Goal: Transaction & Acquisition: Purchase product/service

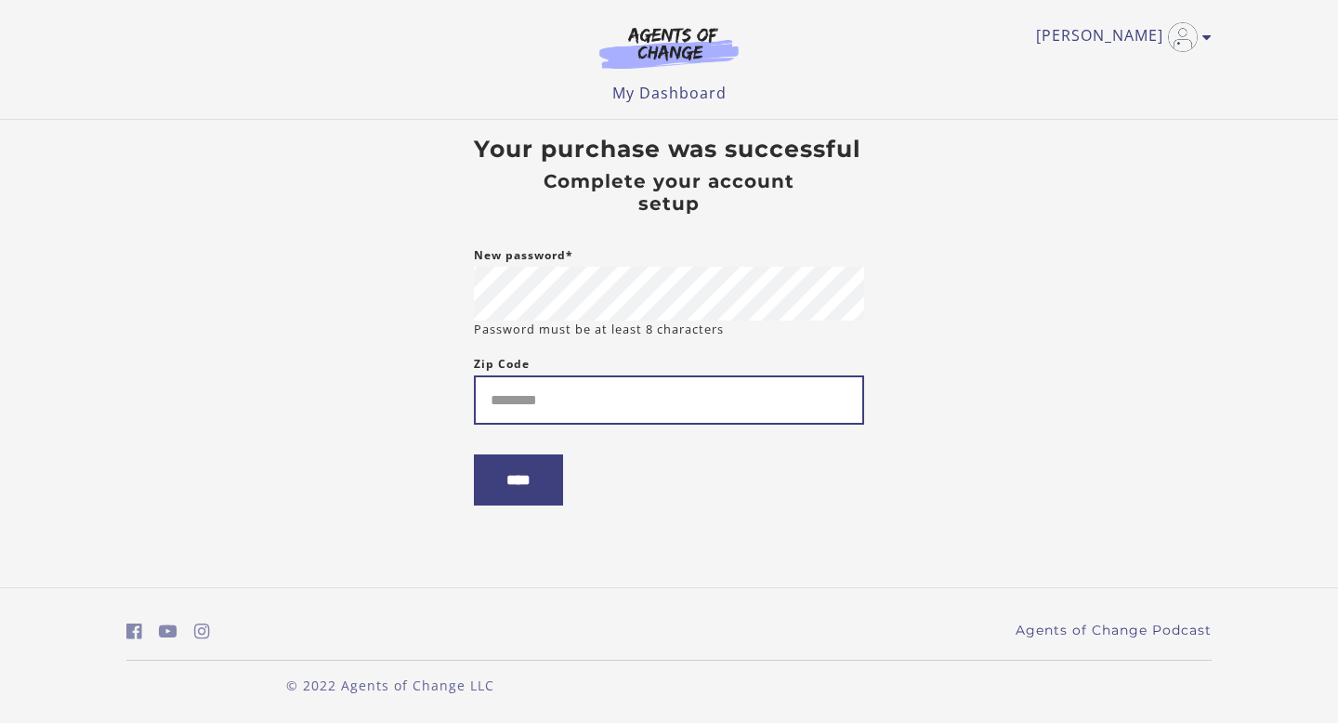
click at [502, 404] on input "Zip Code" at bounding box center [669, 399] width 390 height 49
type input "*****"
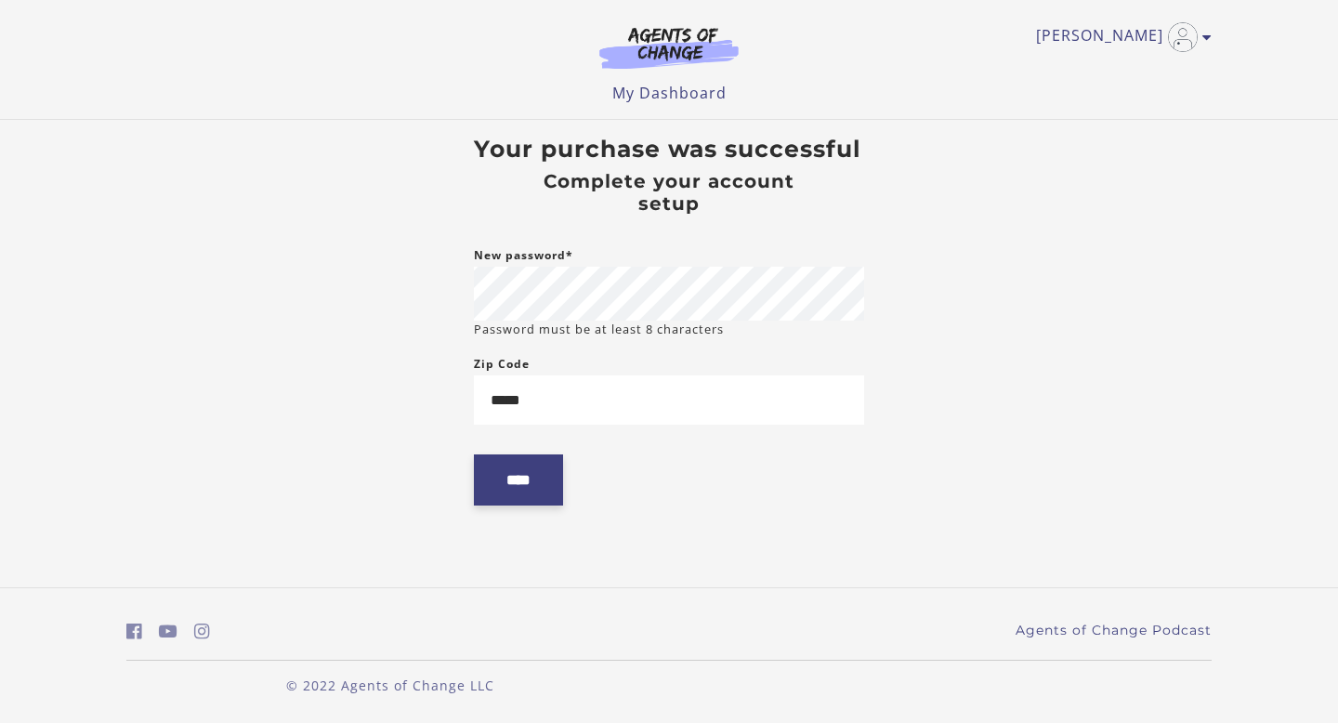
click at [507, 486] on input "****" at bounding box center [518, 479] width 89 height 51
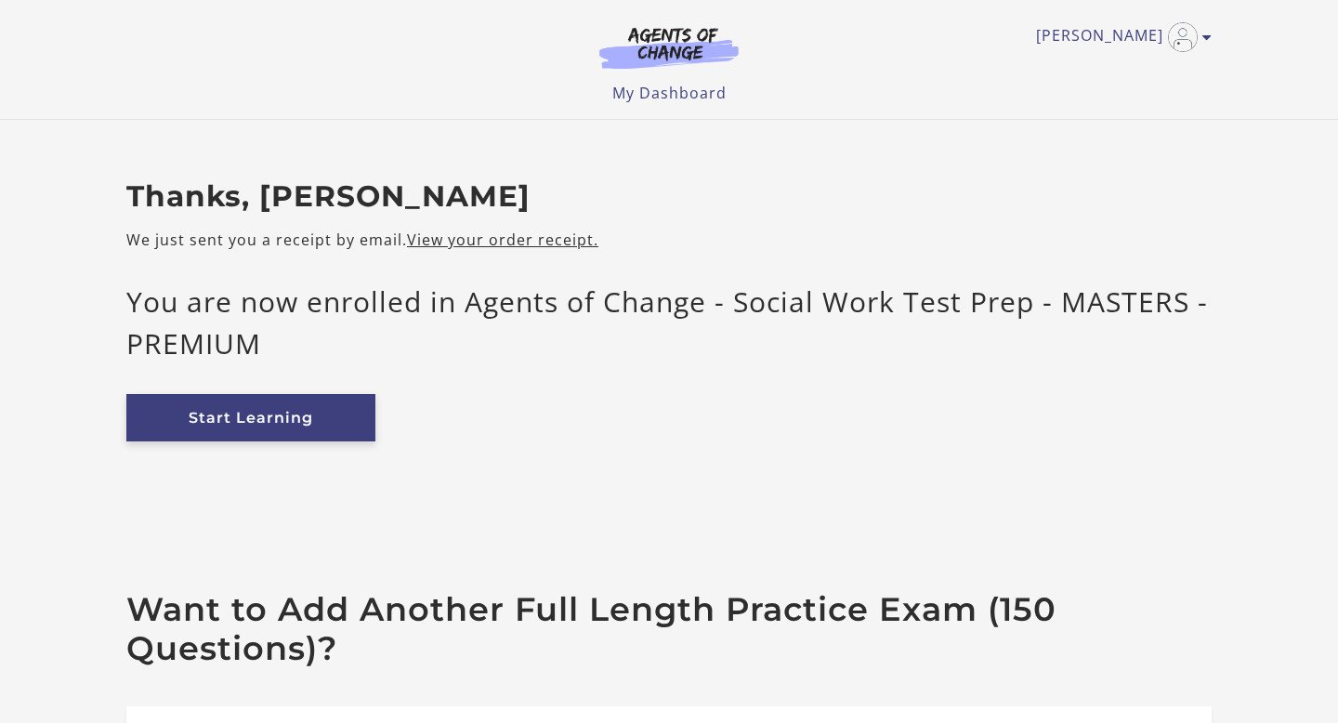
click at [289, 410] on link "Start Learning" at bounding box center [250, 417] width 249 height 47
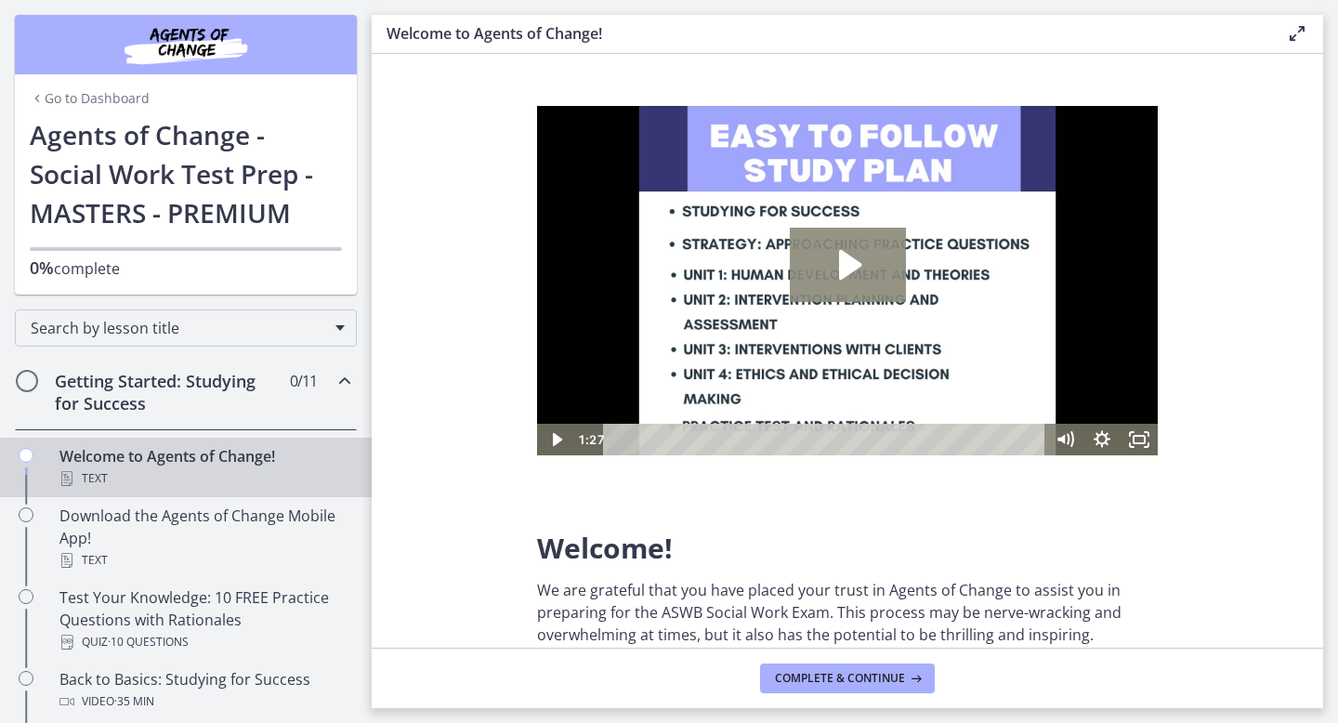
click at [835, 266] on icon "Play Video: c1o6hcmjueu5qasqsu00.mp4" at bounding box center [848, 265] width 116 height 74
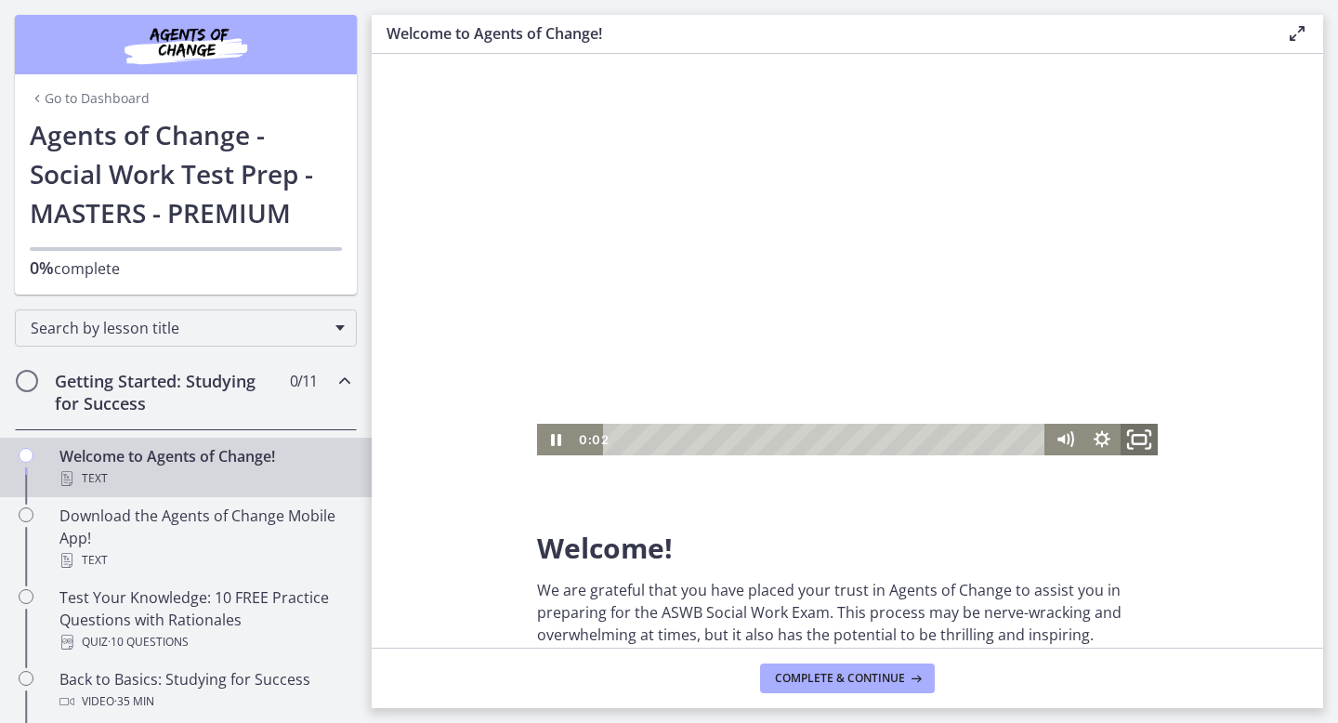
click at [1136, 434] on icon "Fullscreen" at bounding box center [1139, 439] width 45 height 38
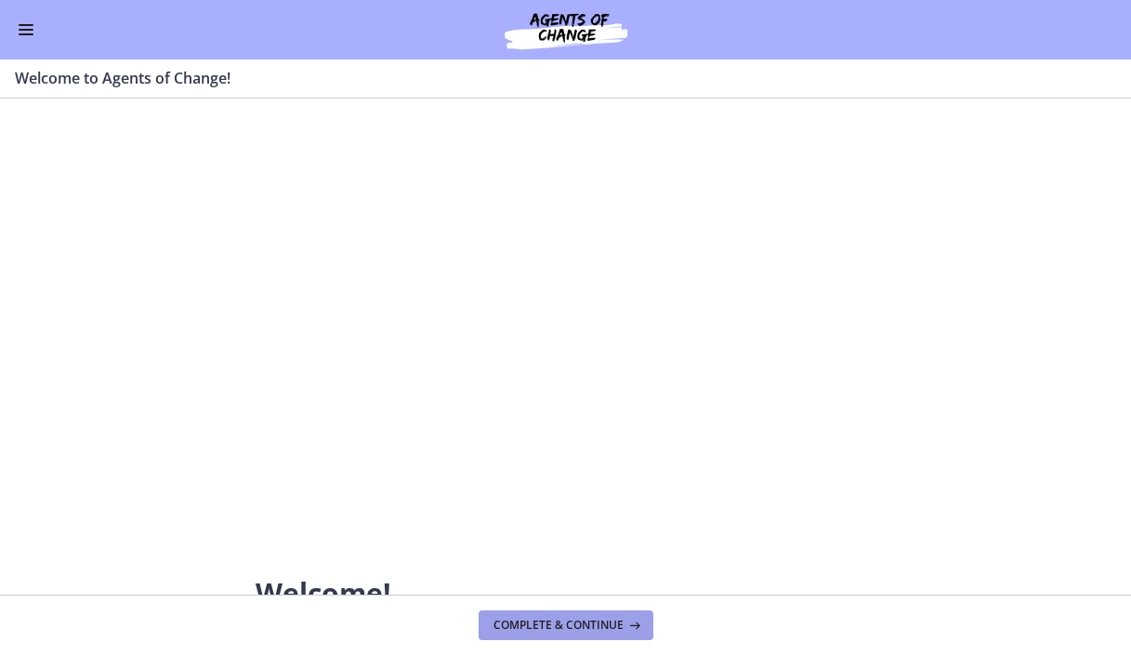
click at [541, 628] on span "Complete & continue" at bounding box center [558, 625] width 130 height 15
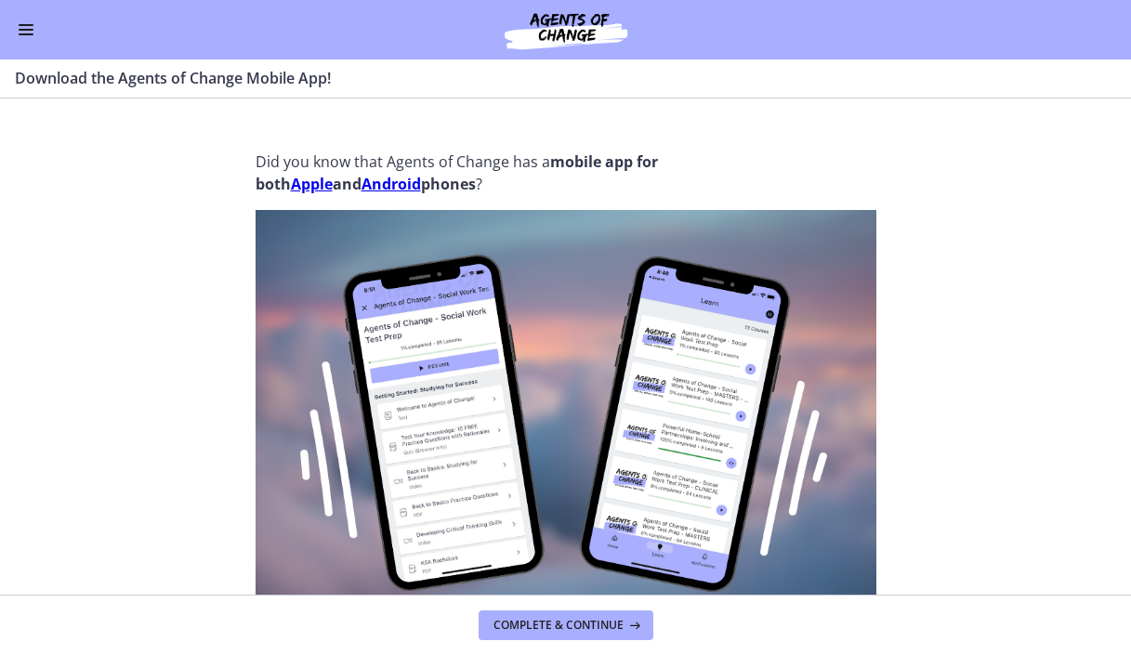
click at [319, 184] on strong "Apple" at bounding box center [312, 184] width 42 height 20
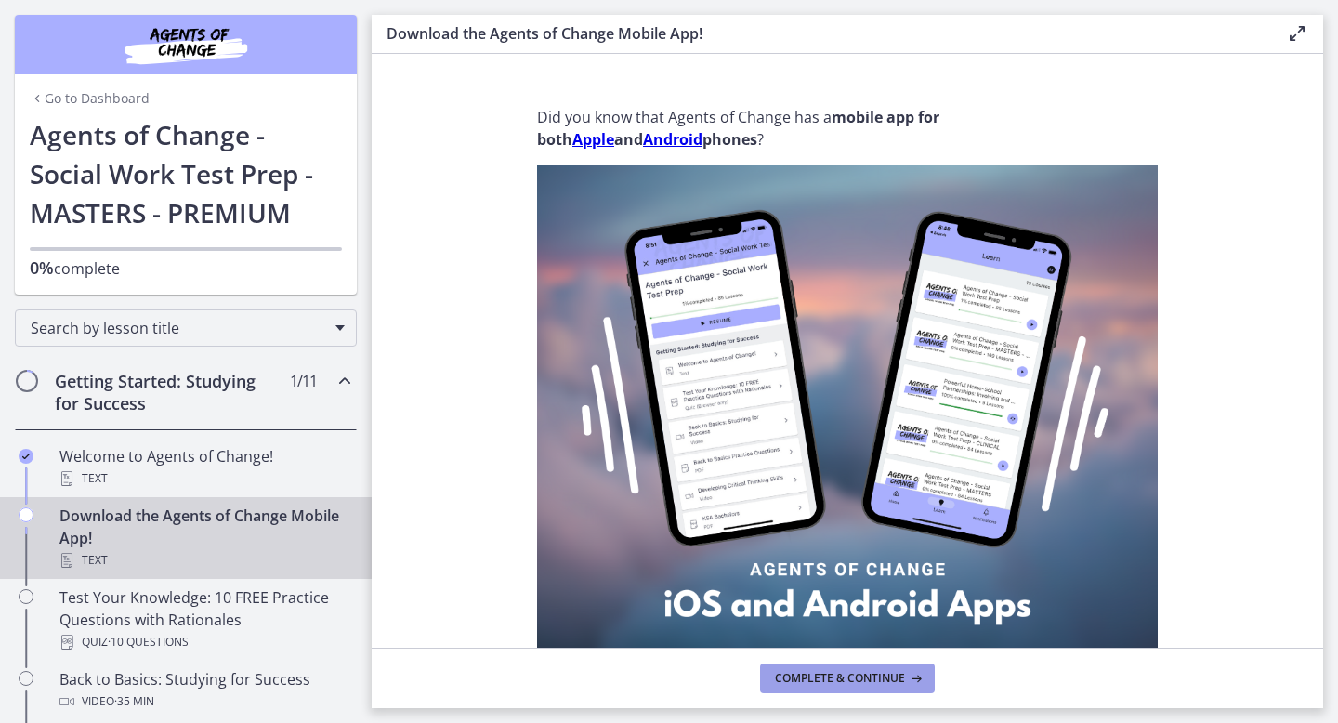
click at [860, 681] on span "Complete & continue" at bounding box center [840, 678] width 130 height 15
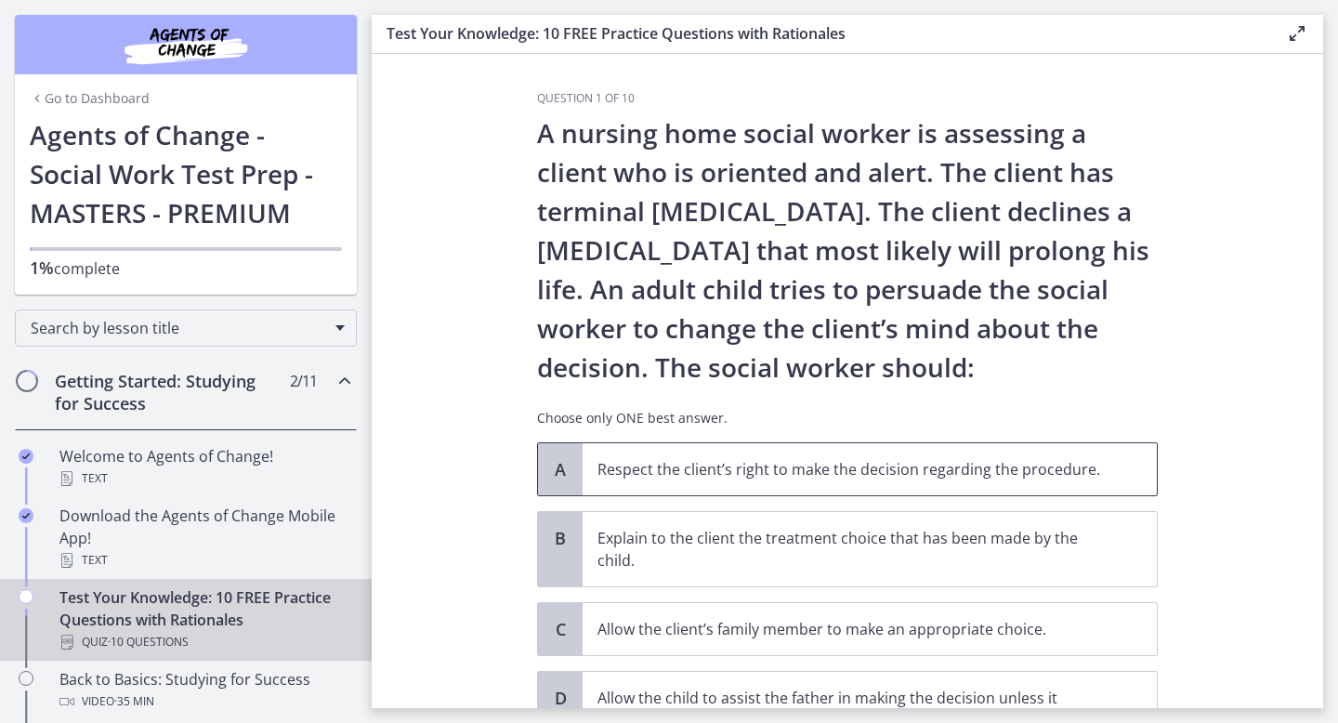
click at [829, 468] on p "Respect the client’s right to make the decision regarding the procedure." at bounding box center [850, 469] width 507 height 22
click at [1290, 388] on section "Question 1 of 10 A nursing home social worker is assessing a client who is orie…" at bounding box center [847, 381] width 951 height 654
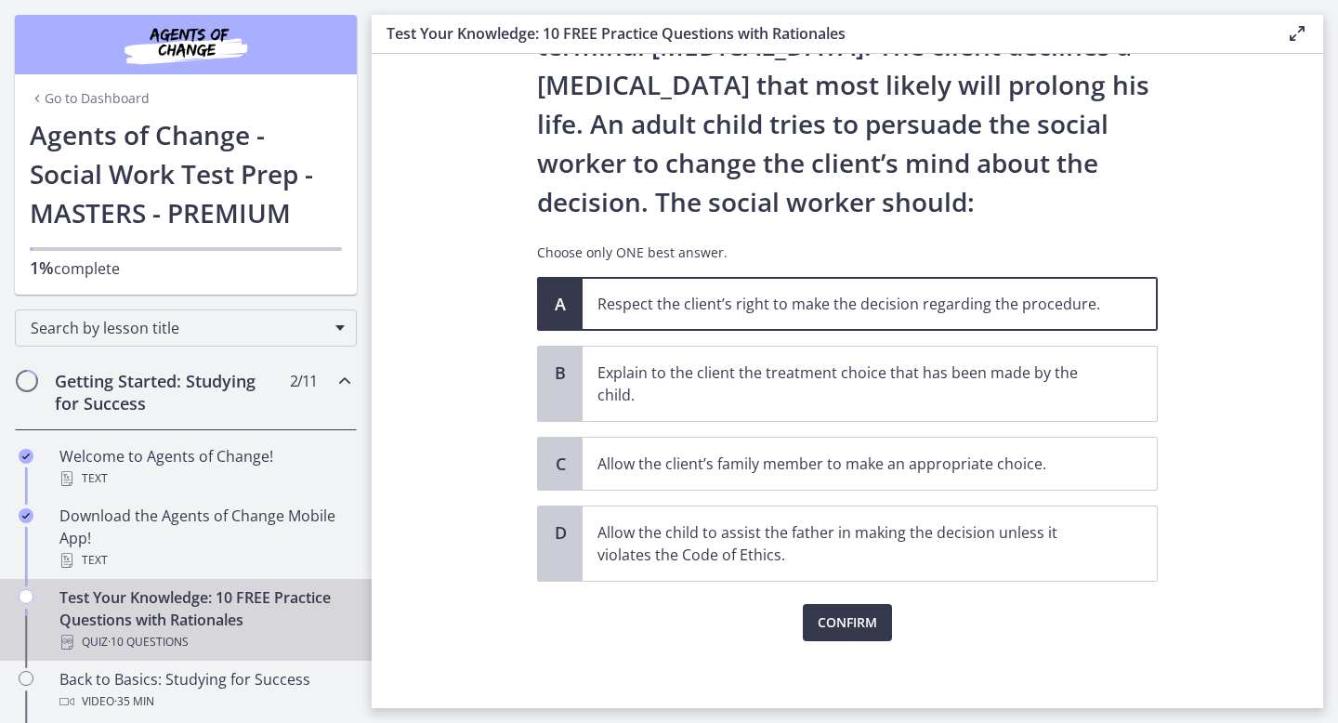
scroll to position [173, 0]
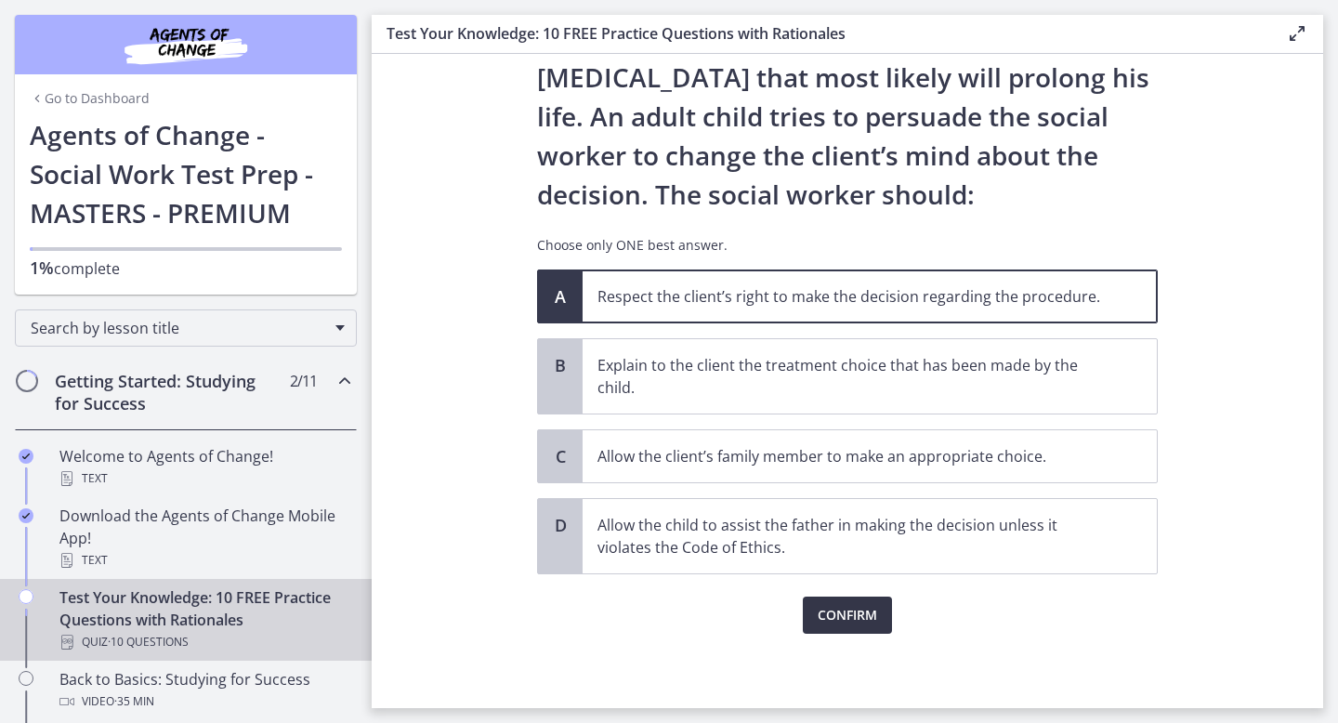
click at [860, 615] on span "Confirm" at bounding box center [847, 615] width 59 height 22
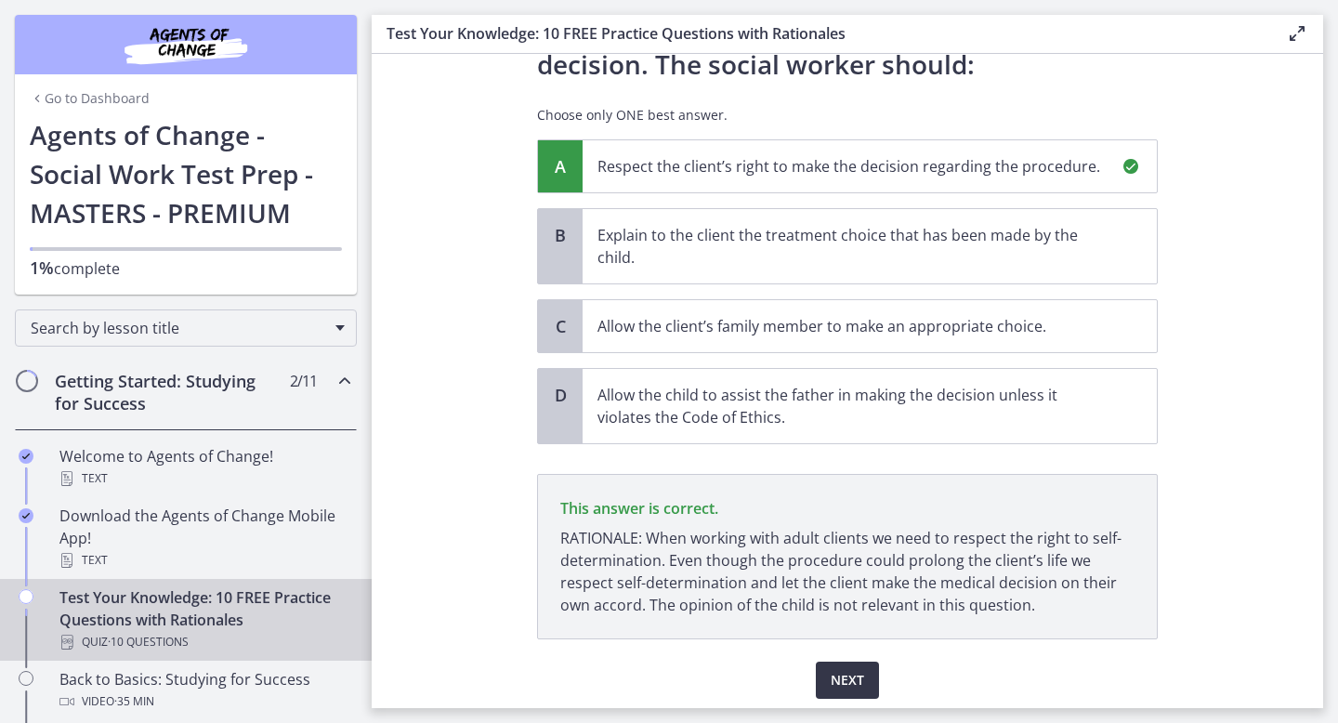
scroll to position [368, 0]
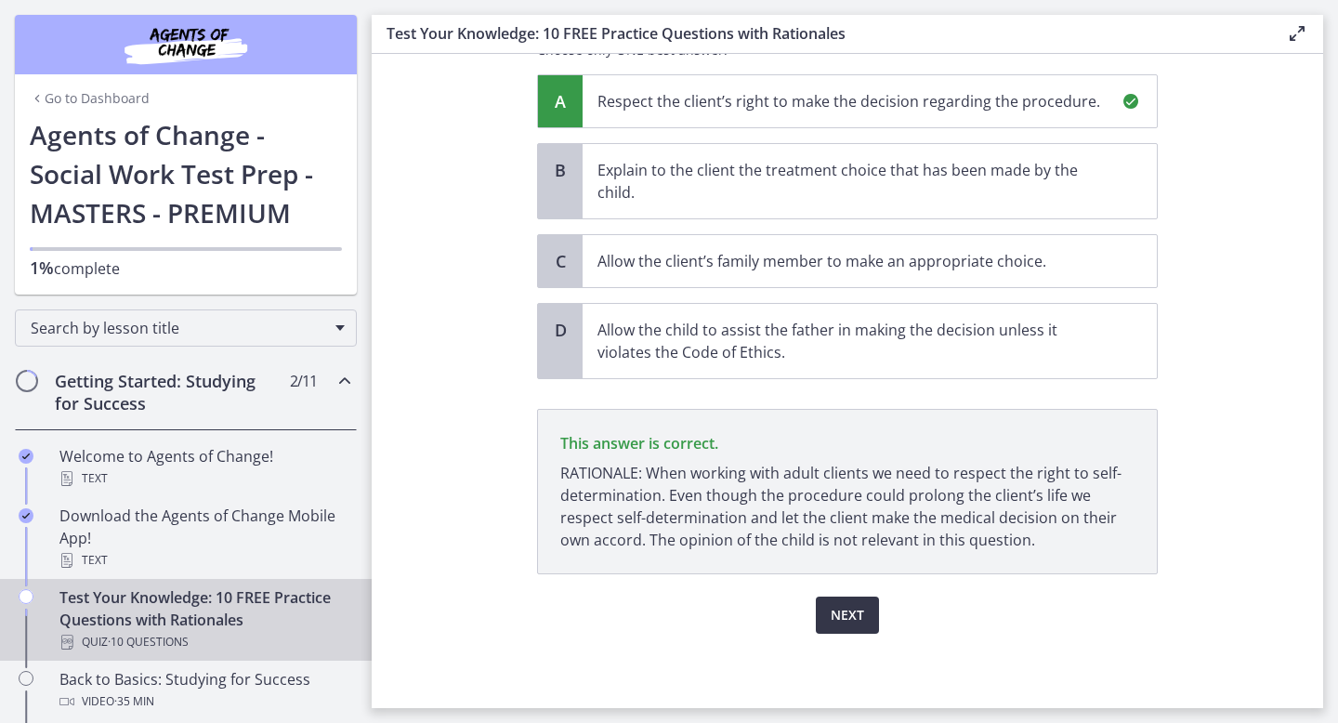
click at [845, 621] on span "Next" at bounding box center [847, 615] width 33 height 22
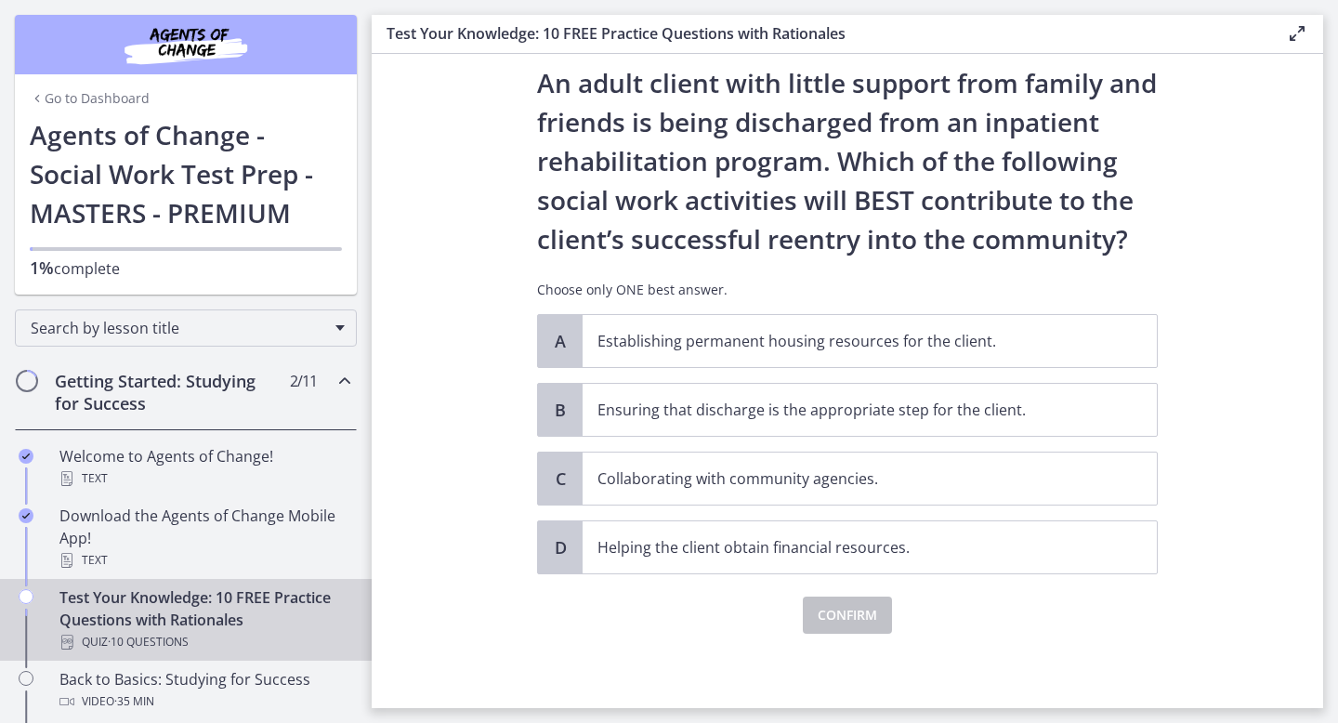
scroll to position [0, 0]
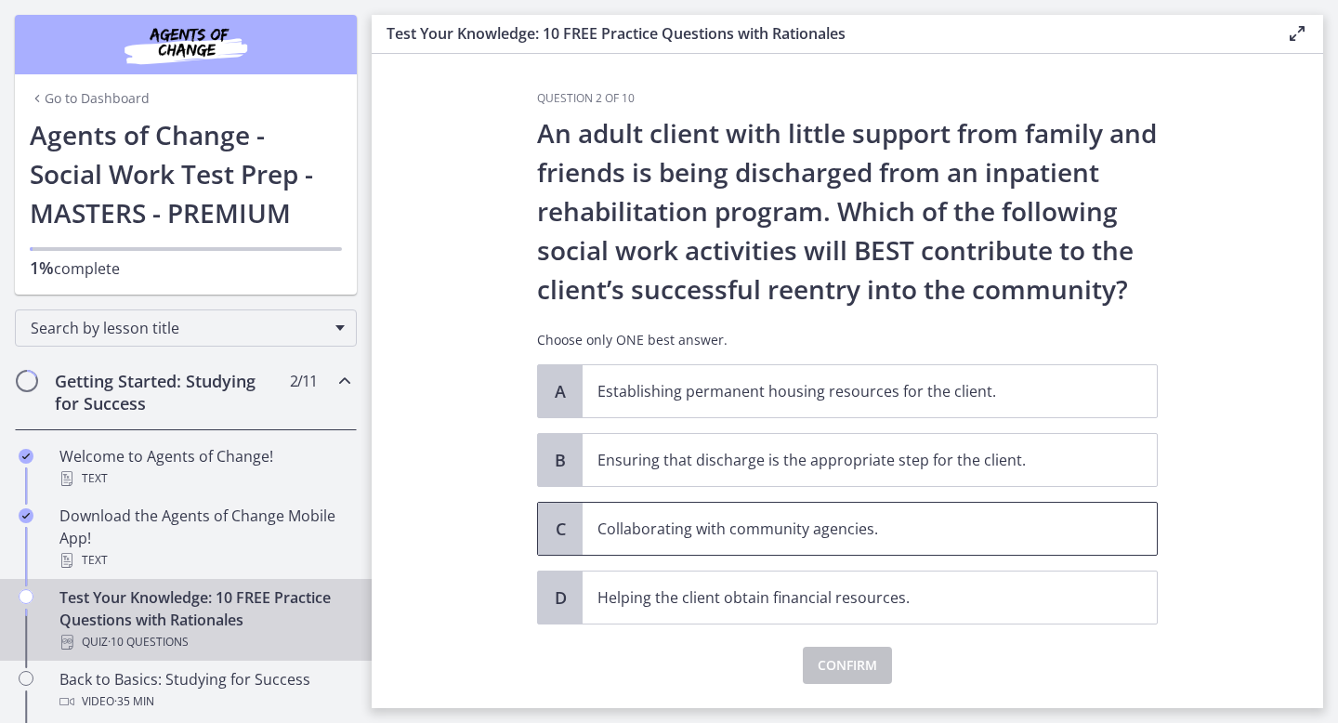
click at [775, 529] on p "Collaborating with community agencies." at bounding box center [850, 529] width 507 height 22
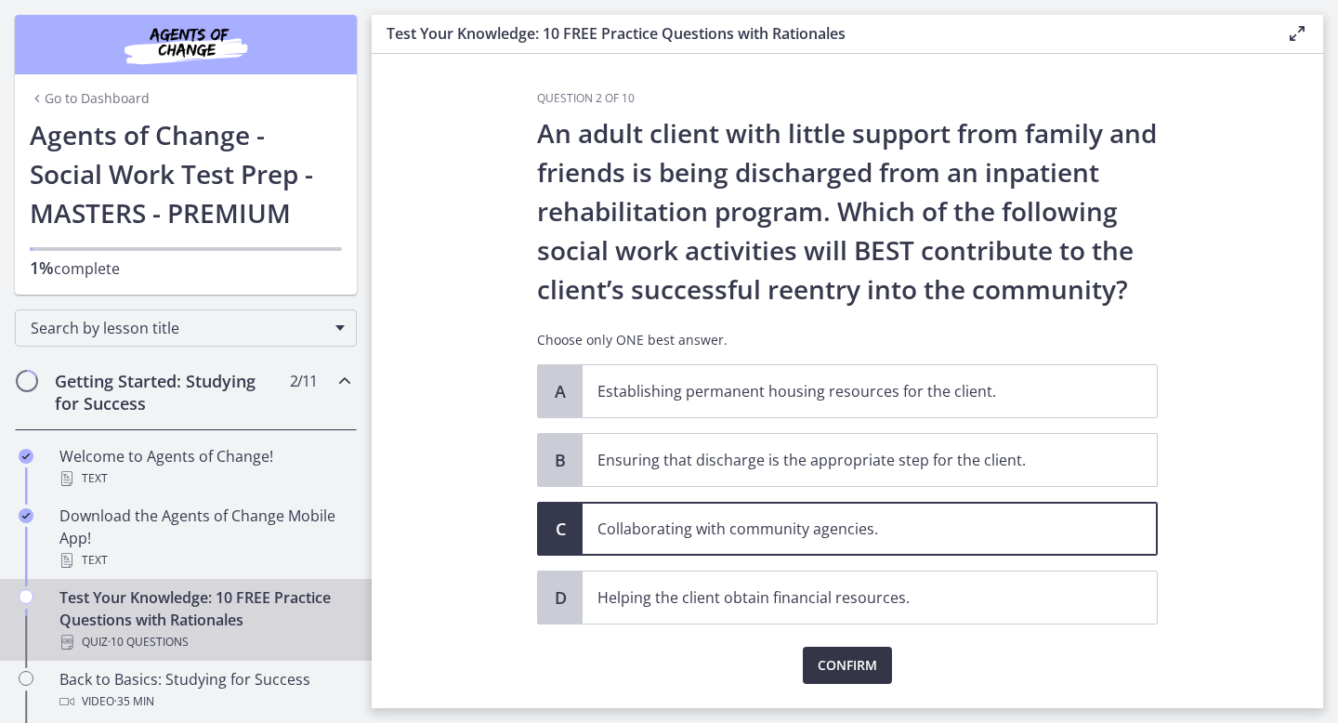
click at [843, 673] on span "Confirm" at bounding box center [847, 665] width 59 height 22
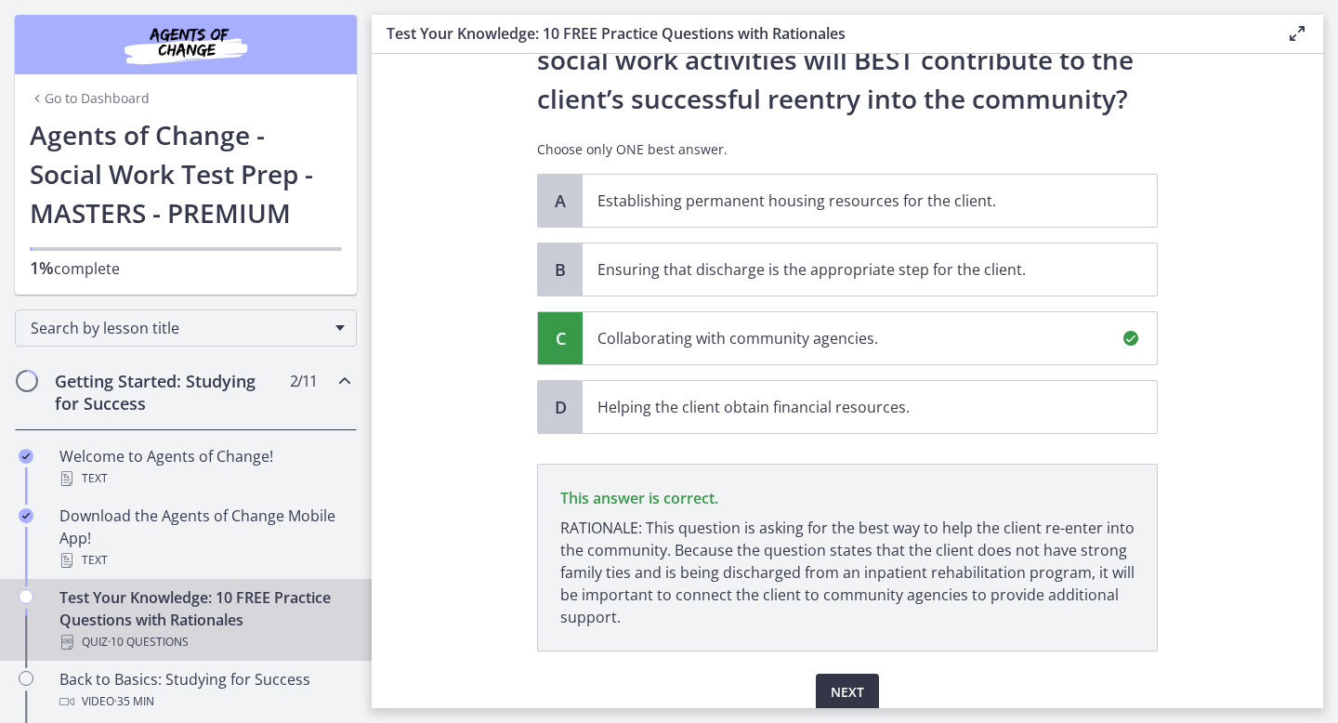
scroll to position [268, 0]
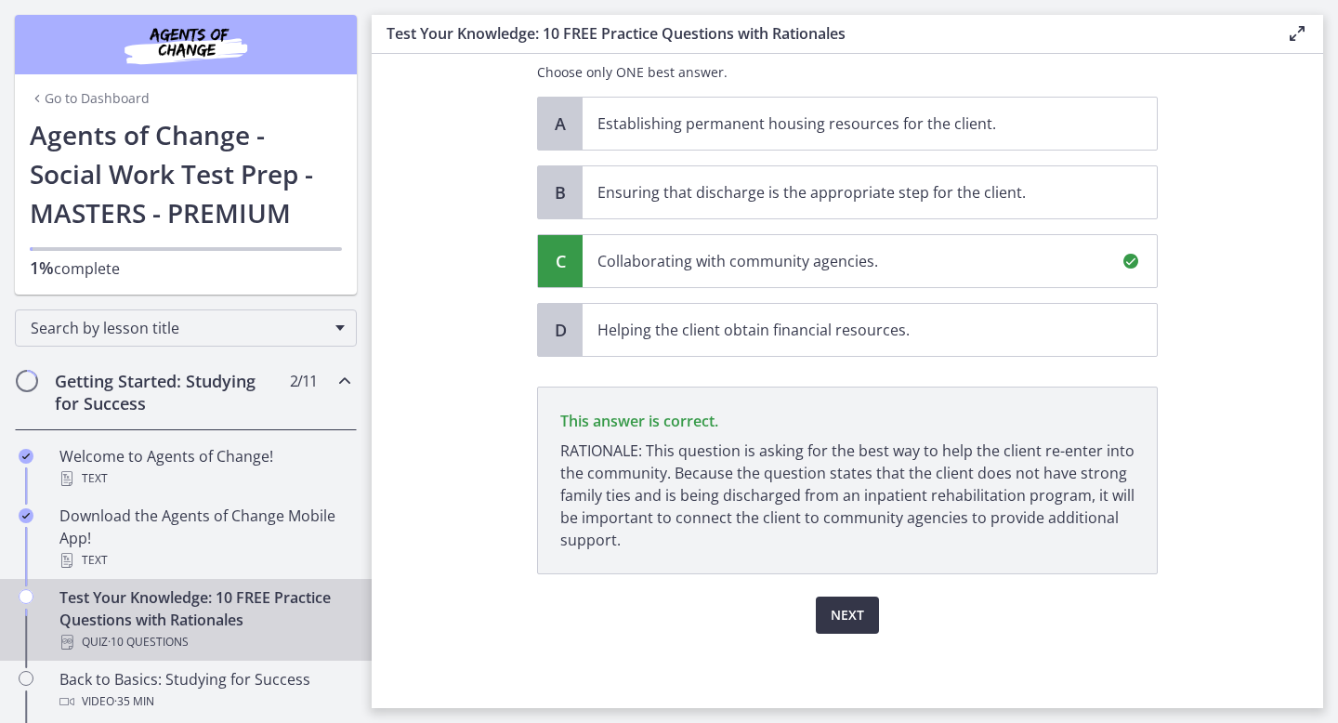
click at [845, 621] on span "Next" at bounding box center [847, 615] width 33 height 22
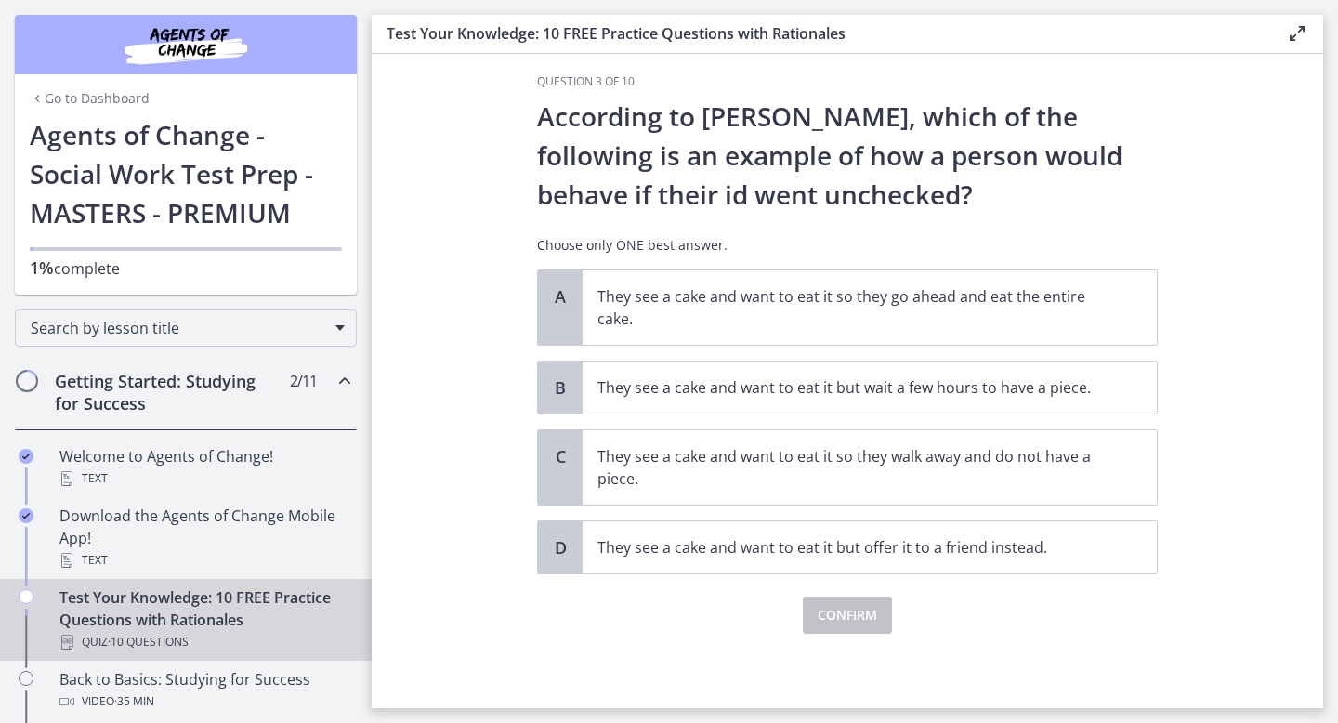
scroll to position [0, 0]
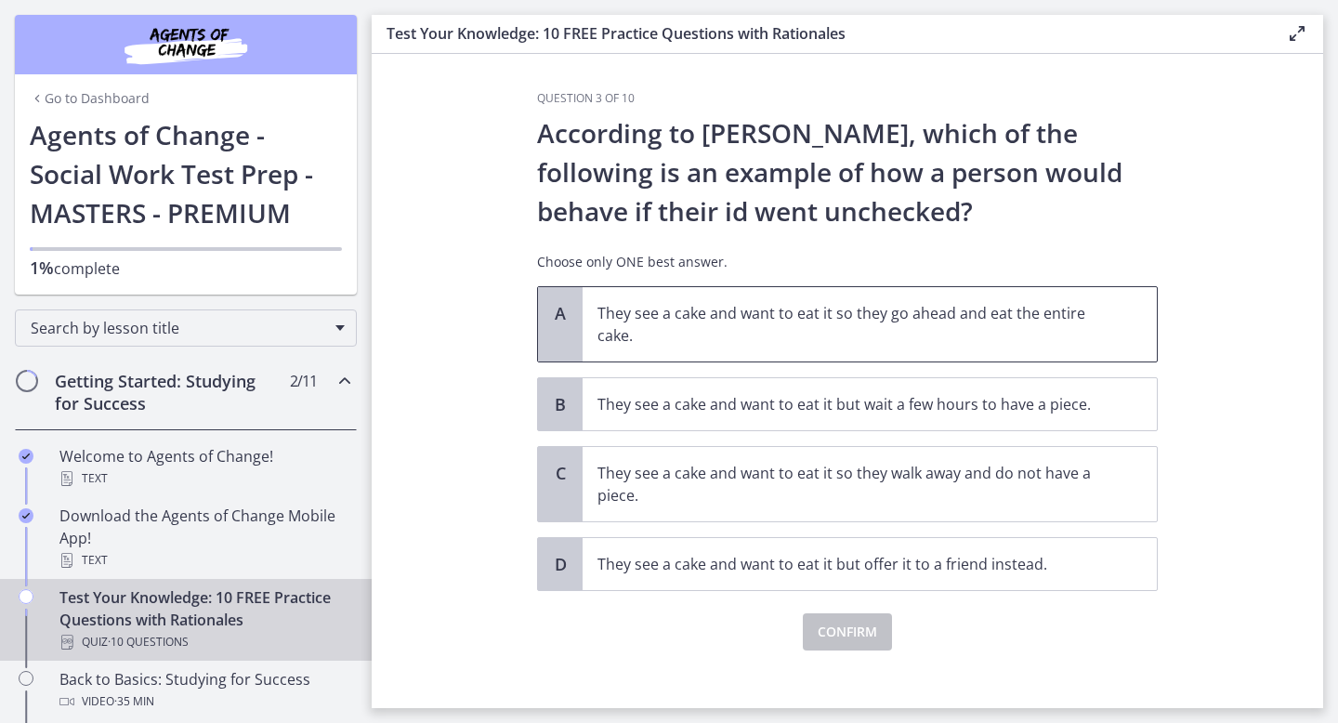
click at [740, 325] on p "They see a cake and want to eat it so they go ahead and eat the entire cake." at bounding box center [850, 324] width 507 height 45
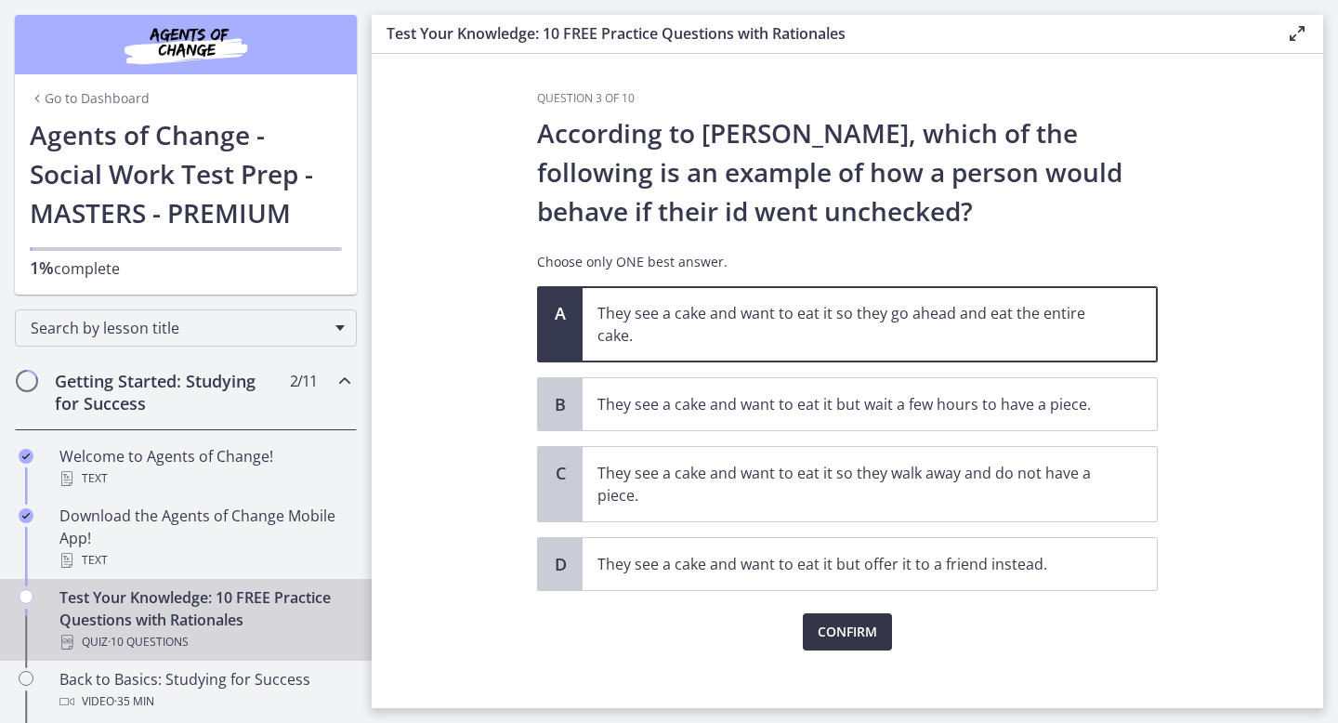
click at [837, 636] on span "Confirm" at bounding box center [847, 632] width 59 height 22
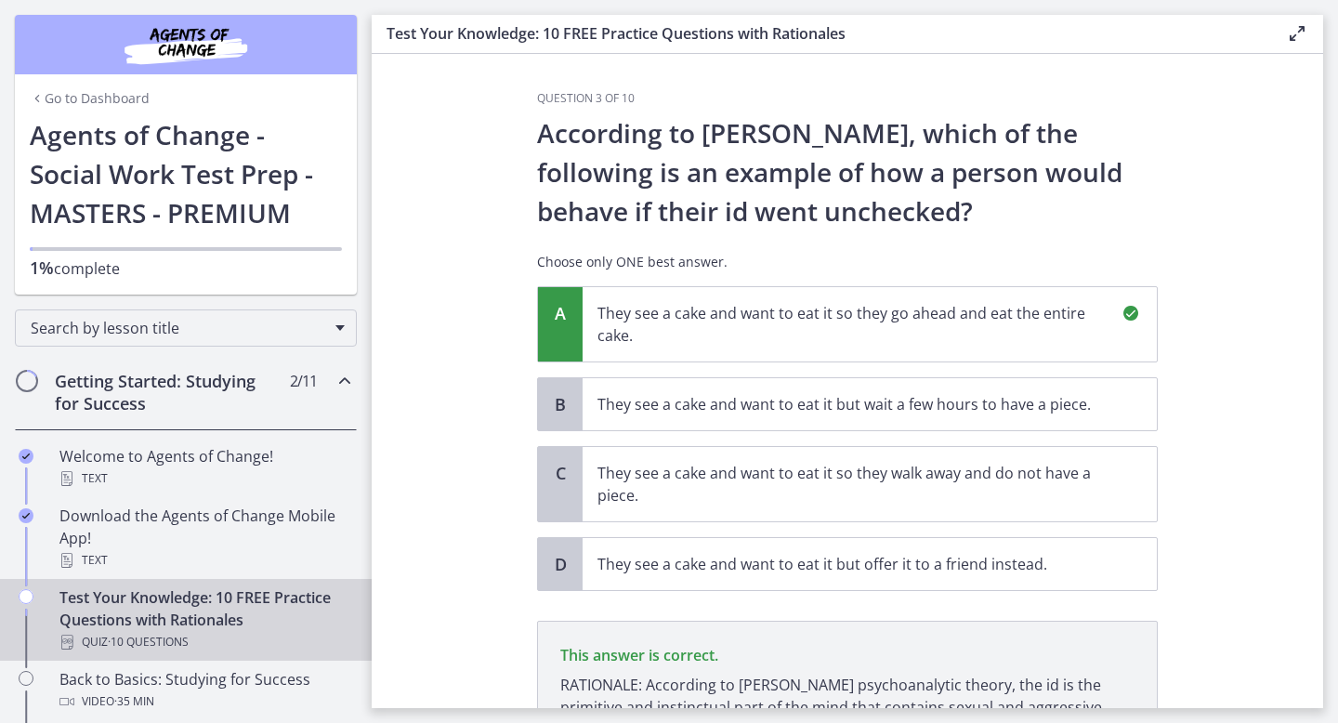
scroll to position [212, 0]
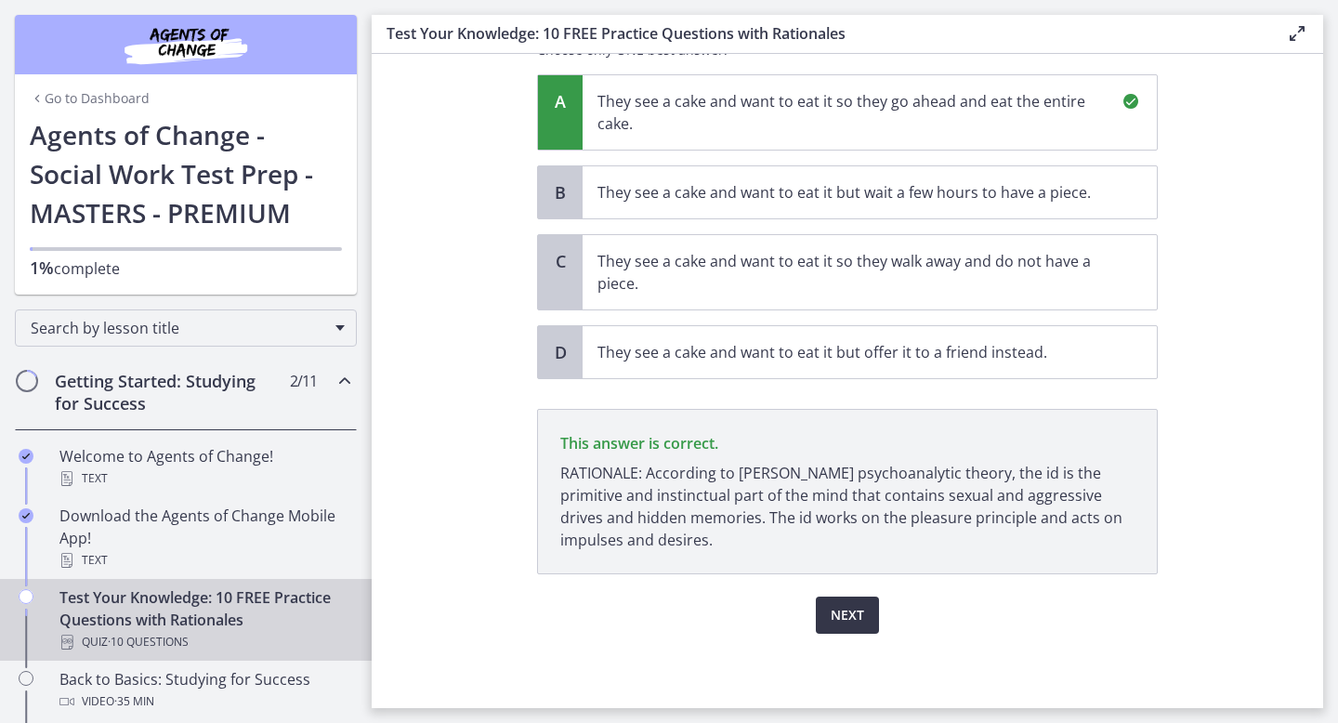
click at [831, 618] on span "Next" at bounding box center [847, 615] width 33 height 22
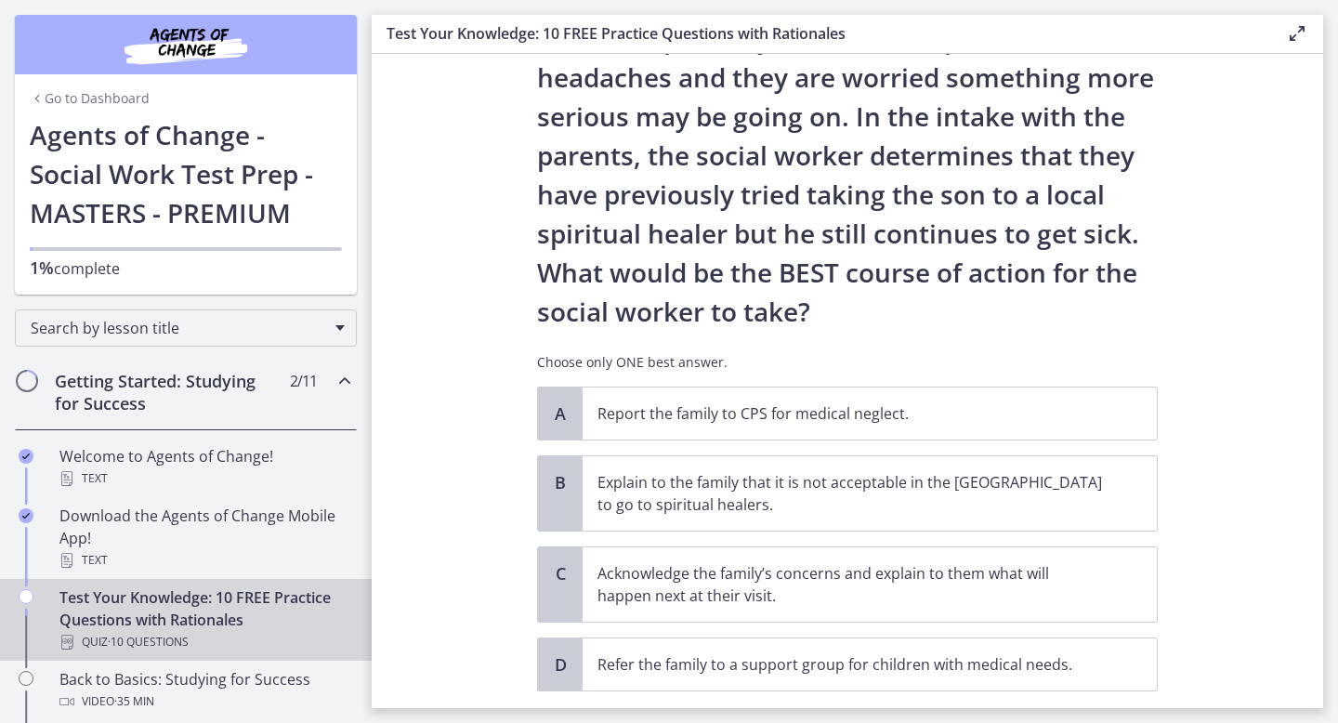
scroll to position [0, 0]
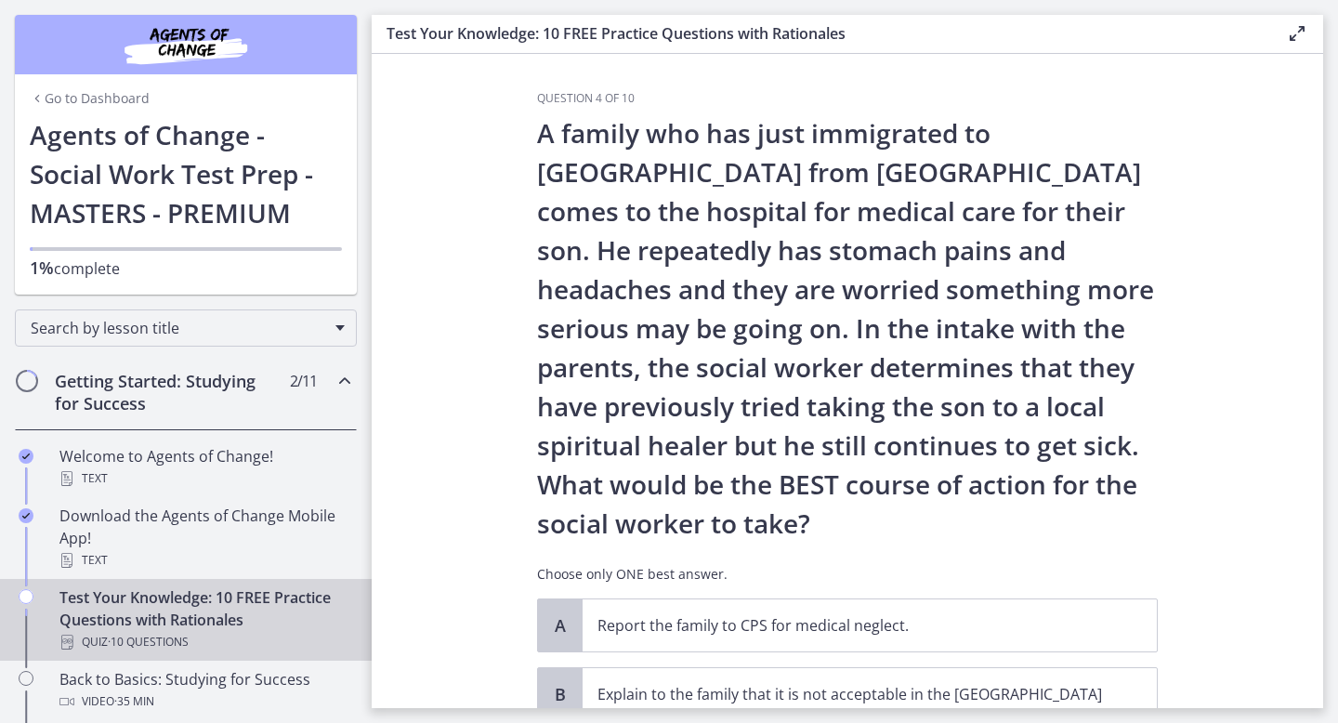
click at [1121, 364] on p "A family who has just immigrated to [GEOGRAPHIC_DATA] from [GEOGRAPHIC_DATA] co…" at bounding box center [847, 327] width 621 height 429
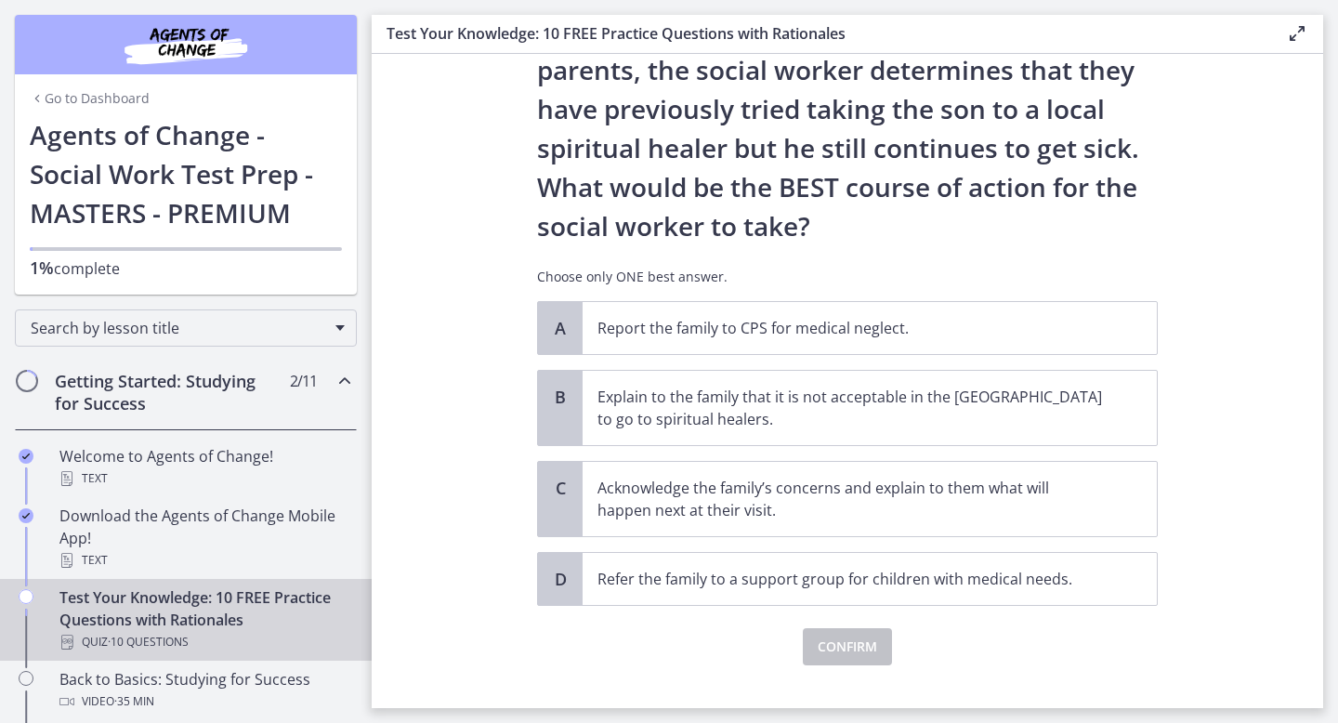
scroll to position [329, 0]
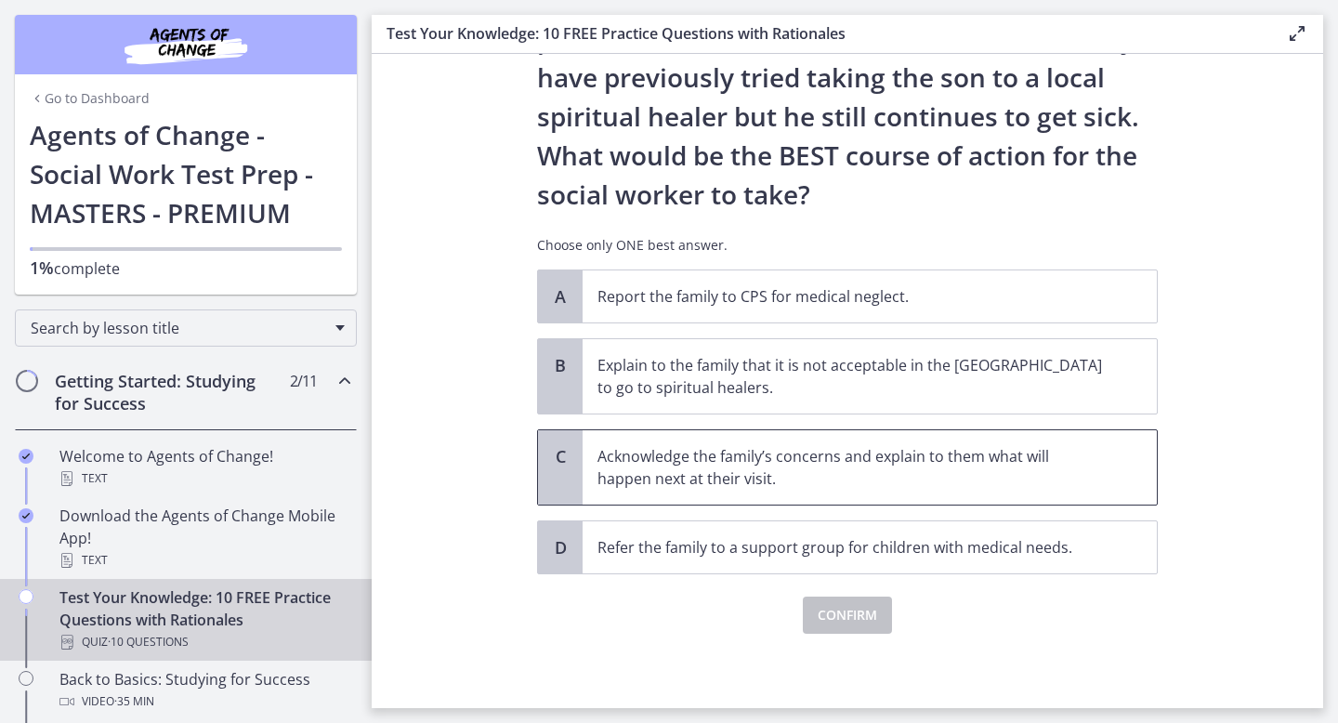
click at [882, 464] on p "Acknowledge the family’s concerns and explain to them what will happen next at …" at bounding box center [850, 467] width 507 height 45
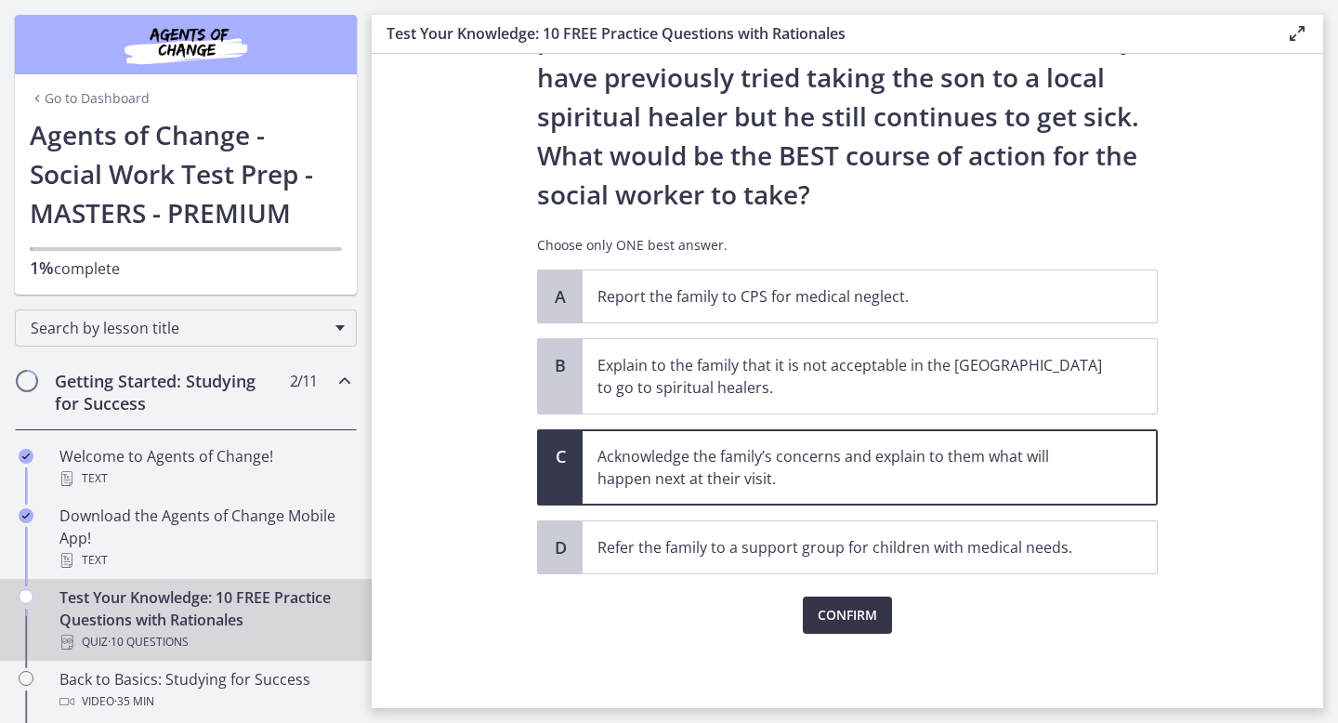
click at [848, 623] on span "Confirm" at bounding box center [847, 615] width 59 height 22
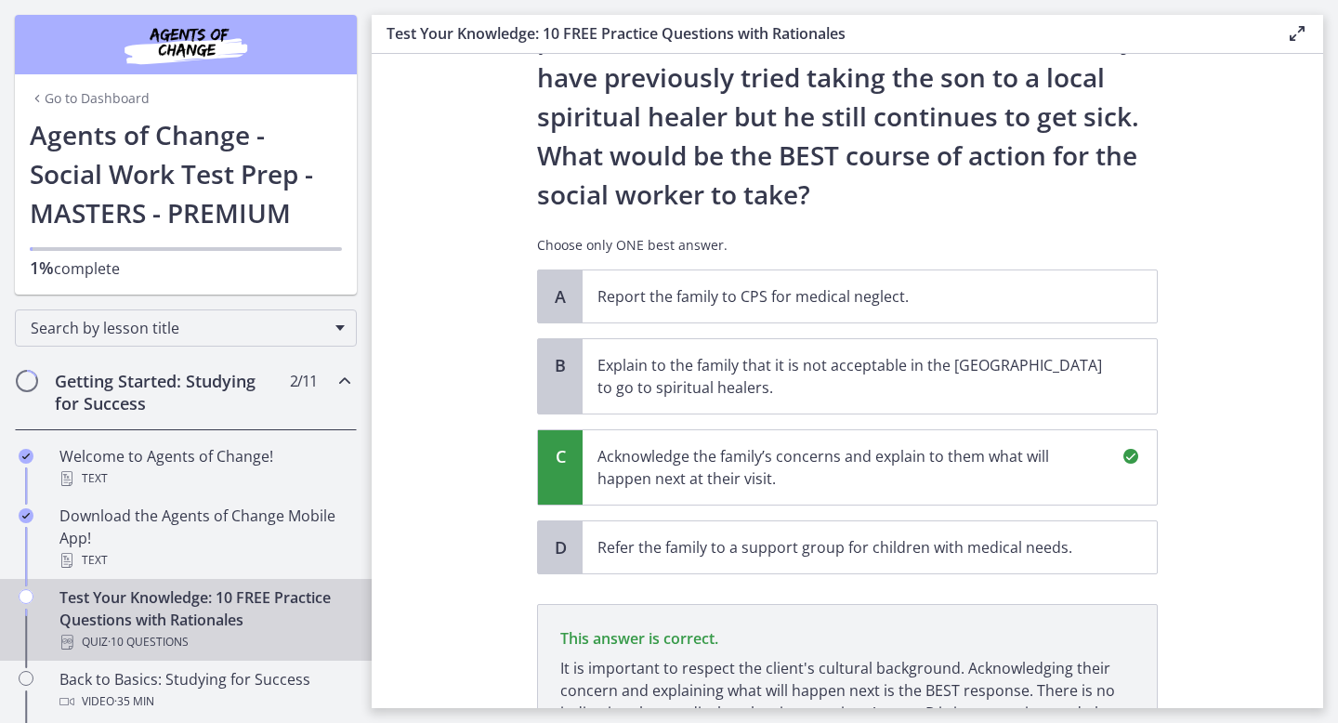
scroll to position [546, 0]
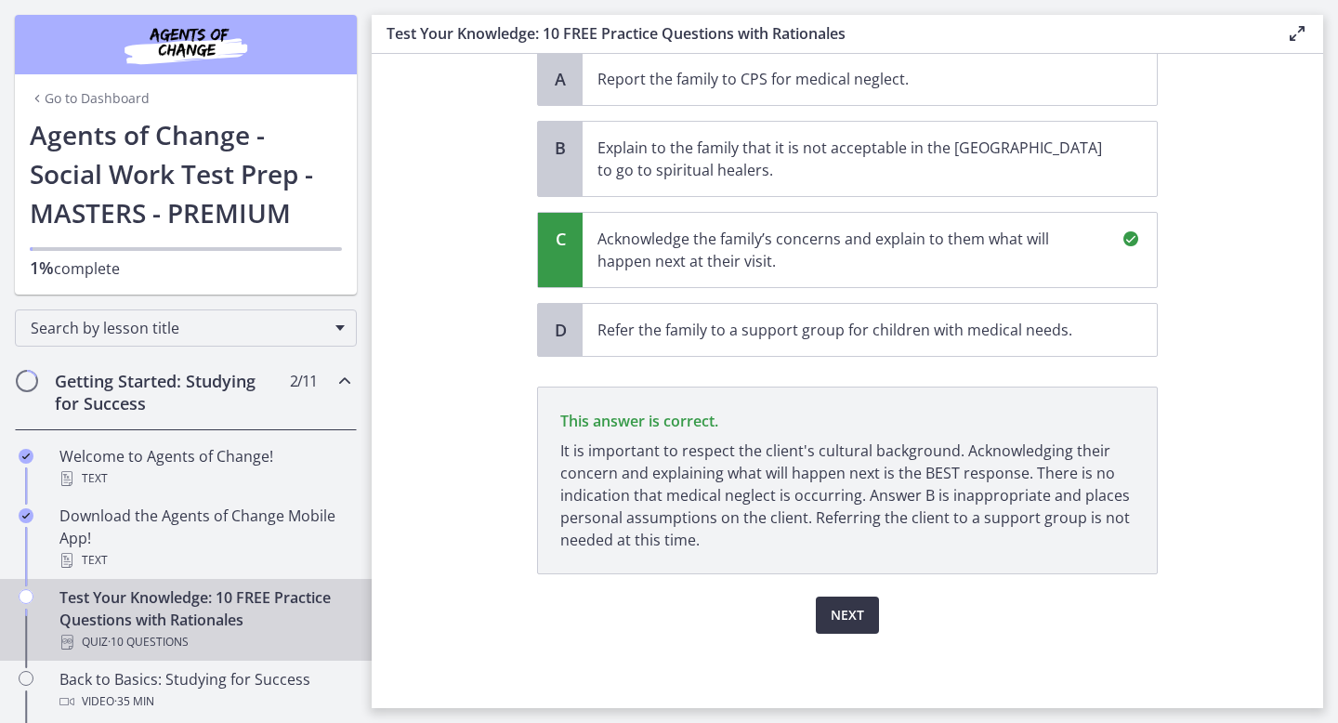
click at [840, 614] on span "Next" at bounding box center [847, 615] width 33 height 22
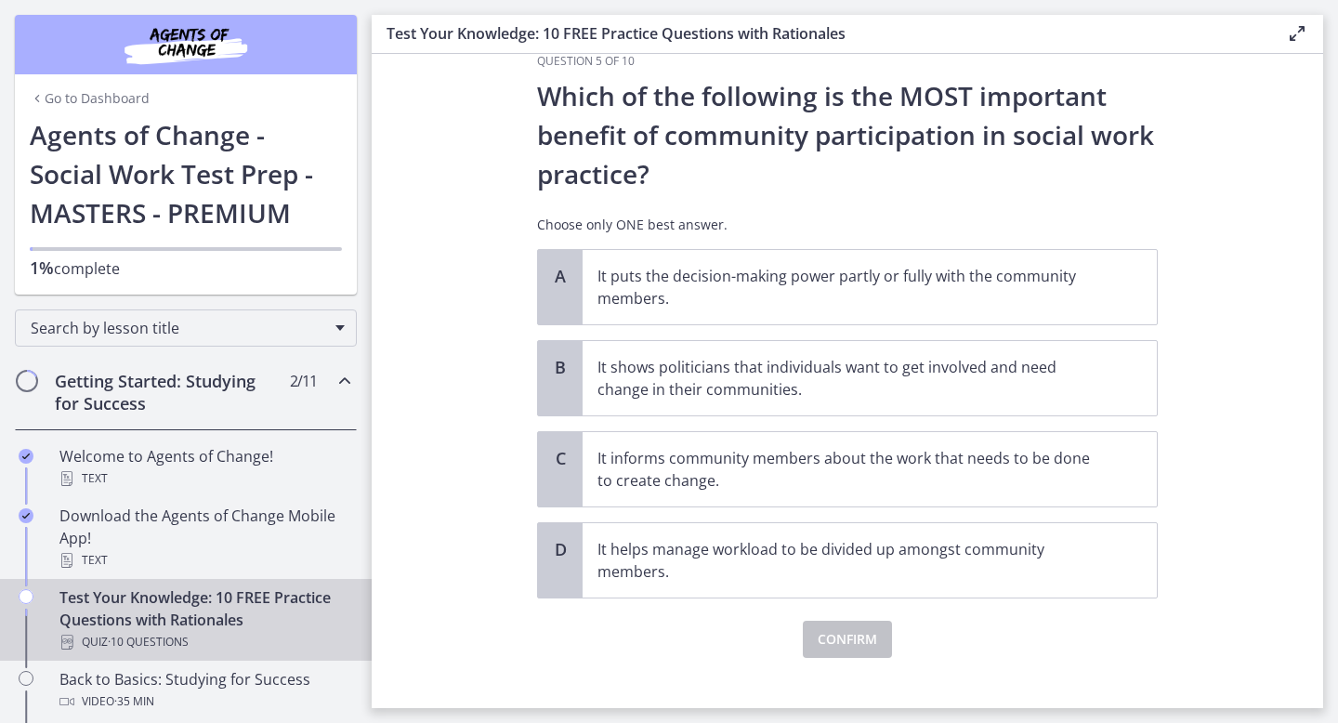
scroll to position [61, 0]
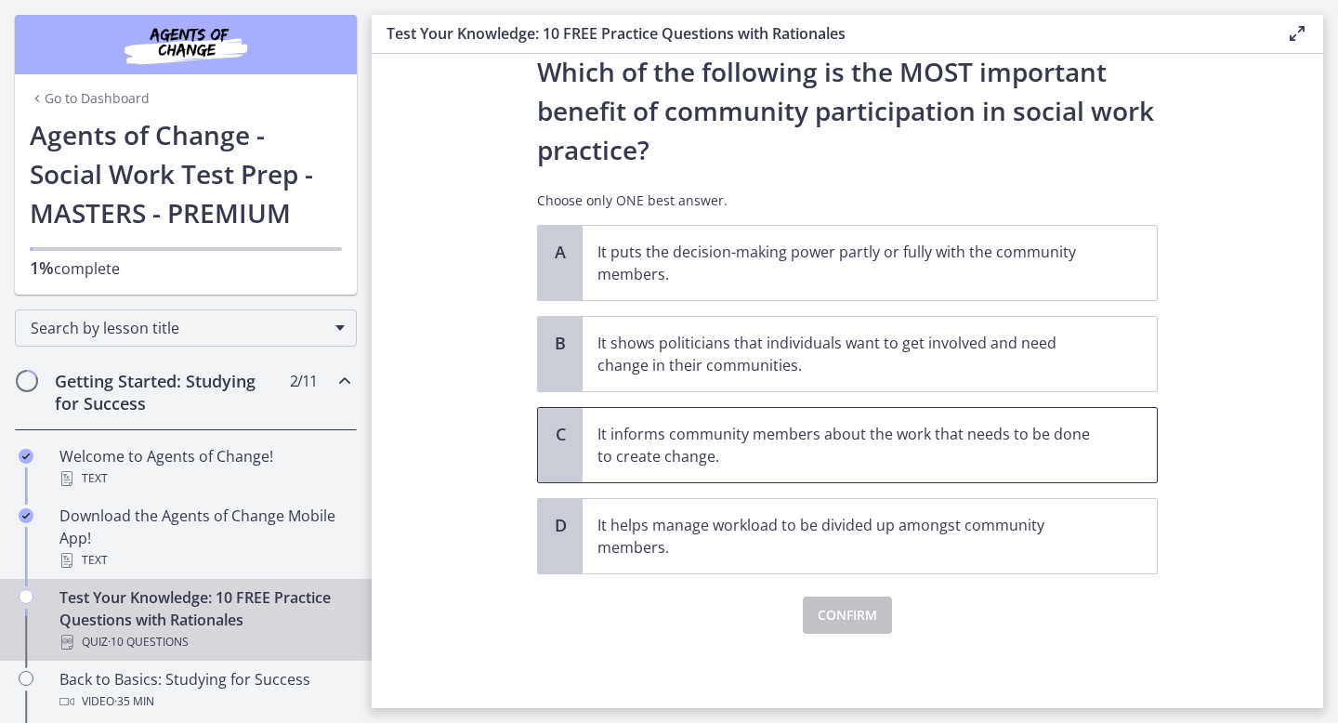
click at [898, 451] on p "It informs community members about the work that needs to be done to create cha…" at bounding box center [850, 445] width 507 height 45
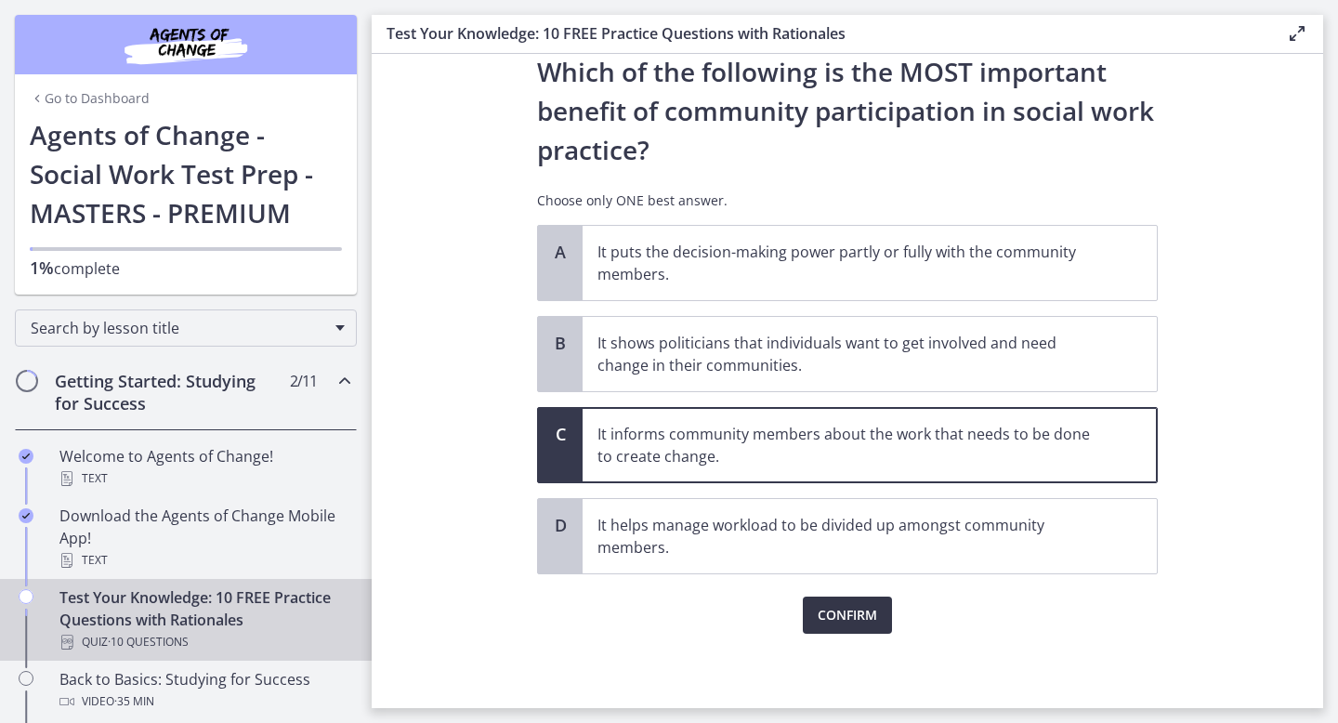
click at [847, 615] on span "Confirm" at bounding box center [847, 615] width 59 height 22
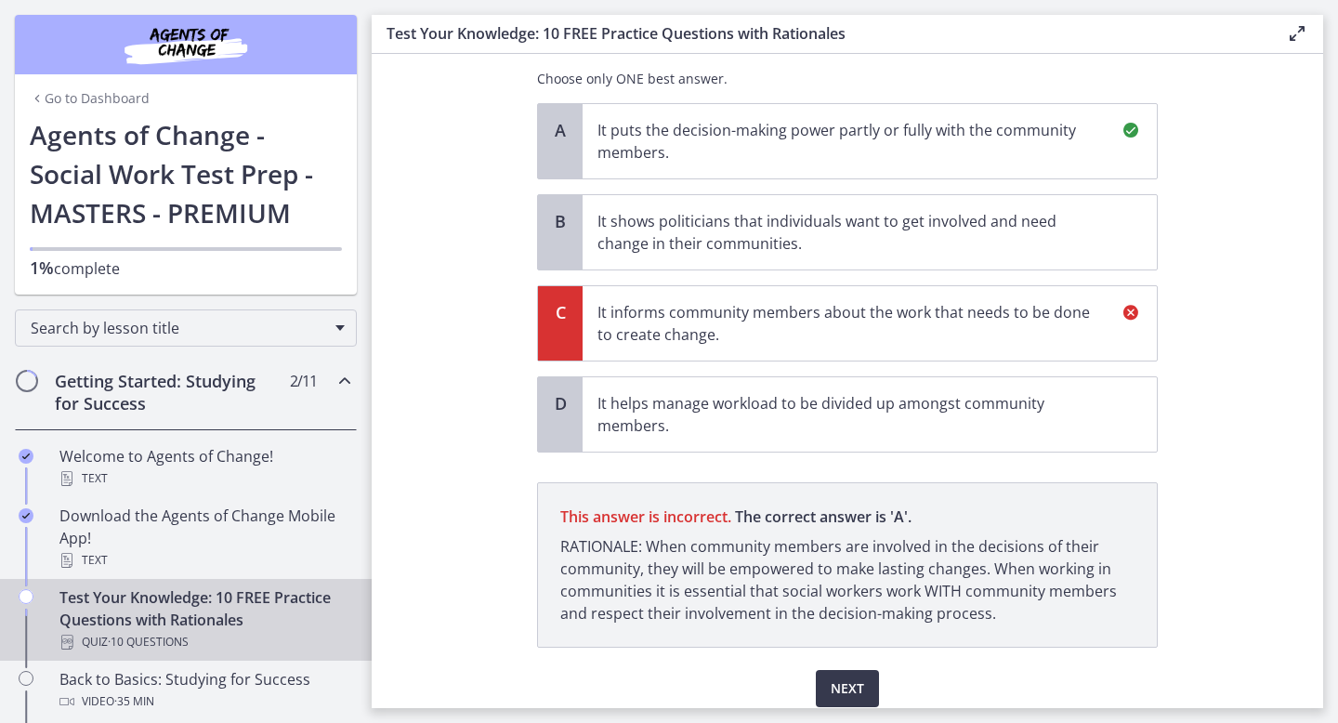
scroll to position [256, 0]
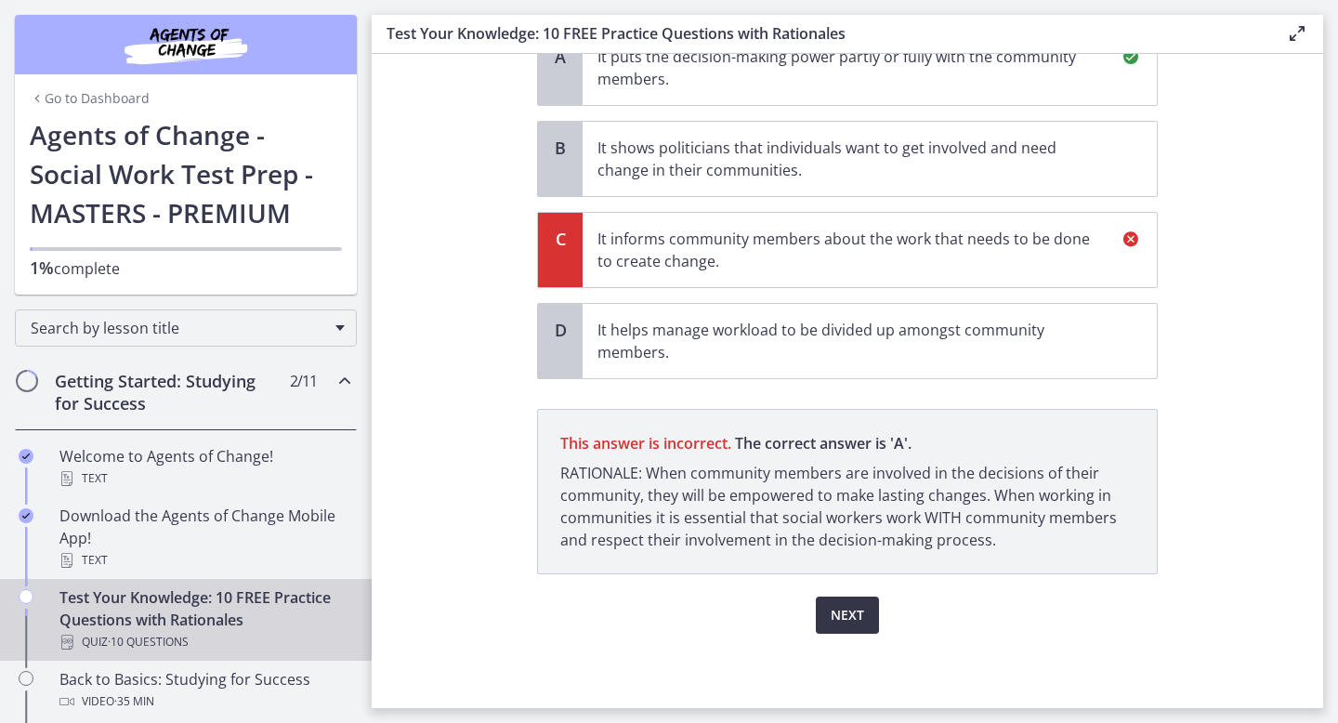
click at [852, 625] on span "Next" at bounding box center [847, 615] width 33 height 22
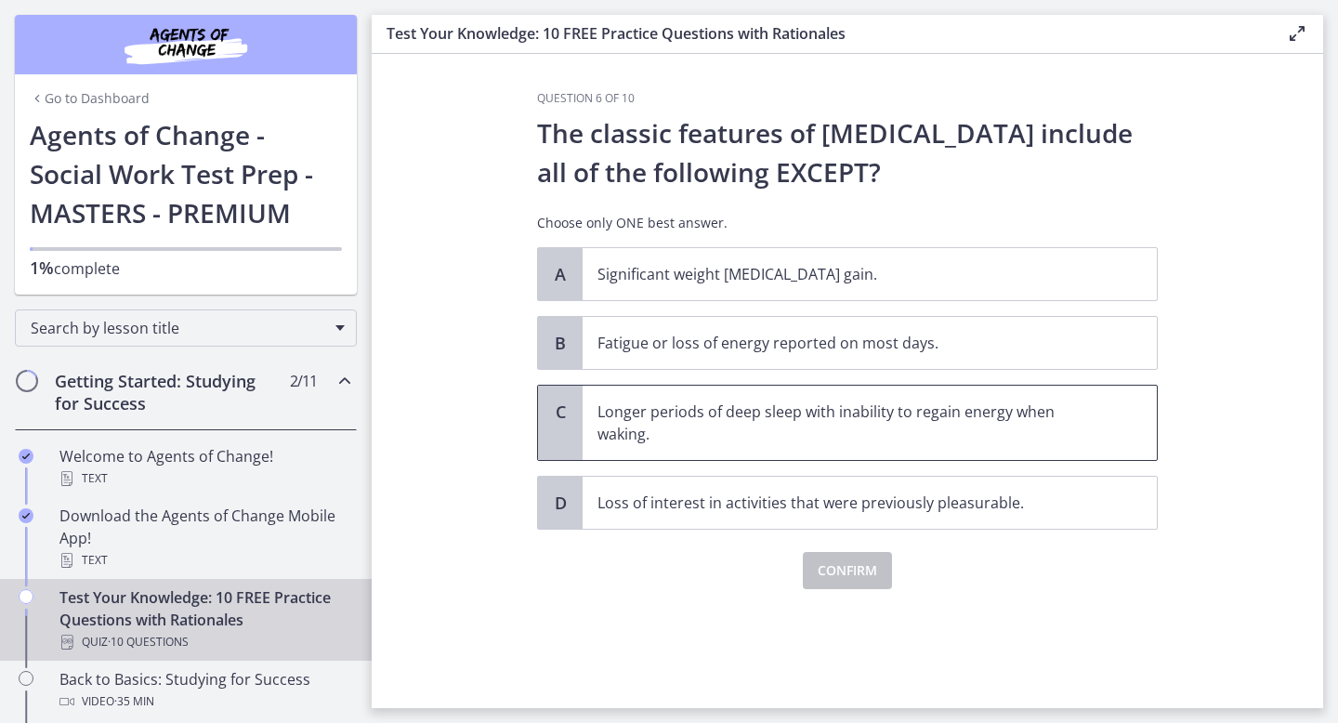
click at [905, 447] on span "Longer periods of deep sleep with inability to regain energy when waking." at bounding box center [870, 423] width 574 height 74
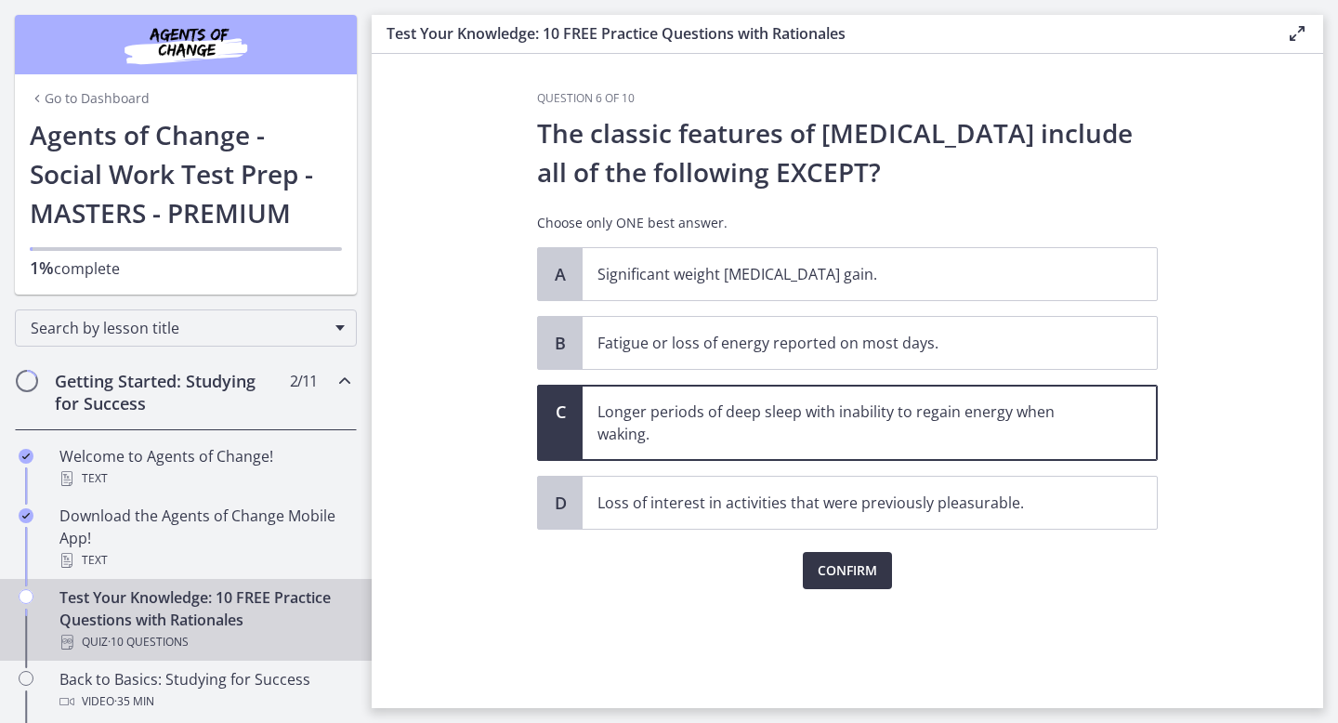
click at [840, 569] on span "Confirm" at bounding box center [847, 570] width 59 height 22
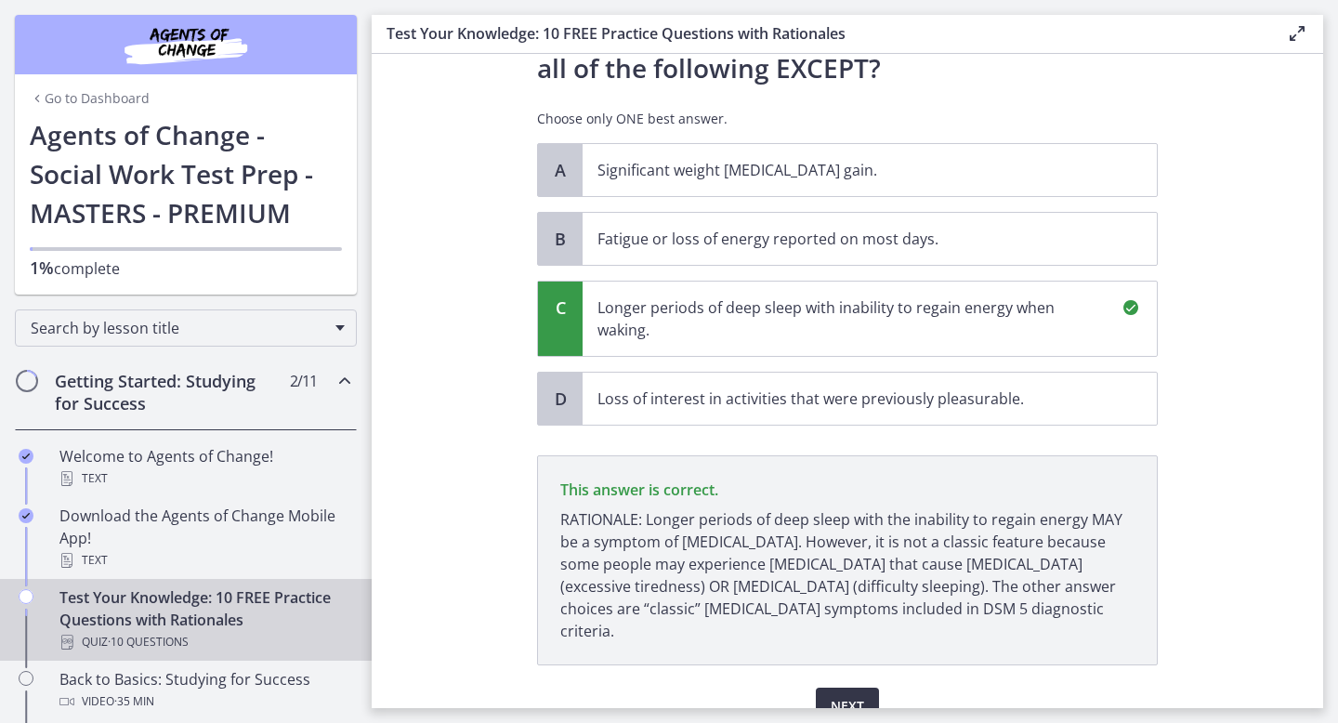
scroll to position [173, 0]
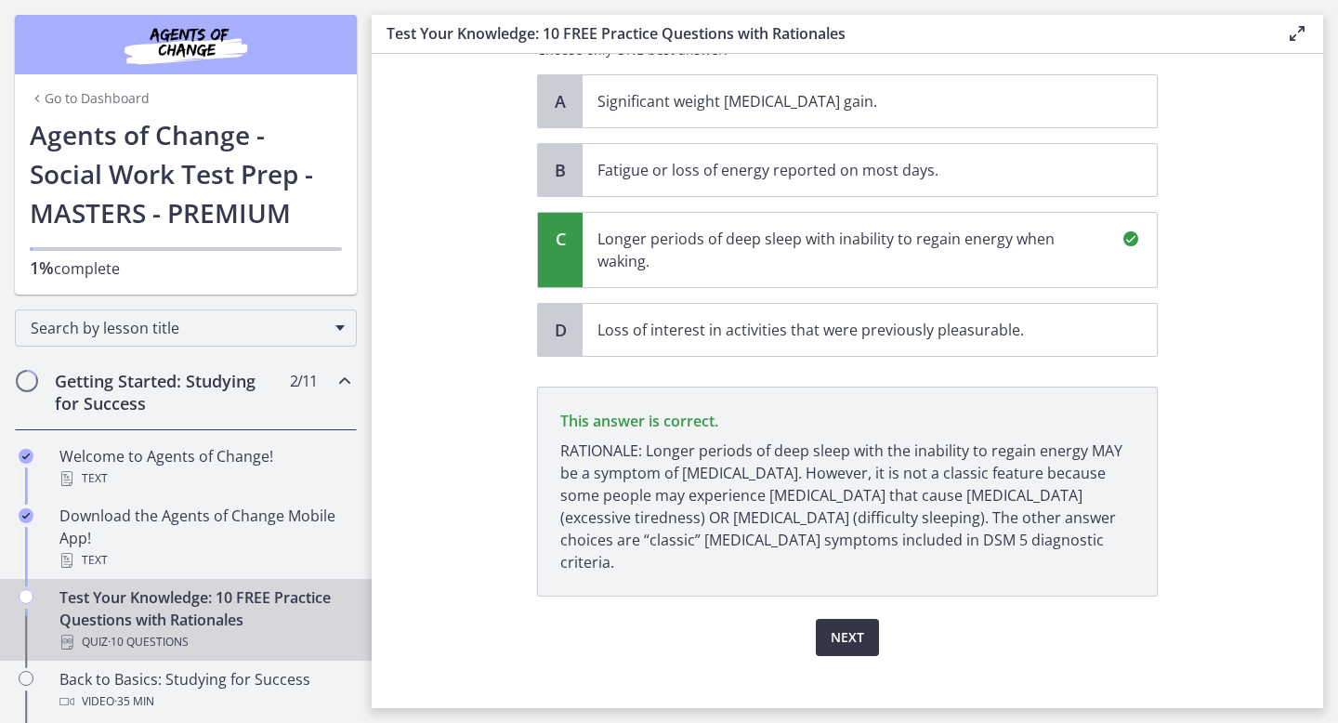
click at [859, 626] on span "Next" at bounding box center [847, 637] width 33 height 22
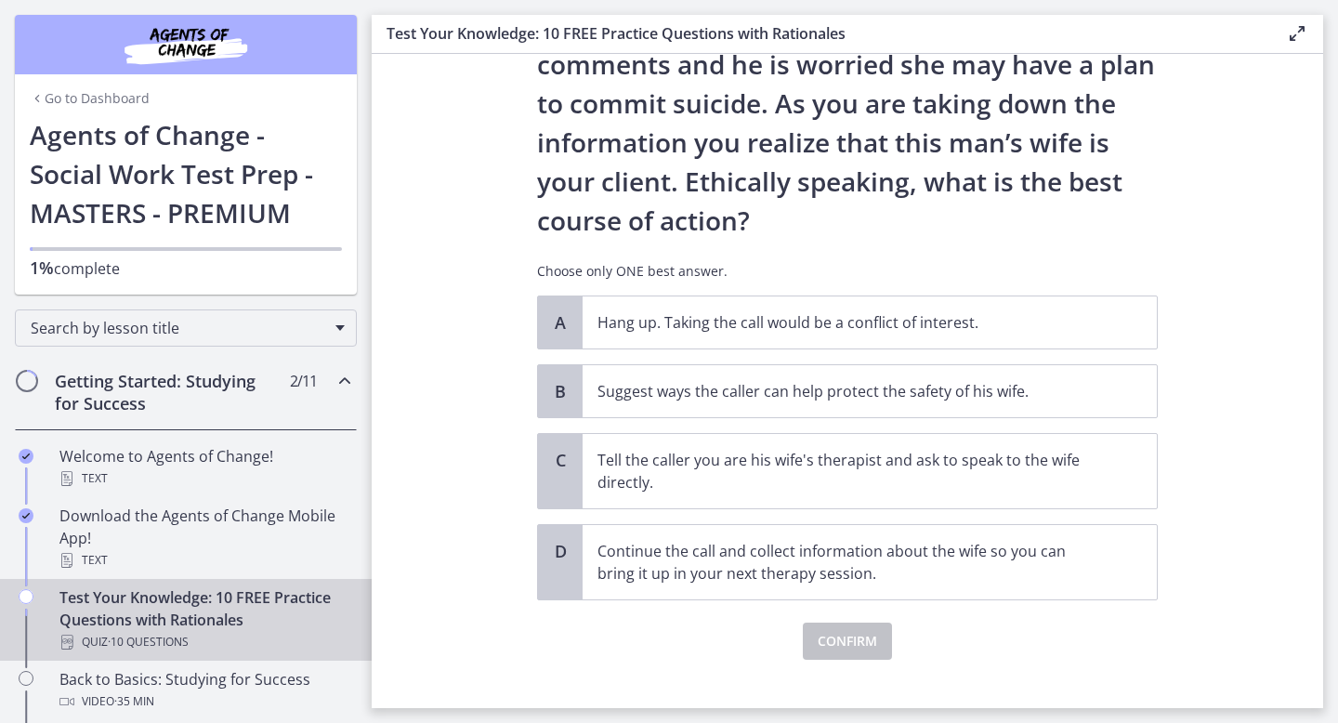
scroll to position [212, 0]
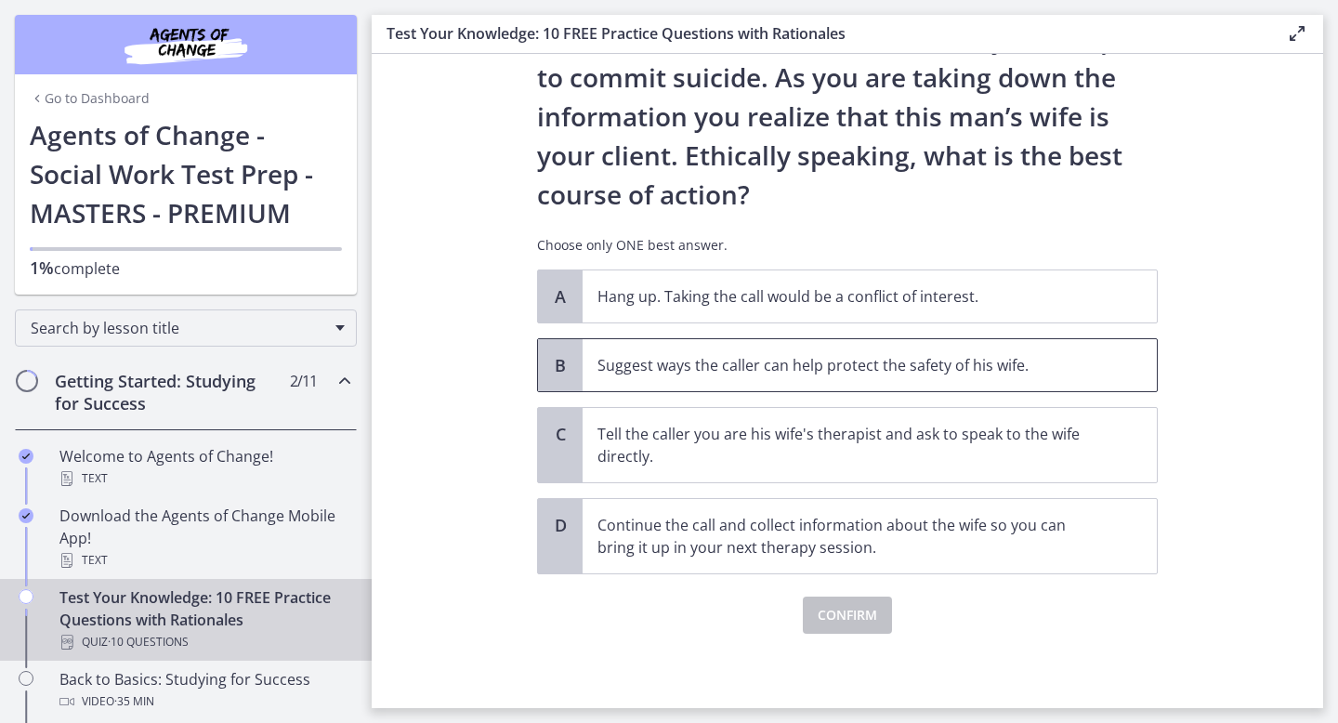
click at [755, 382] on span "Suggest ways the caller can help protect the safety of his wife." at bounding box center [870, 365] width 574 height 52
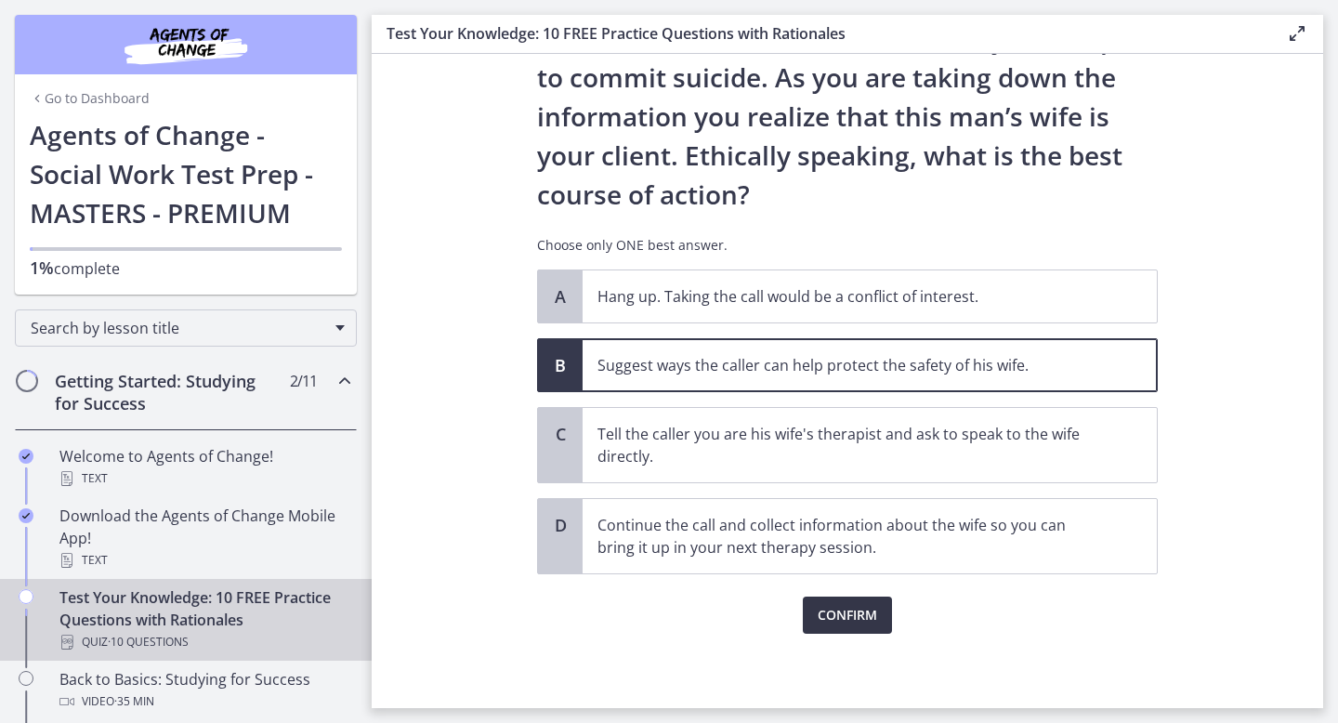
click at [822, 618] on span "Confirm" at bounding box center [847, 615] width 59 height 22
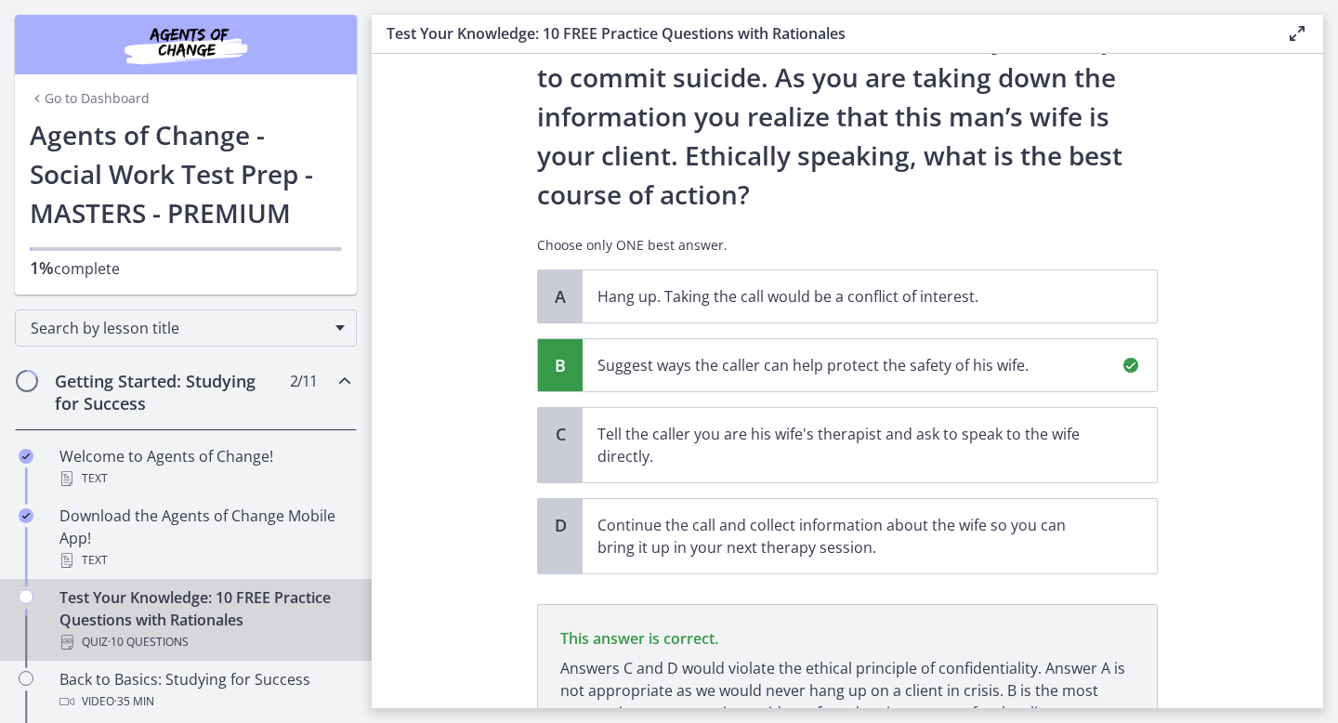
scroll to position [385, 0]
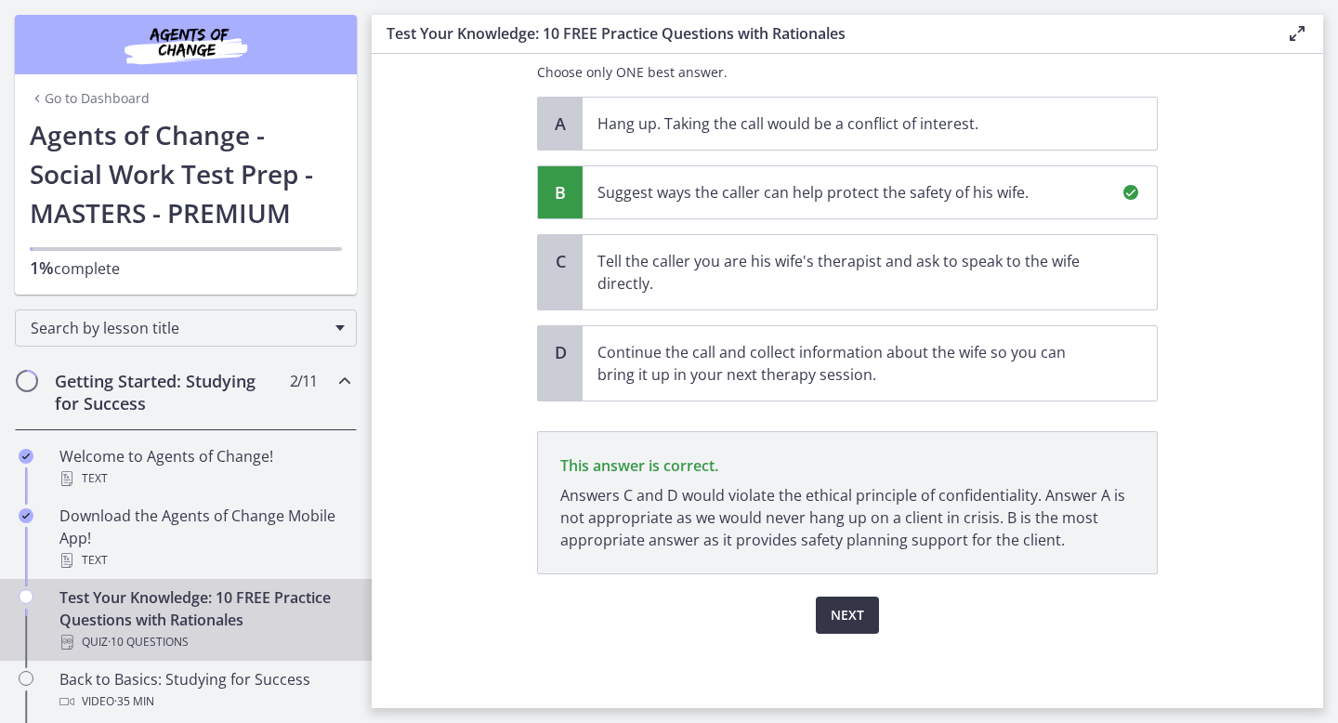
click at [840, 613] on span "Next" at bounding box center [847, 615] width 33 height 22
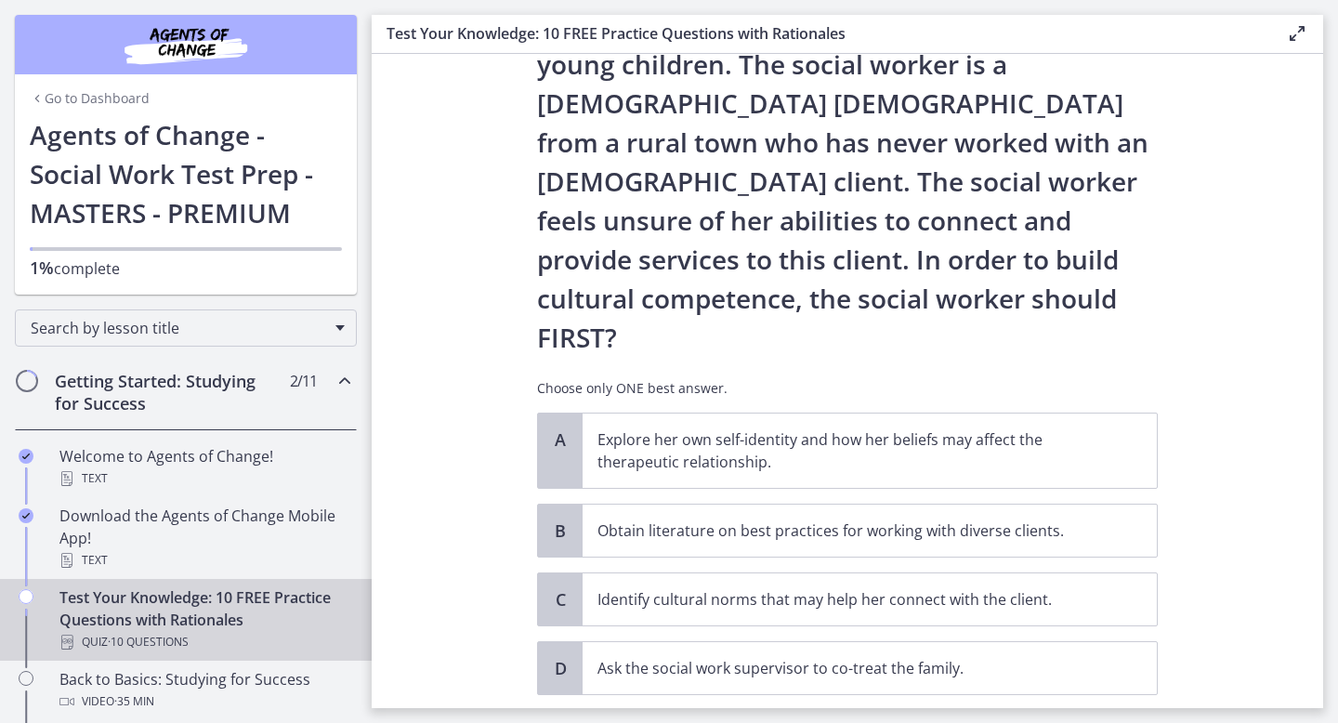
scroll to position [223, 0]
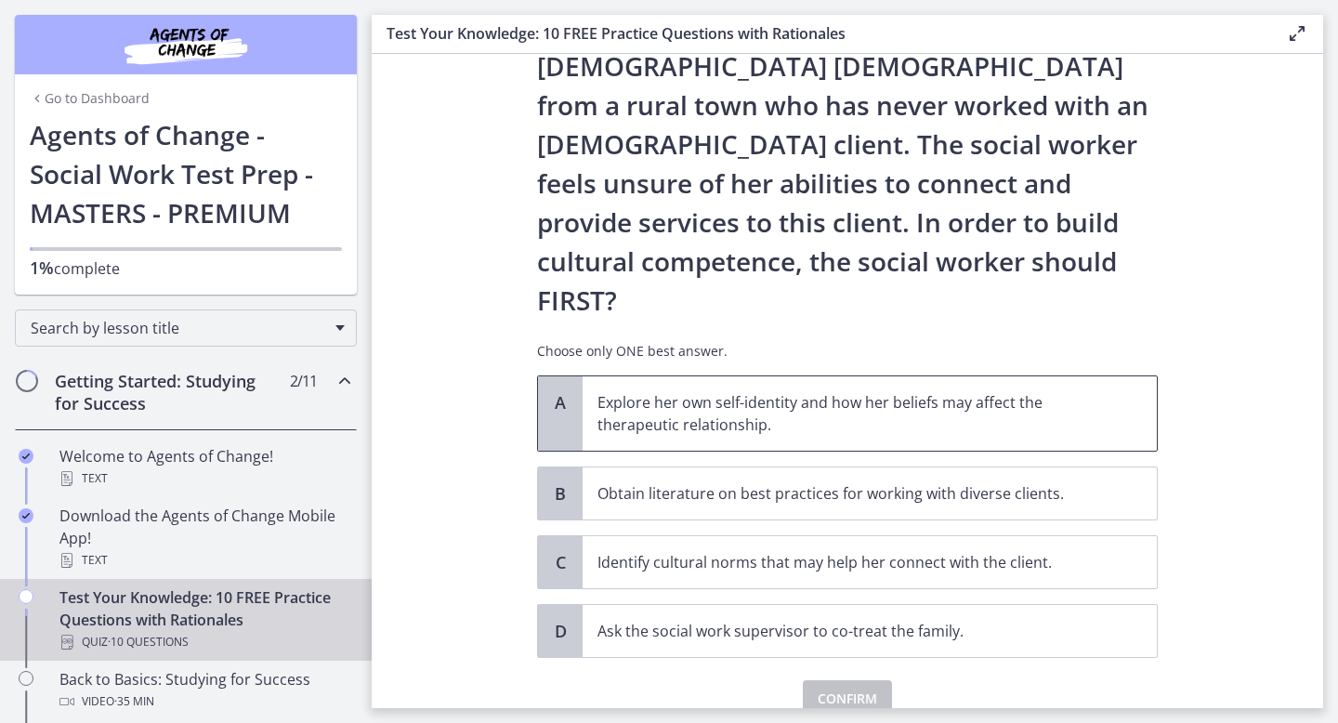
click at [745, 391] on p "Explore her own self-identity and how her beliefs may affect the therapeutic re…" at bounding box center [850, 413] width 507 height 45
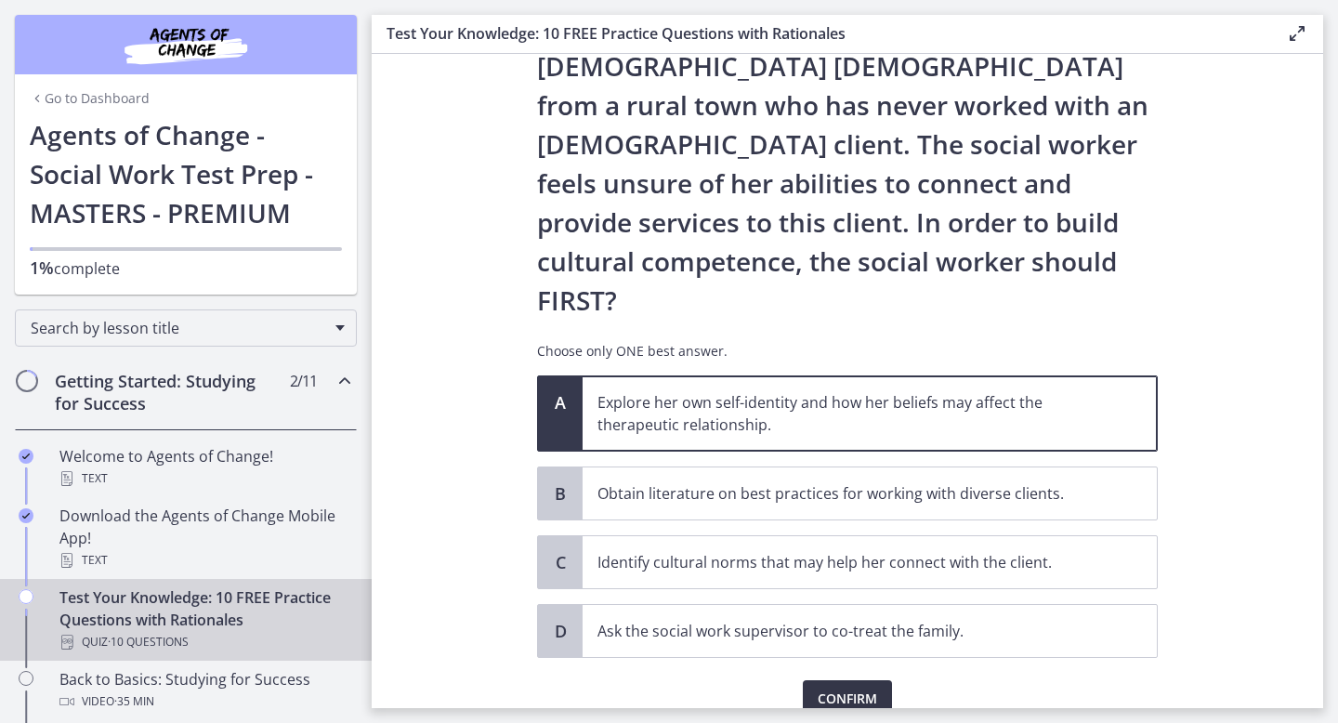
click at [837, 688] on span "Confirm" at bounding box center [847, 699] width 59 height 22
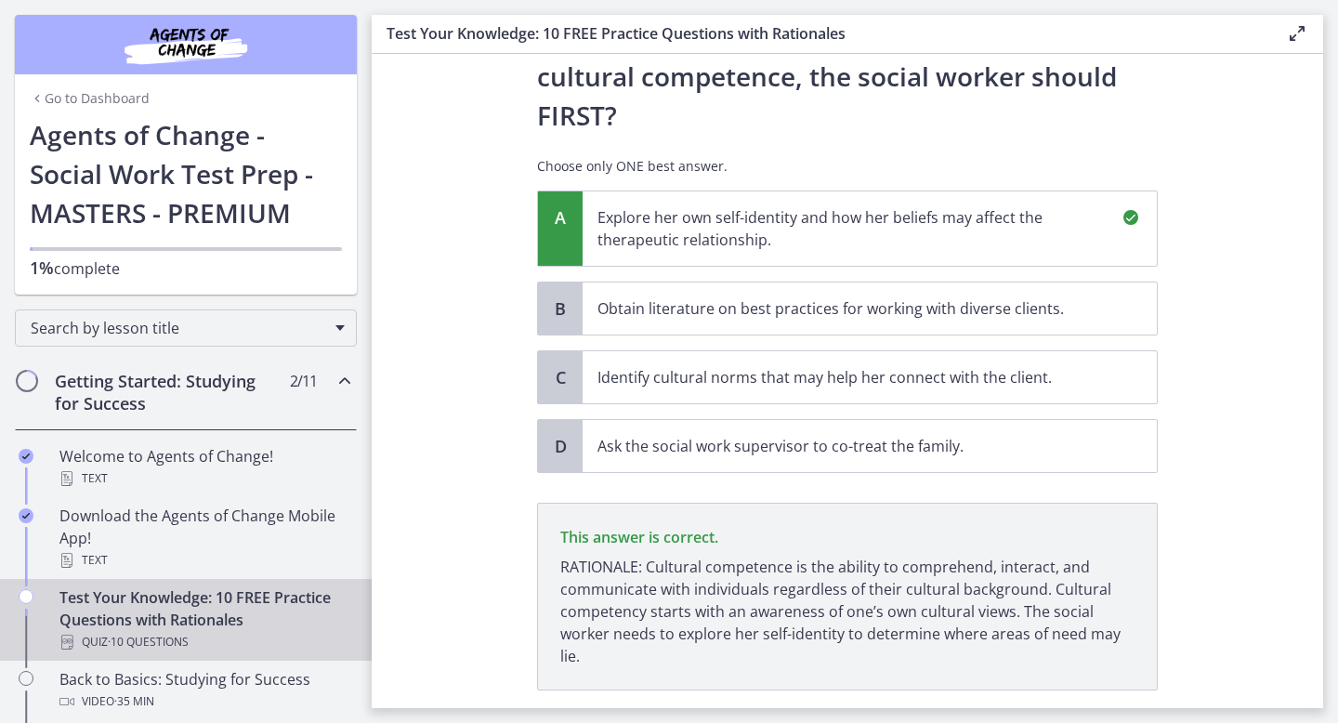
scroll to position [409, 0]
click at [843, 719] on span "Next" at bounding box center [847, 730] width 33 height 22
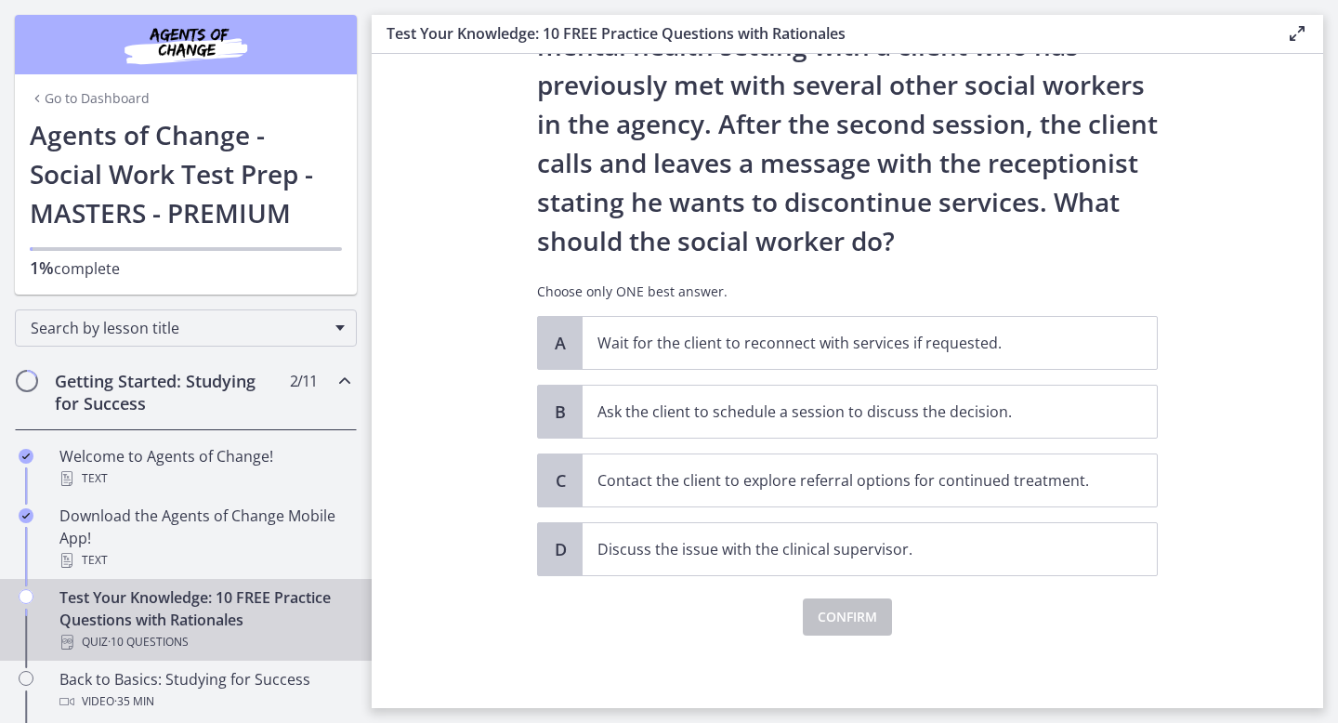
scroll to position [128, 0]
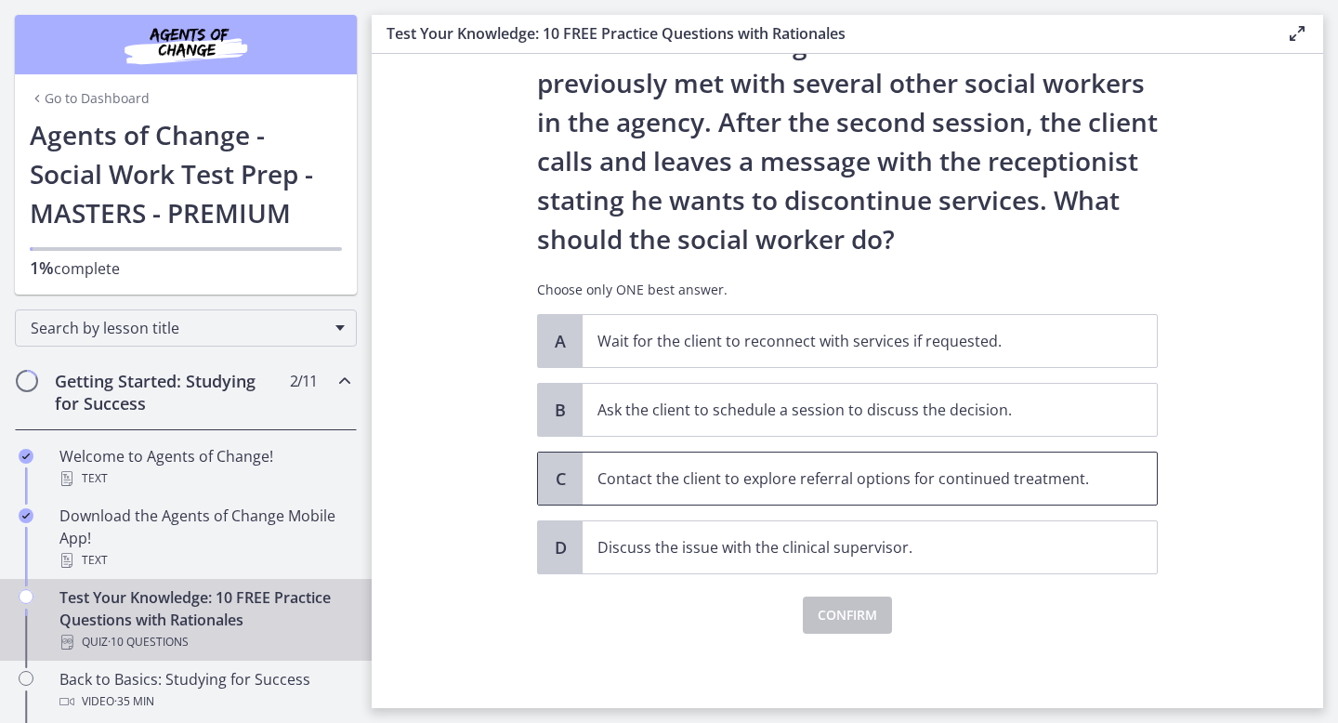
click at [891, 481] on p "Contact the client to explore referral options for continued treatment." at bounding box center [850, 478] width 507 height 22
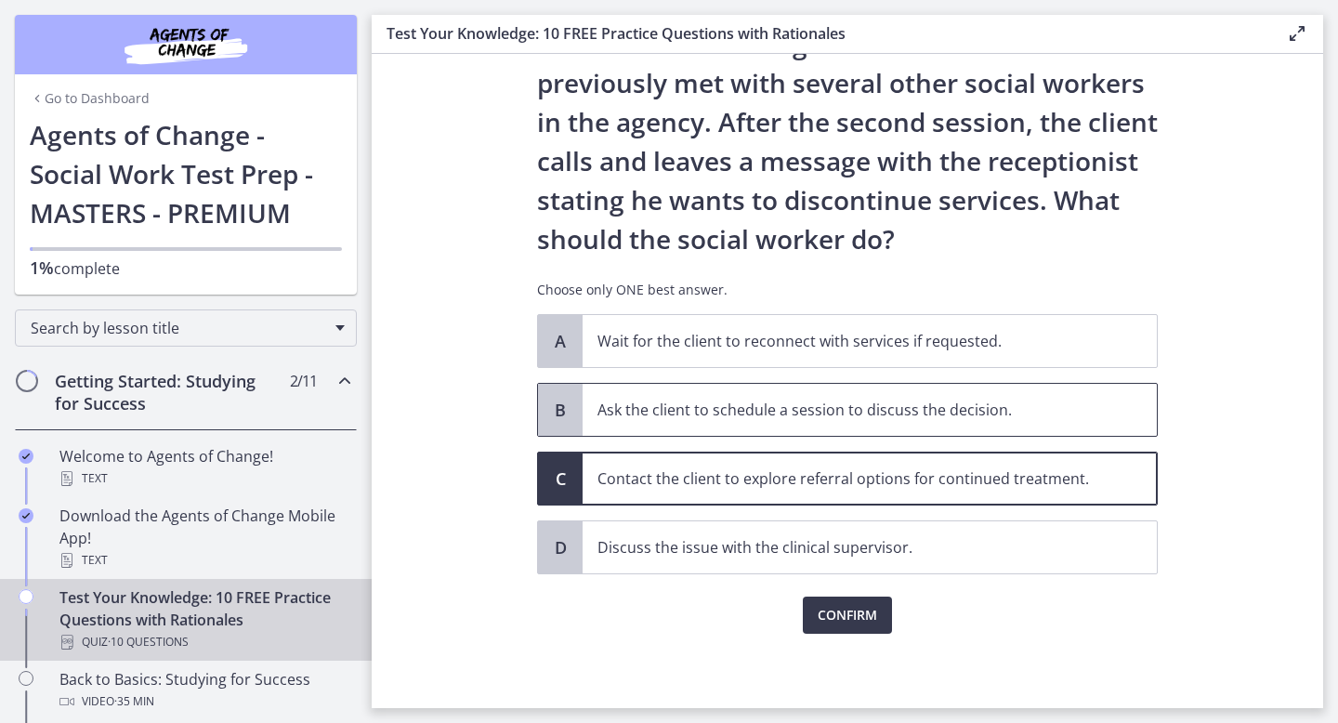
click at [862, 423] on span "Ask the client to schedule a session to discuss the decision." at bounding box center [870, 410] width 574 height 52
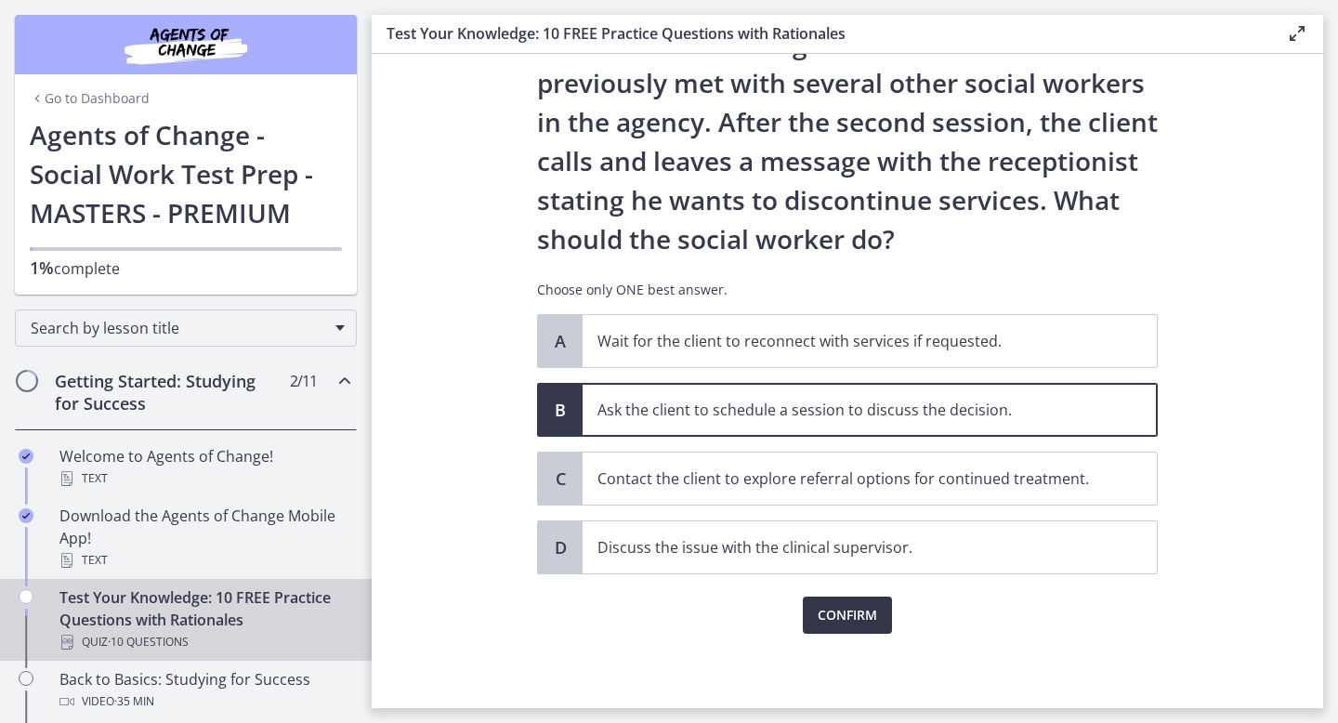
click at [851, 617] on span "Confirm" at bounding box center [847, 615] width 59 height 22
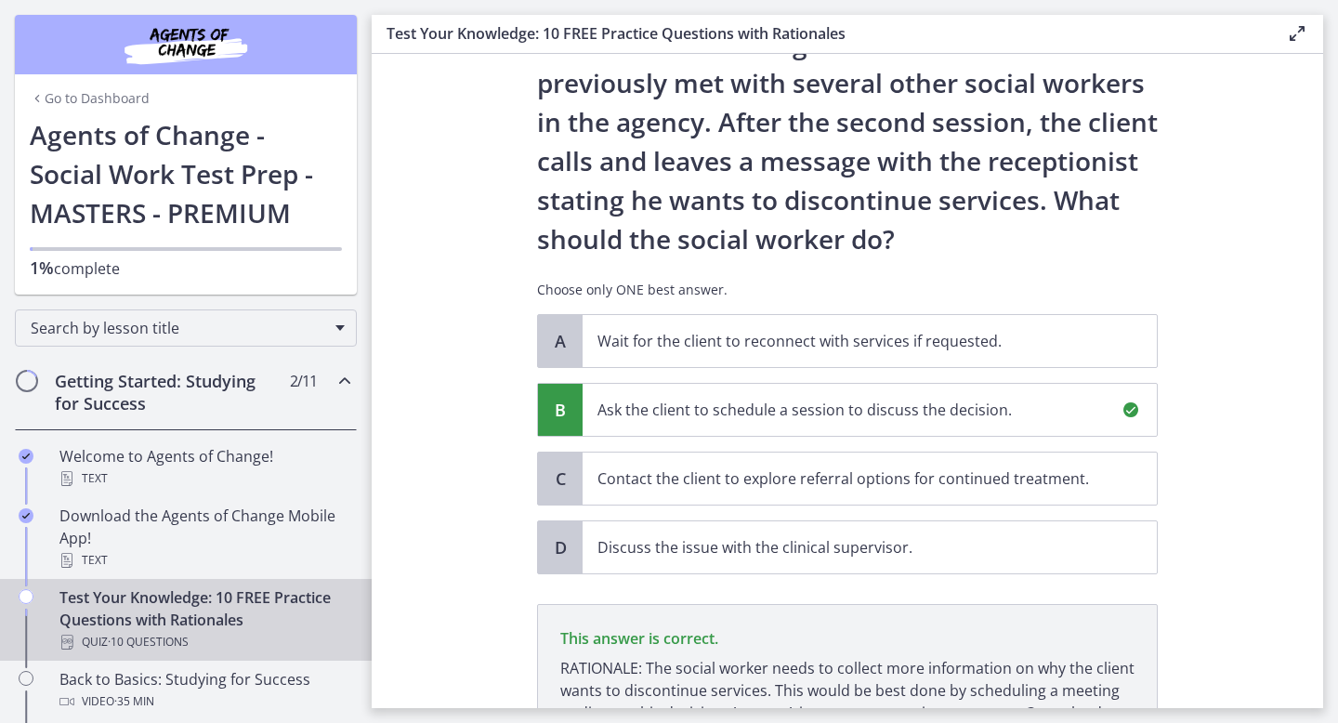
scroll to position [346, 0]
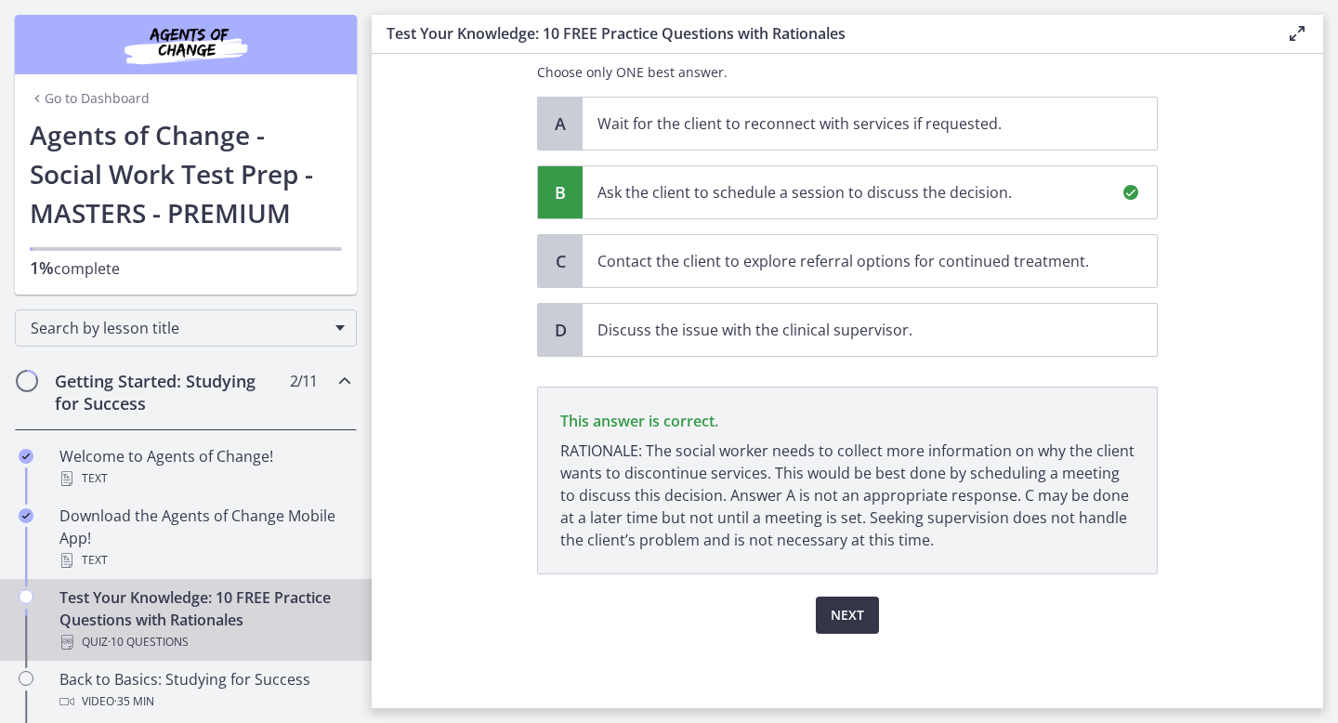
click at [851, 617] on span "Next" at bounding box center [847, 615] width 33 height 22
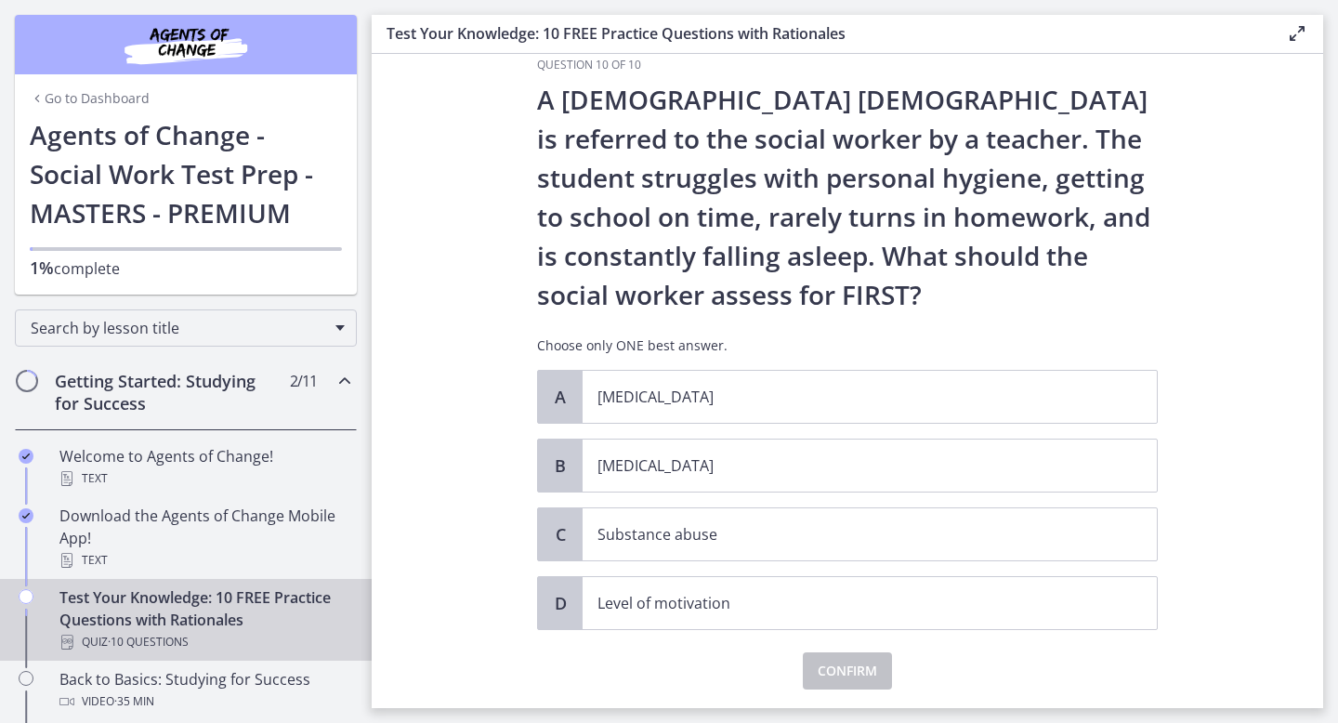
scroll to position [37, 0]
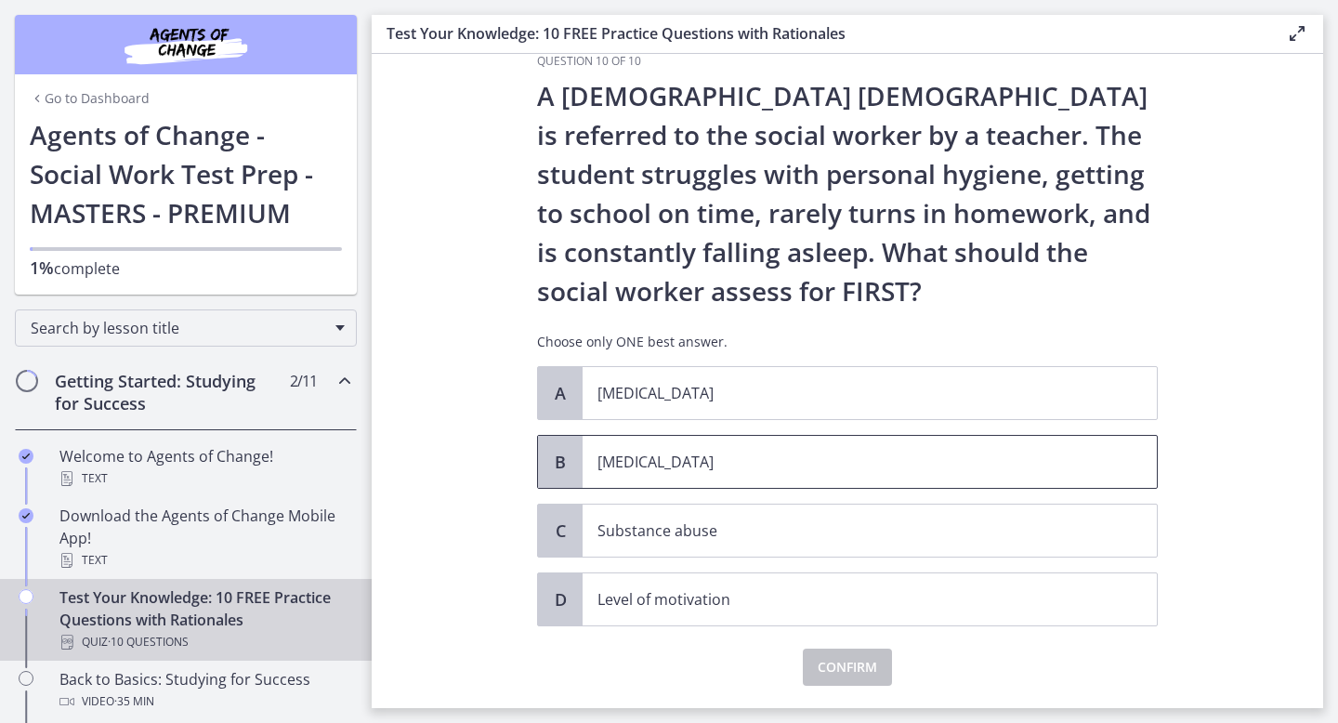
click at [708, 479] on span "[MEDICAL_DATA]" at bounding box center [870, 462] width 574 height 52
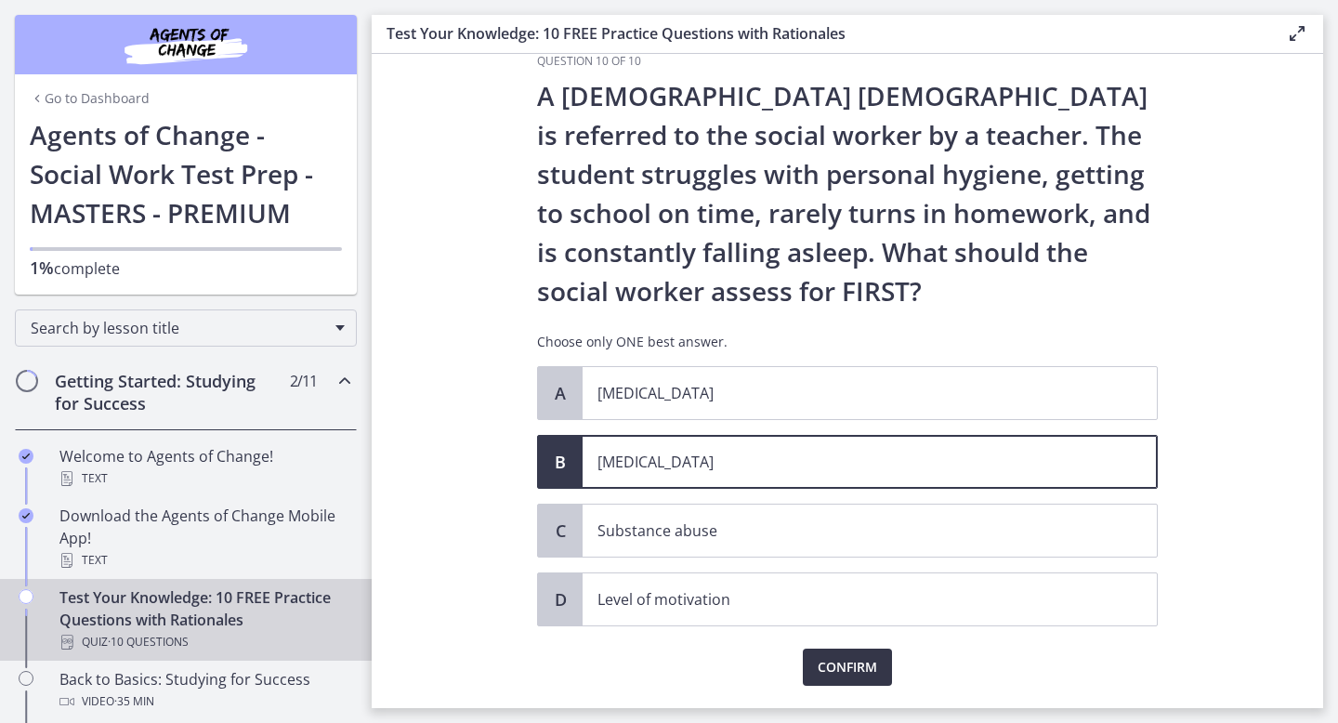
click at [857, 662] on span "Confirm" at bounding box center [847, 667] width 59 height 22
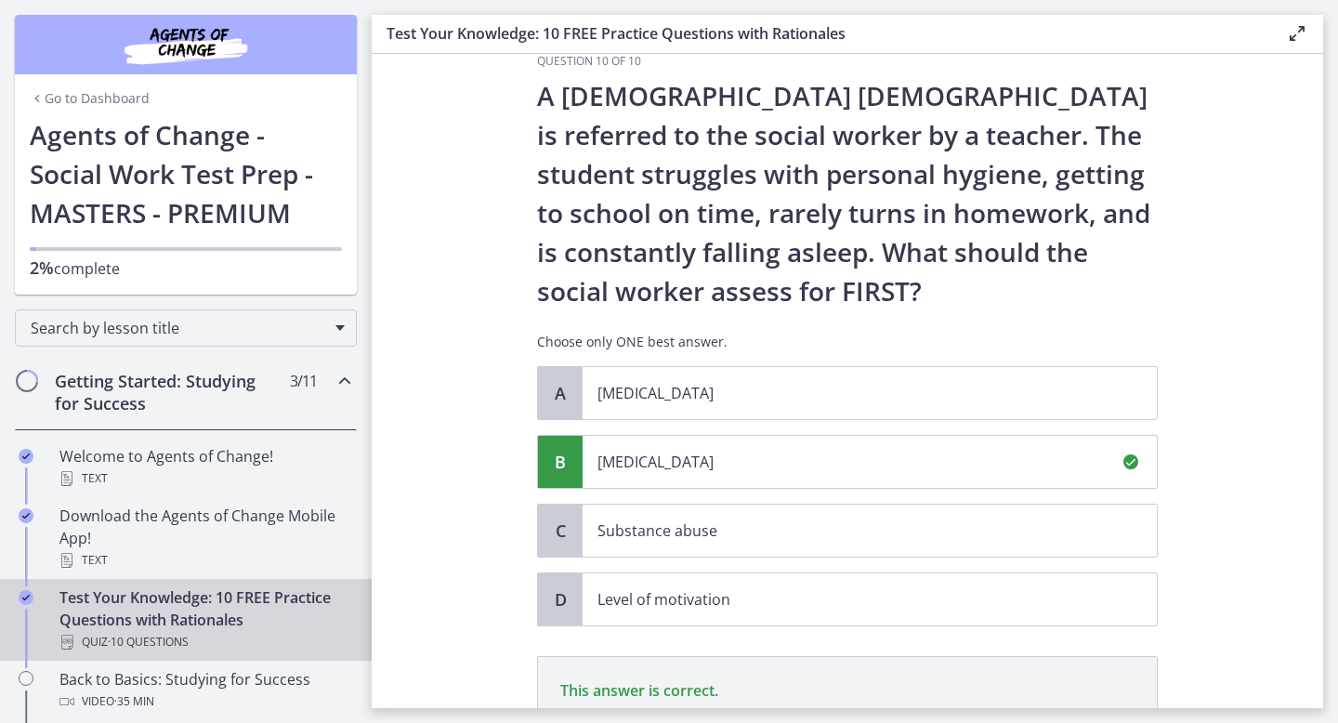
scroll to position [307, 0]
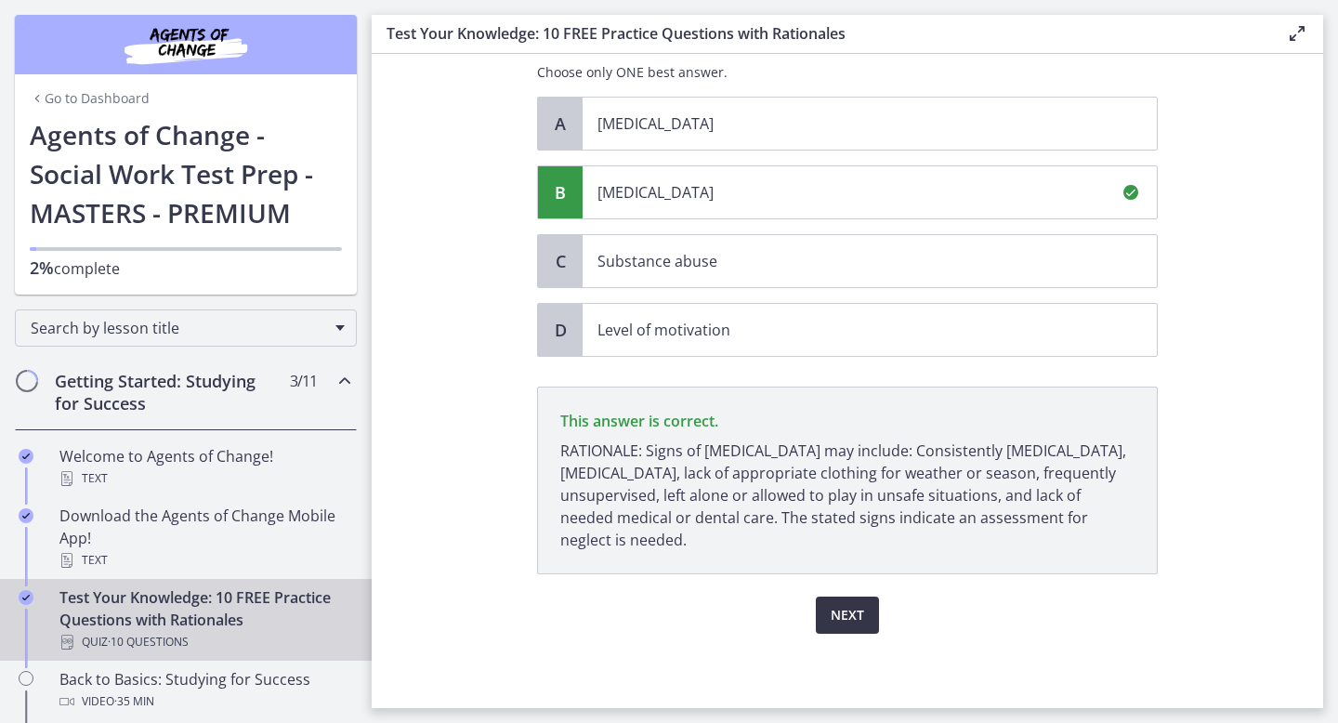
click at [847, 613] on span "Next" at bounding box center [847, 615] width 33 height 22
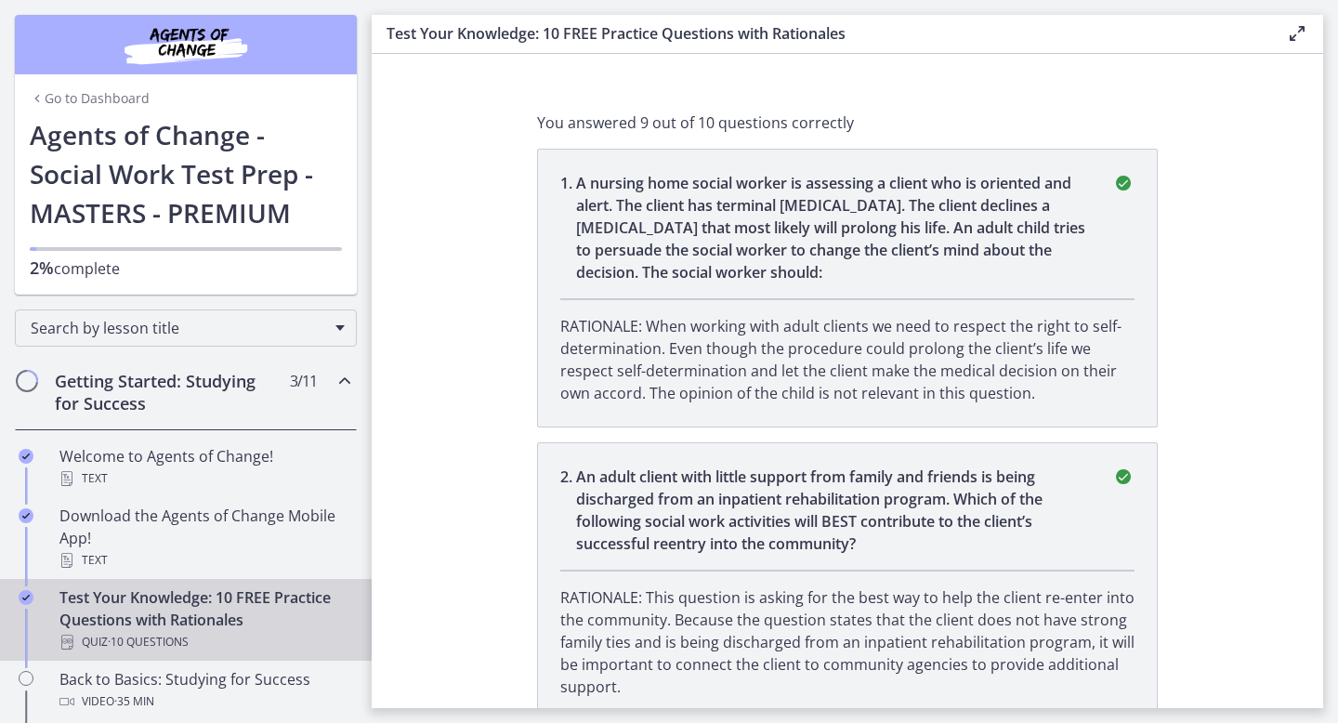
scroll to position [0, 0]
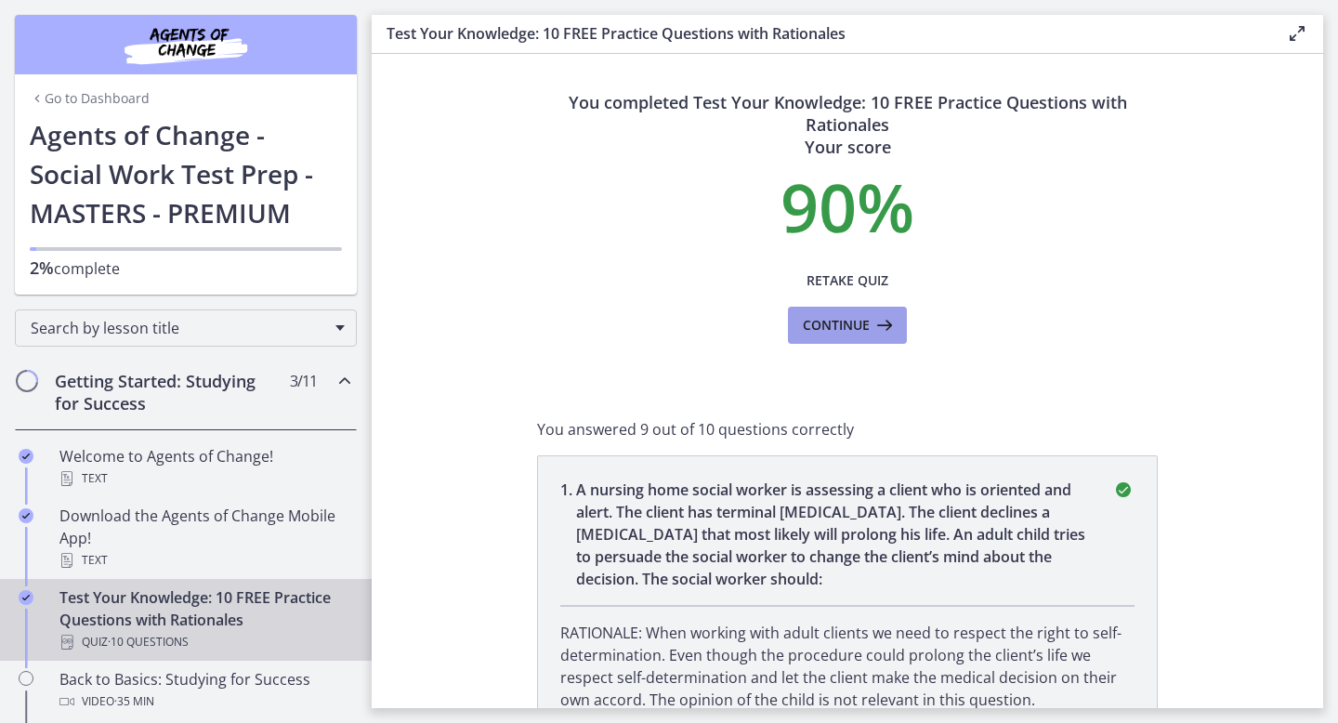
click at [876, 331] on icon at bounding box center [883, 325] width 26 height 22
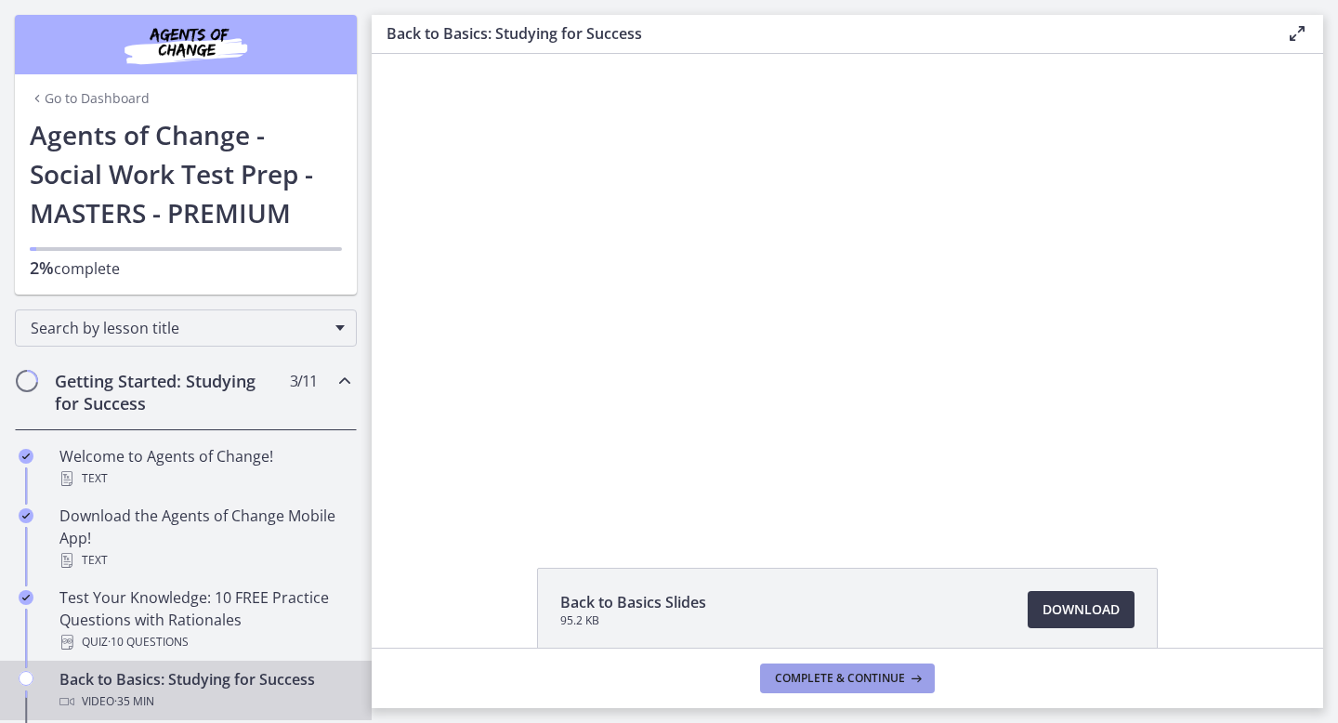
click at [859, 673] on span "Complete & continue" at bounding box center [840, 678] width 130 height 15
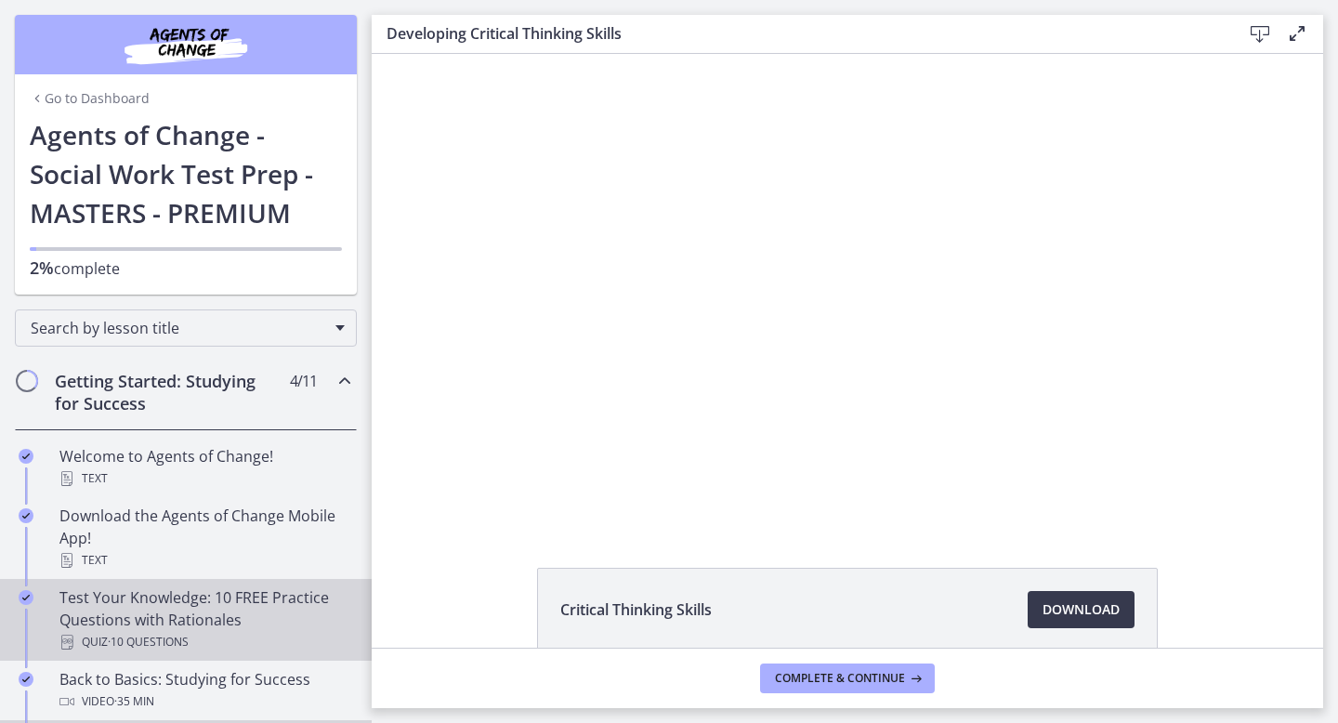
click at [318, 629] on div "Test Your Knowledge: 10 FREE Practice Questions with Rationales Quiz · 10 Quest…" at bounding box center [204, 619] width 290 height 67
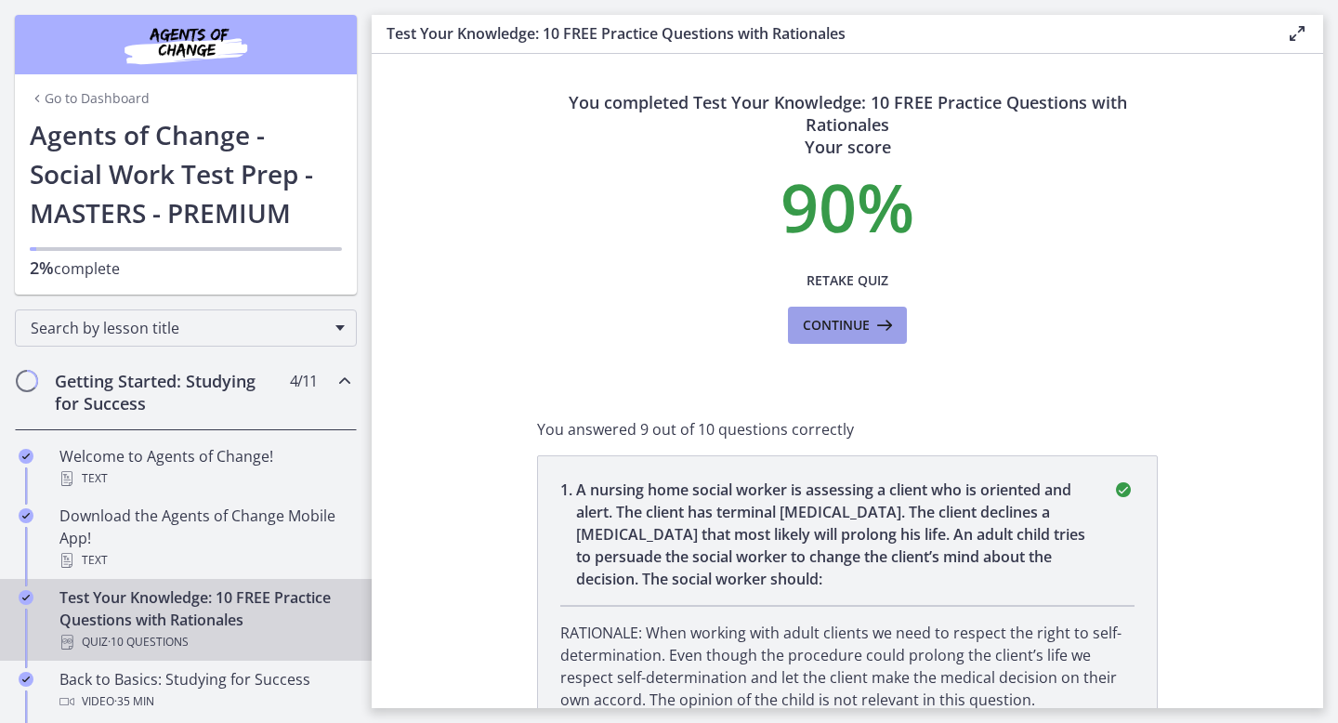
click at [871, 331] on icon at bounding box center [883, 325] width 26 height 22
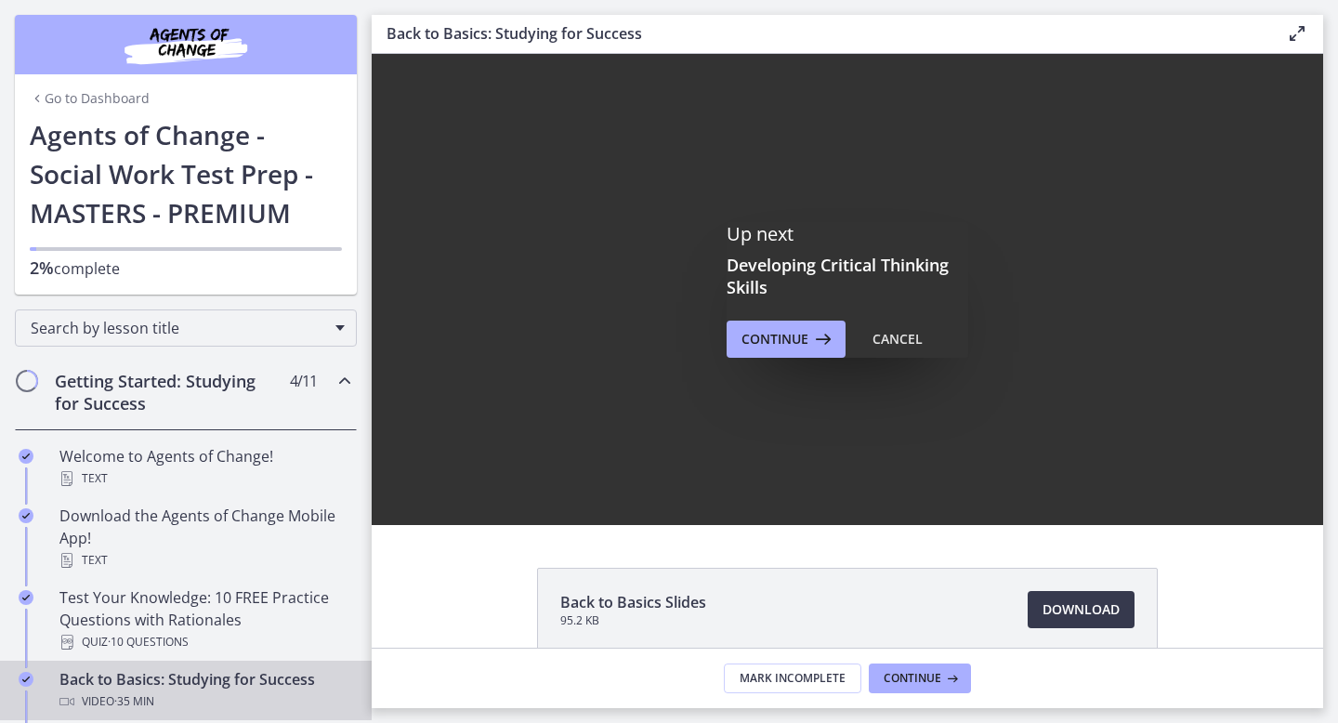
click at [918, 695] on footer "Mark Incomplete Continue" at bounding box center [847, 678] width 951 height 60
click at [780, 345] on span "Continue" at bounding box center [774, 339] width 67 height 22
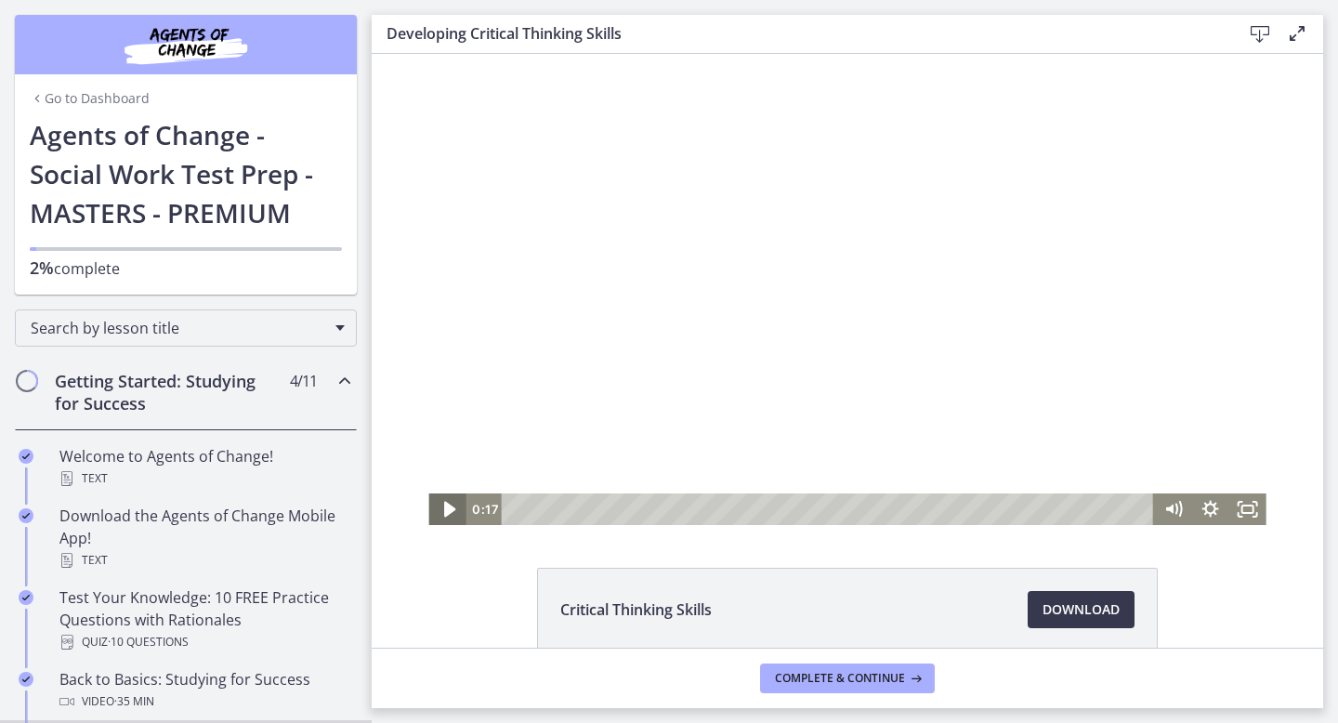
click at [445, 512] on icon "Play Video" at bounding box center [448, 510] width 11 height 16
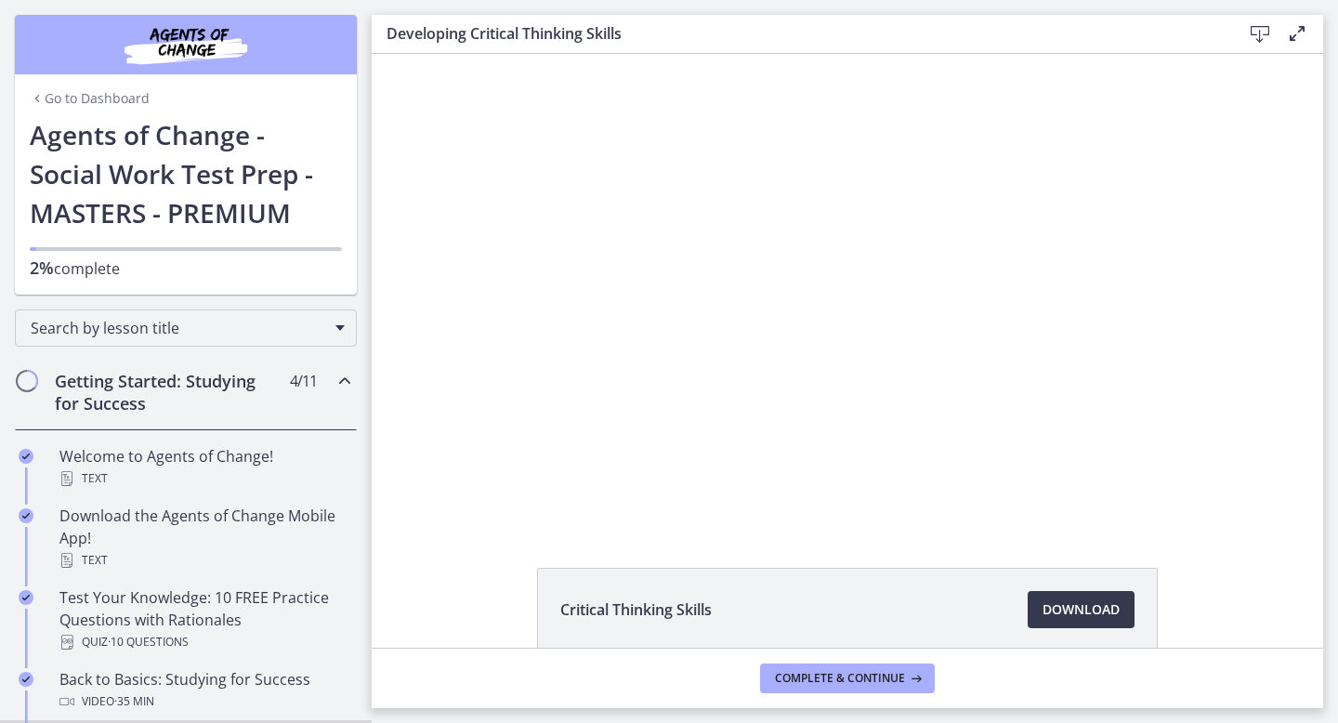
click at [1336, 599] on main "Developing Critical Thinking Skills Download Enable fullscreen Critical Thinkin…" at bounding box center [855, 361] width 966 height 723
click at [1332, 613] on main "Developing Critical Thinking Skills Download Enable fullscreen Critical Thinkin…" at bounding box center [855, 361] width 966 height 723
click at [346, 330] on div "Search by lesson title" at bounding box center [186, 327] width 342 height 37
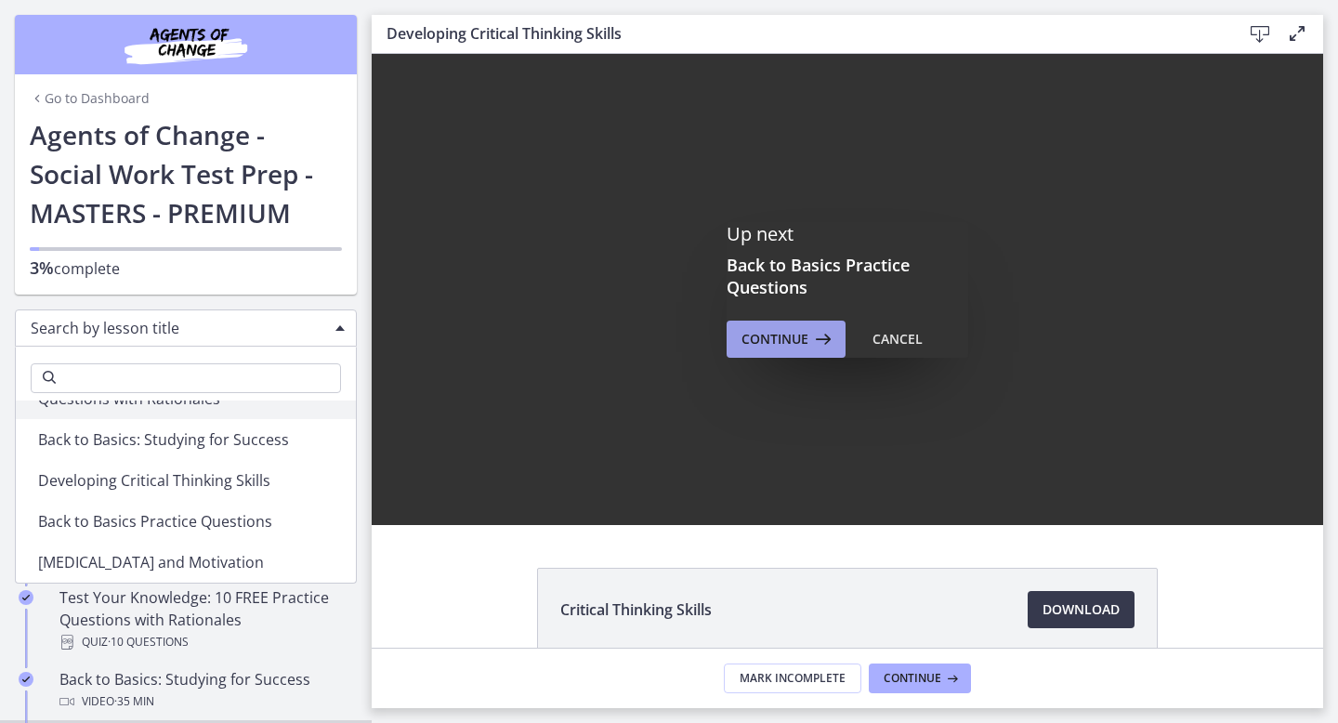
click at [774, 347] on span "Continue" at bounding box center [774, 339] width 67 height 22
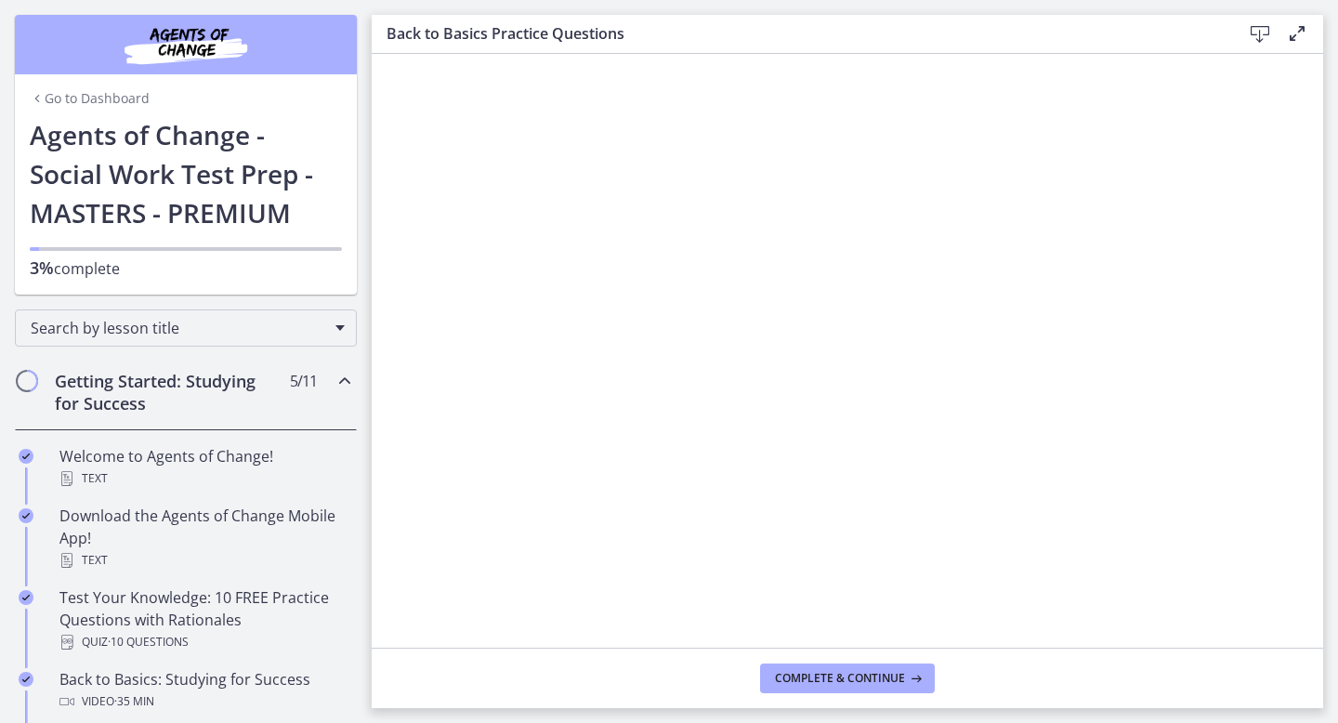
click at [1263, 33] on icon at bounding box center [1260, 34] width 22 height 22
click at [845, 679] on span "Complete & continue" at bounding box center [840, 678] width 130 height 15
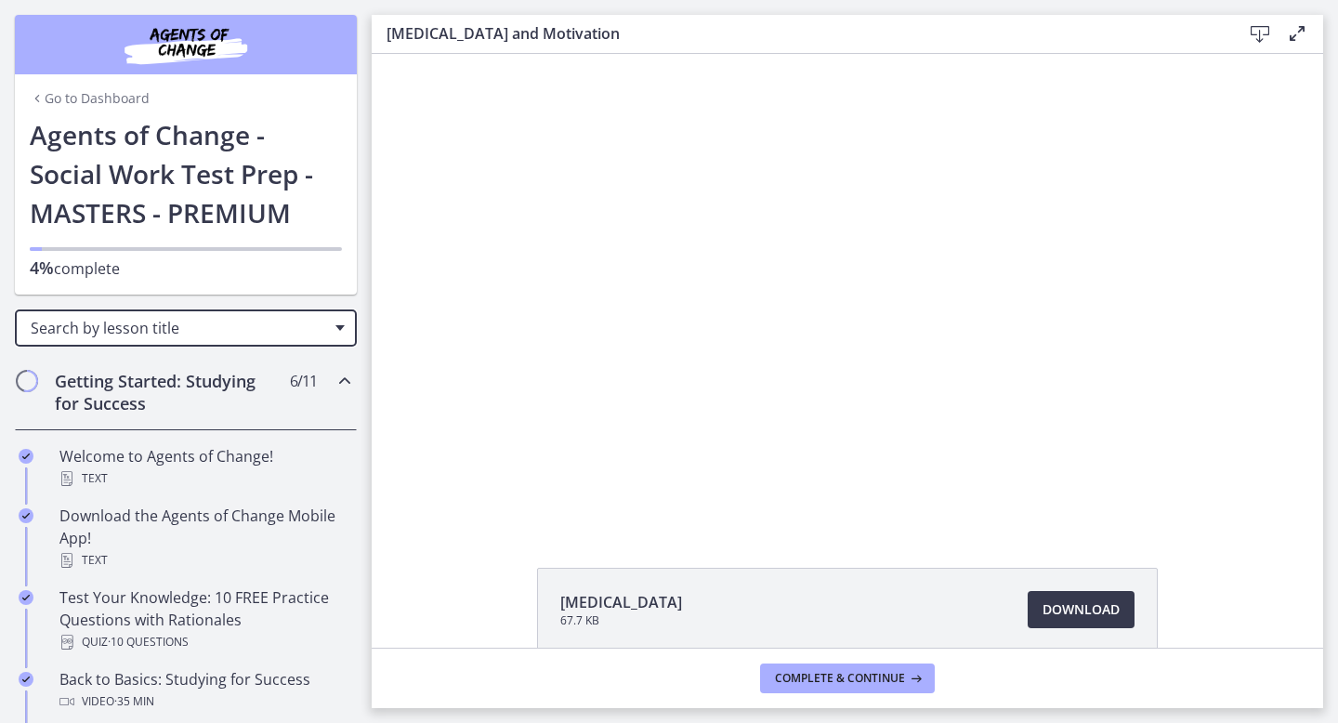
click at [337, 325] on span "Chapters" at bounding box center [339, 328] width 9 height 6
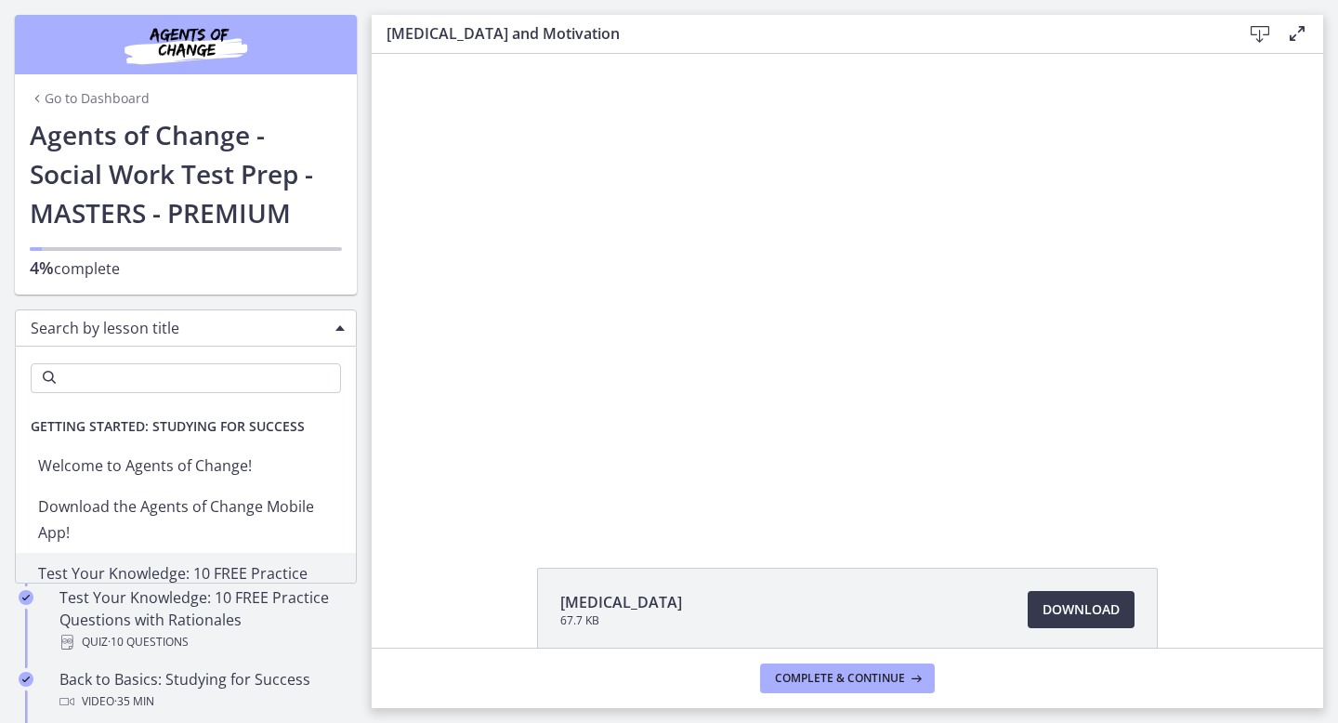
scroll to position [37, 0]
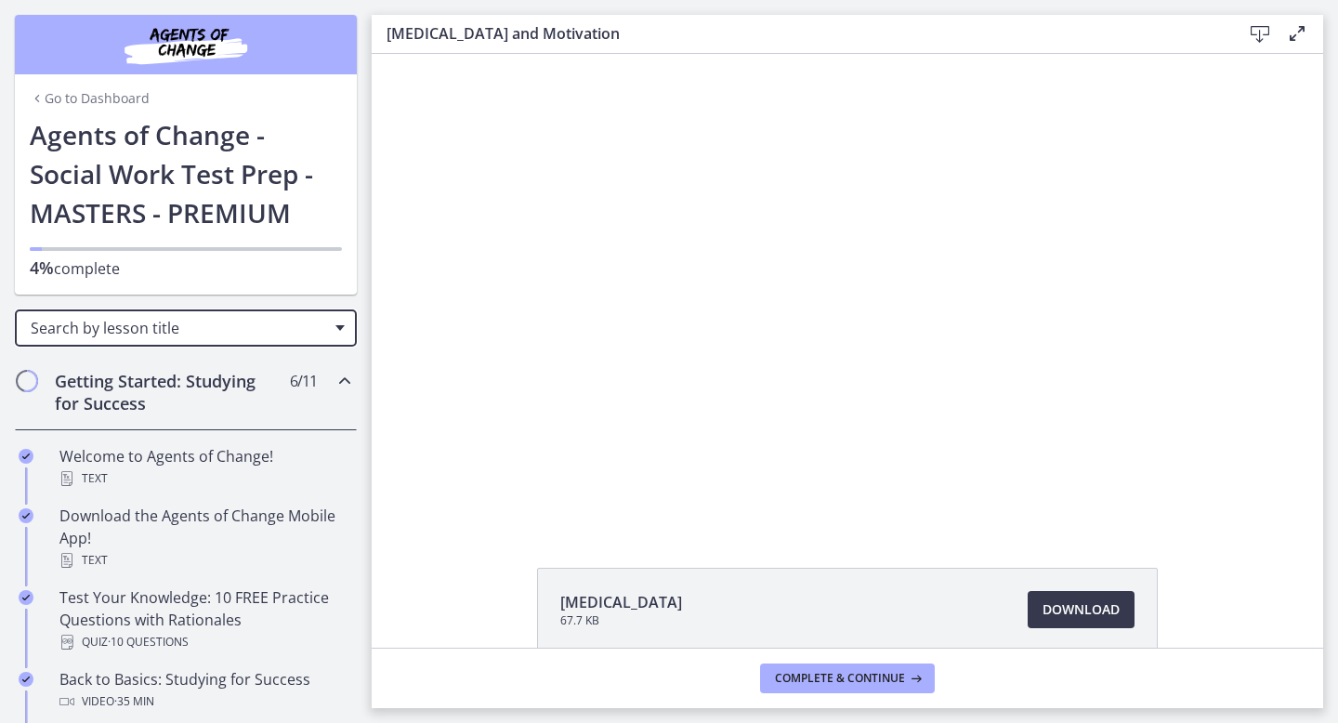
click at [335, 326] on span "Chapters" at bounding box center [339, 328] width 9 height 6
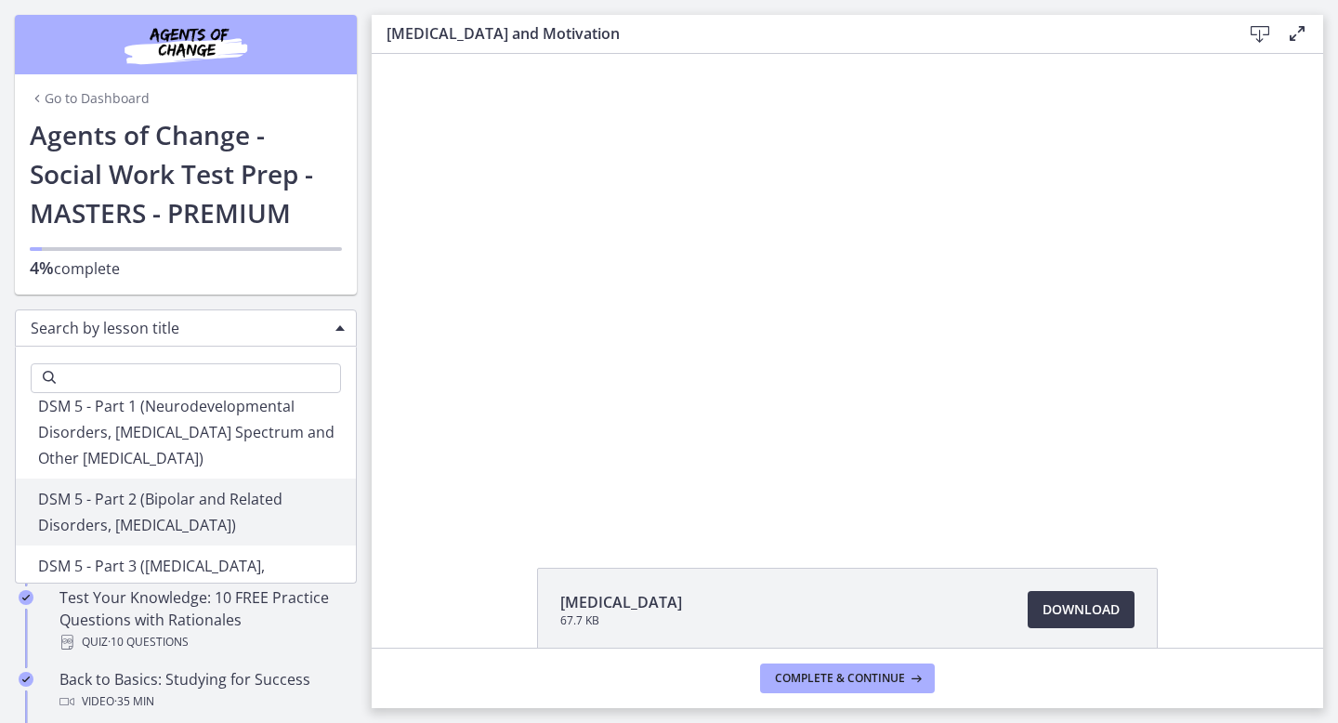
scroll to position [1632, 0]
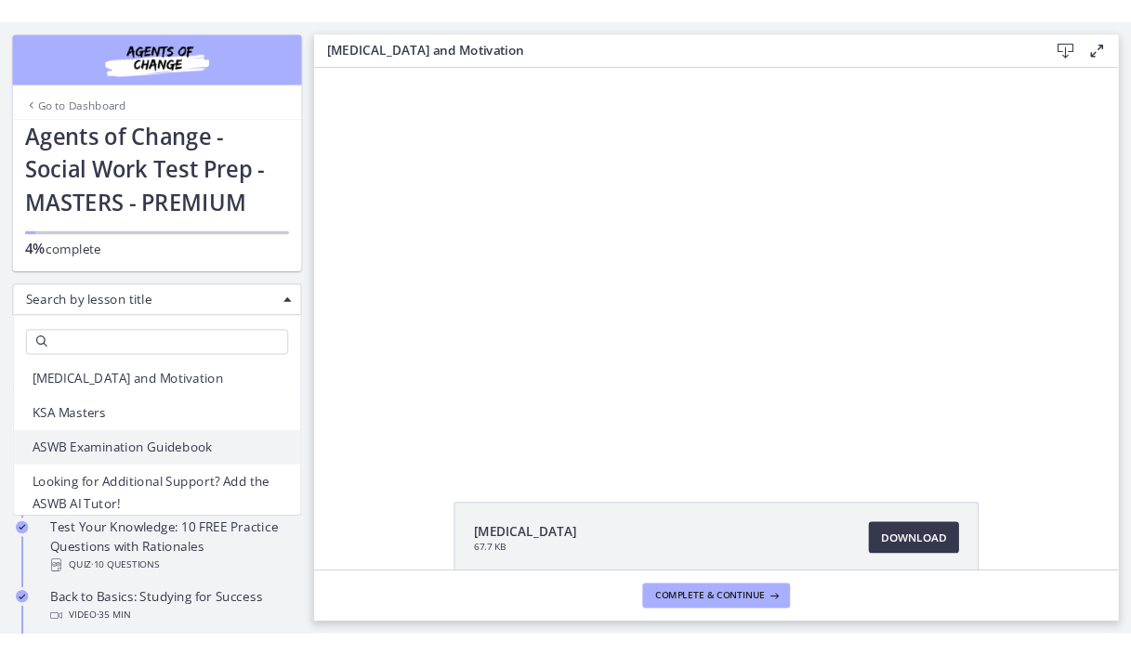
scroll to position [301, 0]
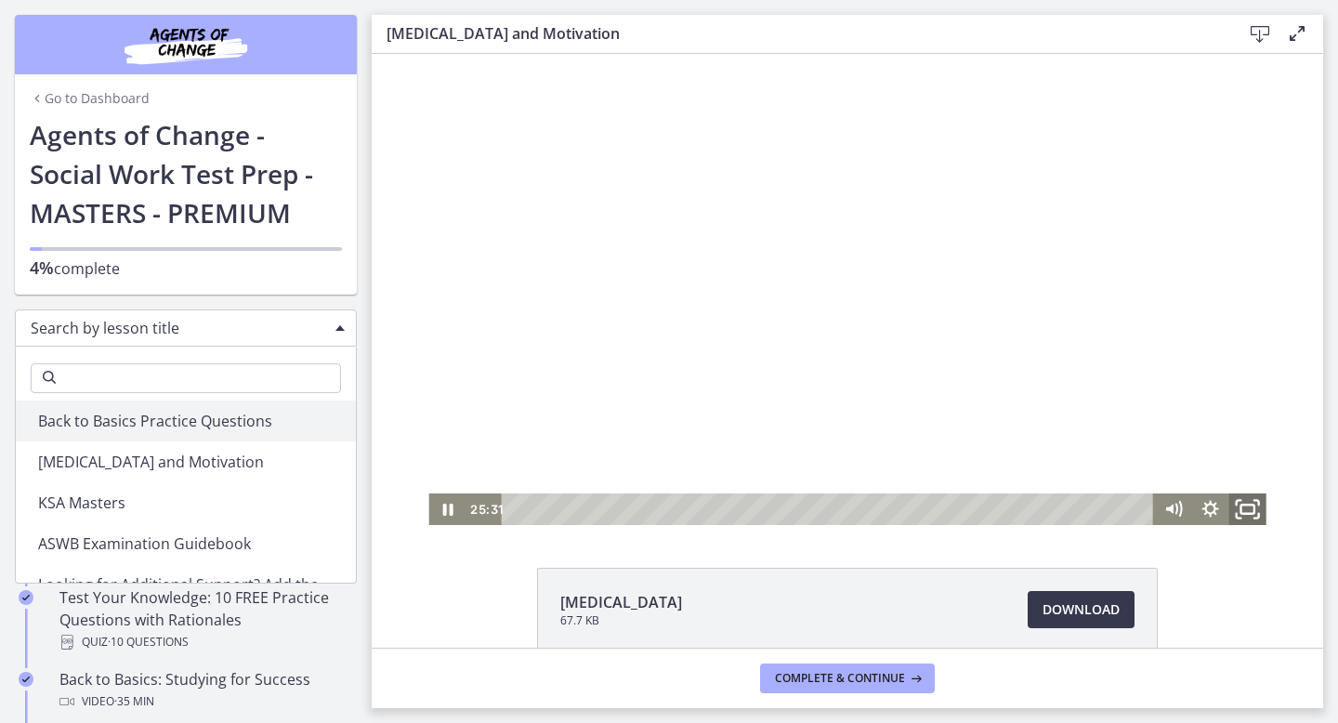
click at [1247, 510] on icon "Fullscreen" at bounding box center [1248, 510] width 45 height 38
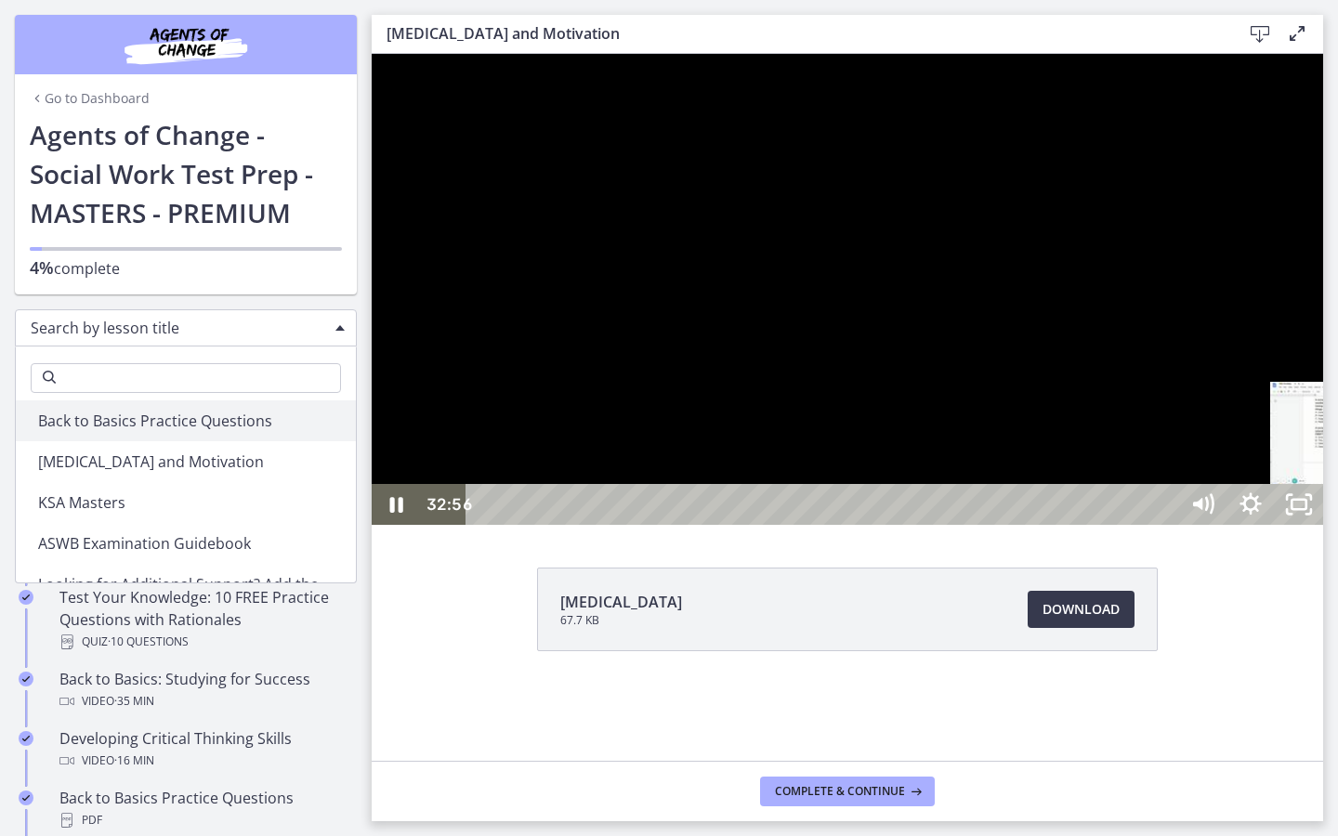
click at [1337, 512] on div "Playbar" at bounding box center [1361, 505] width 14 height 14
click at [1337, 512] on div "Playbar" at bounding box center [1351, 505] width 14 height 14
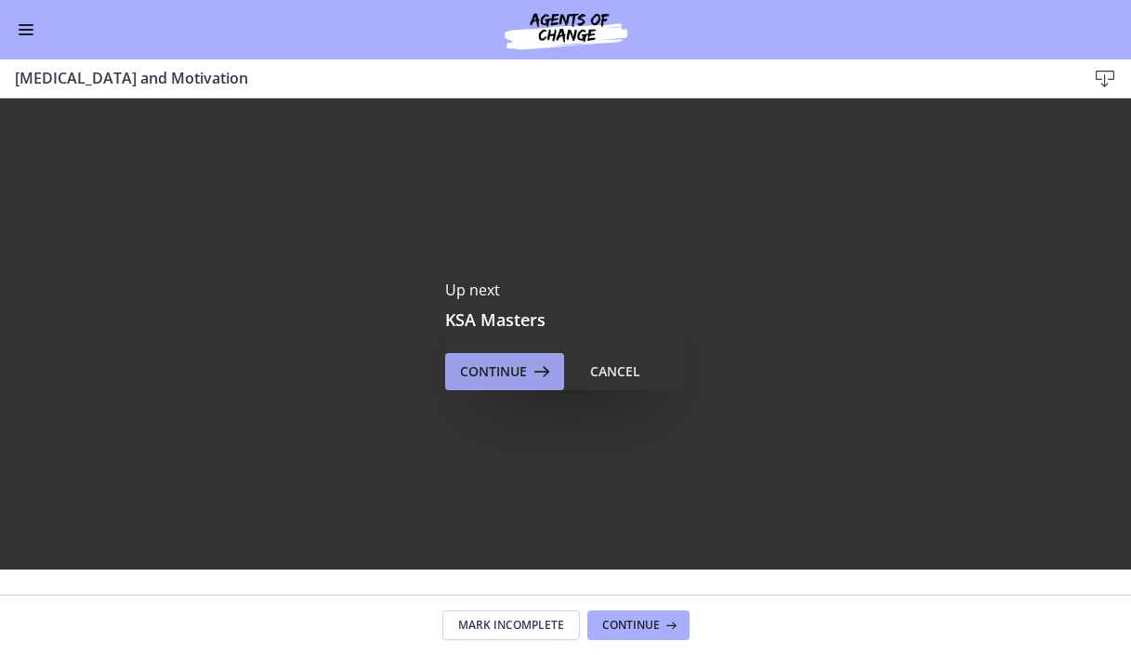
click at [514, 377] on span "Continue" at bounding box center [493, 372] width 67 height 22
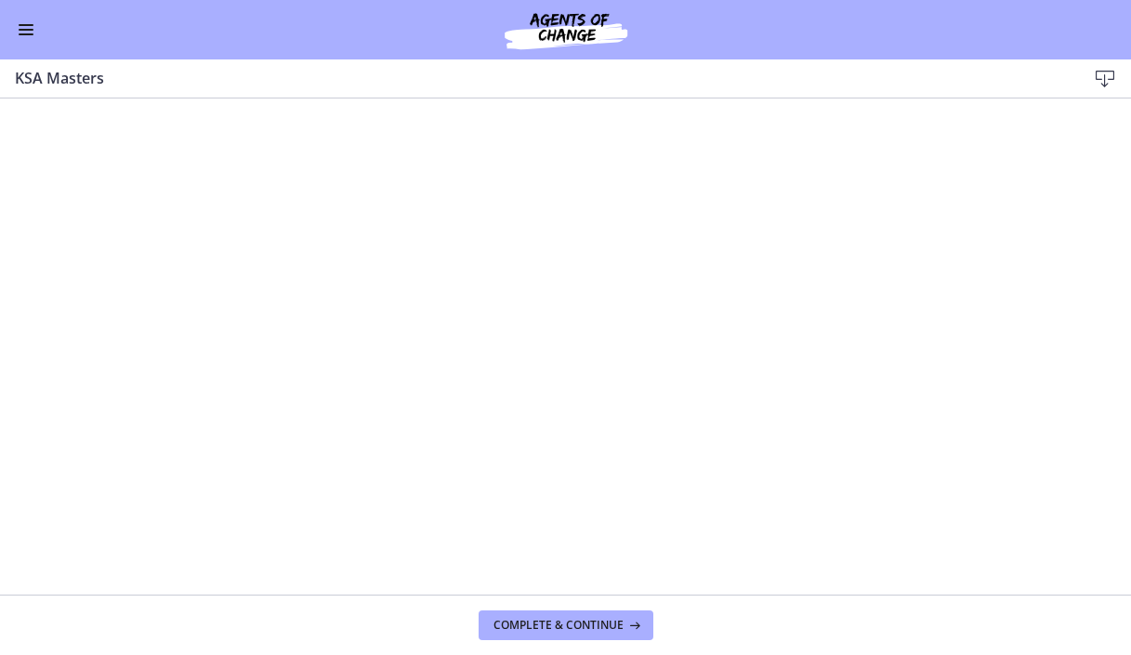
click at [1112, 78] on icon at bounding box center [1105, 79] width 22 height 22
click at [536, 627] on span "Complete & continue" at bounding box center [558, 625] width 130 height 15
click at [1113, 69] on icon at bounding box center [1105, 79] width 22 height 22
click at [533, 627] on span "Complete & continue" at bounding box center [558, 625] width 130 height 15
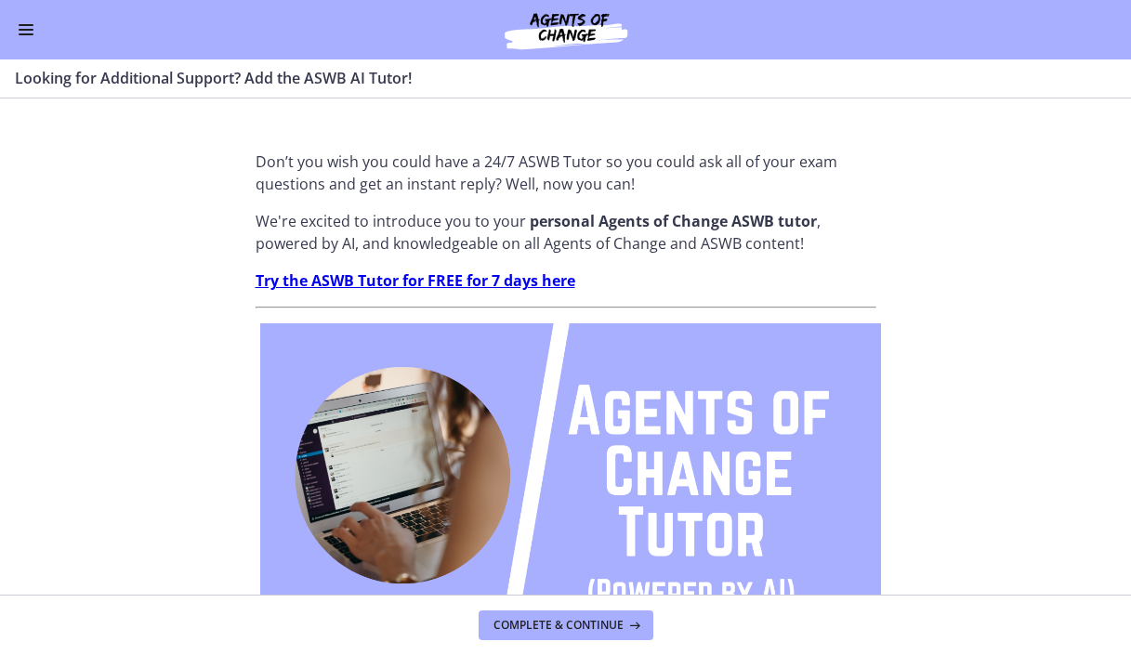
click at [958, 176] on section "Don’t you wish you could have a 24/7 ASWB Tutor so you could ask all of your ex…" at bounding box center [565, 346] width 1131 height 496
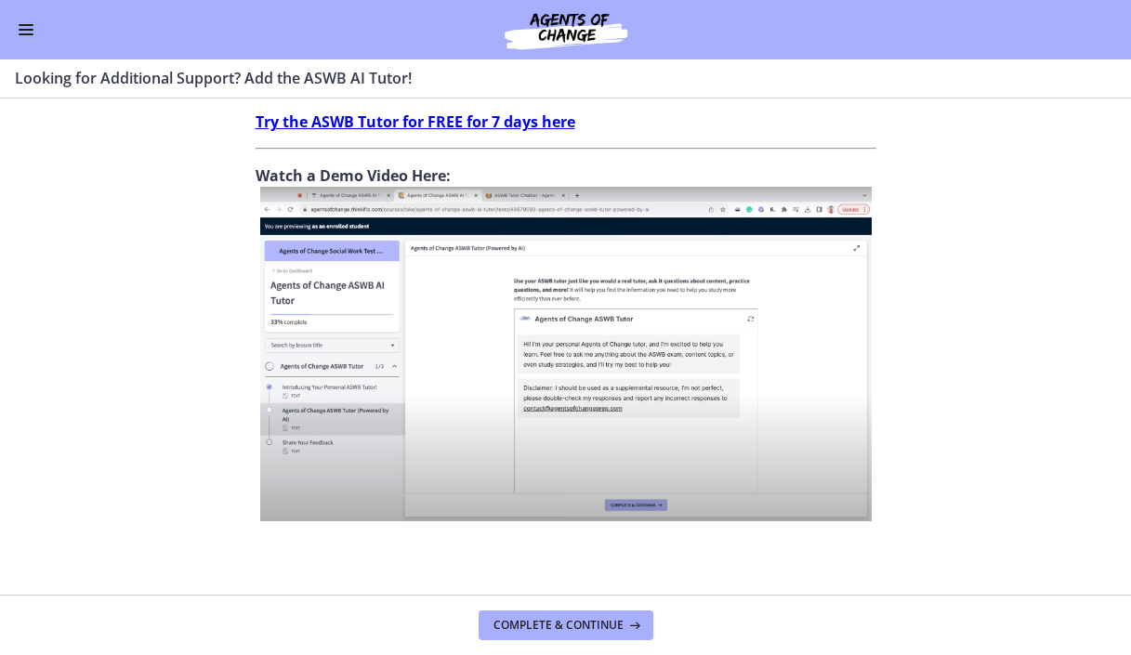
scroll to position [759, 0]
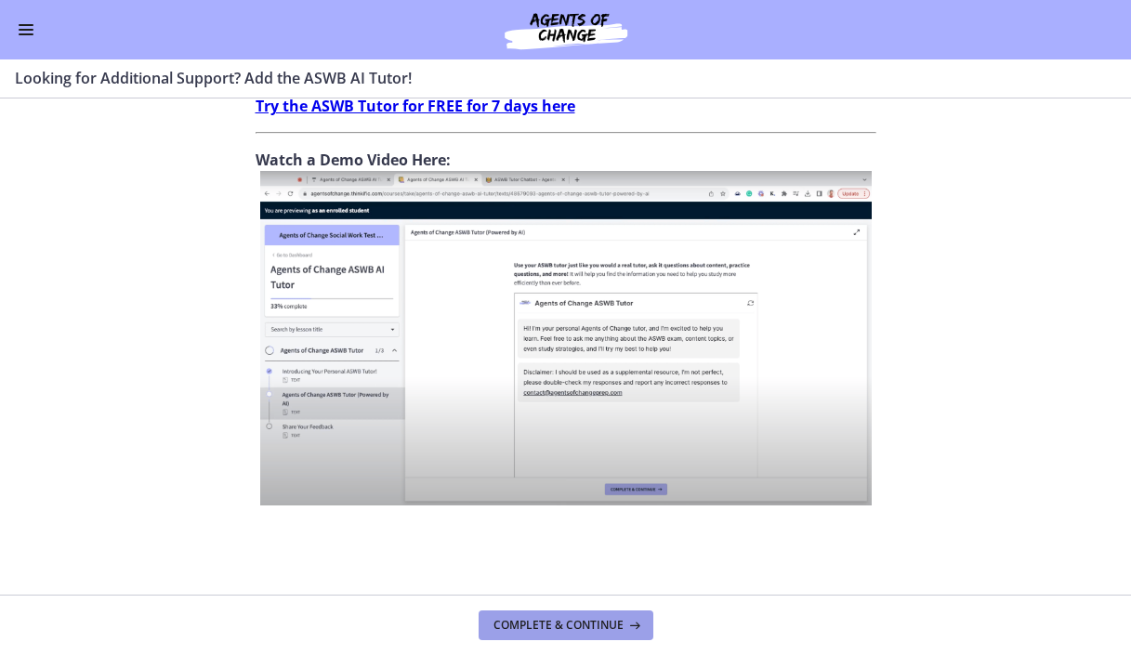
click at [562, 634] on button "Complete & continue" at bounding box center [566, 625] width 175 height 30
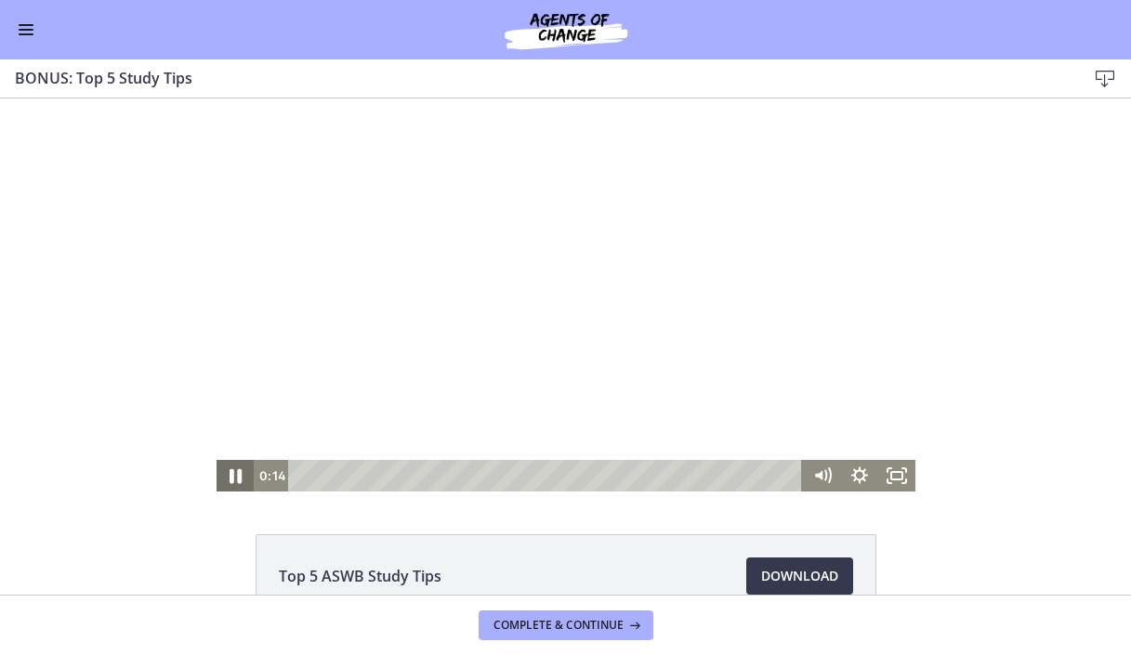
click at [236, 475] on icon "Pause" at bounding box center [235, 476] width 45 height 38
click at [243, 479] on icon "Play Video" at bounding box center [236, 476] width 45 height 38
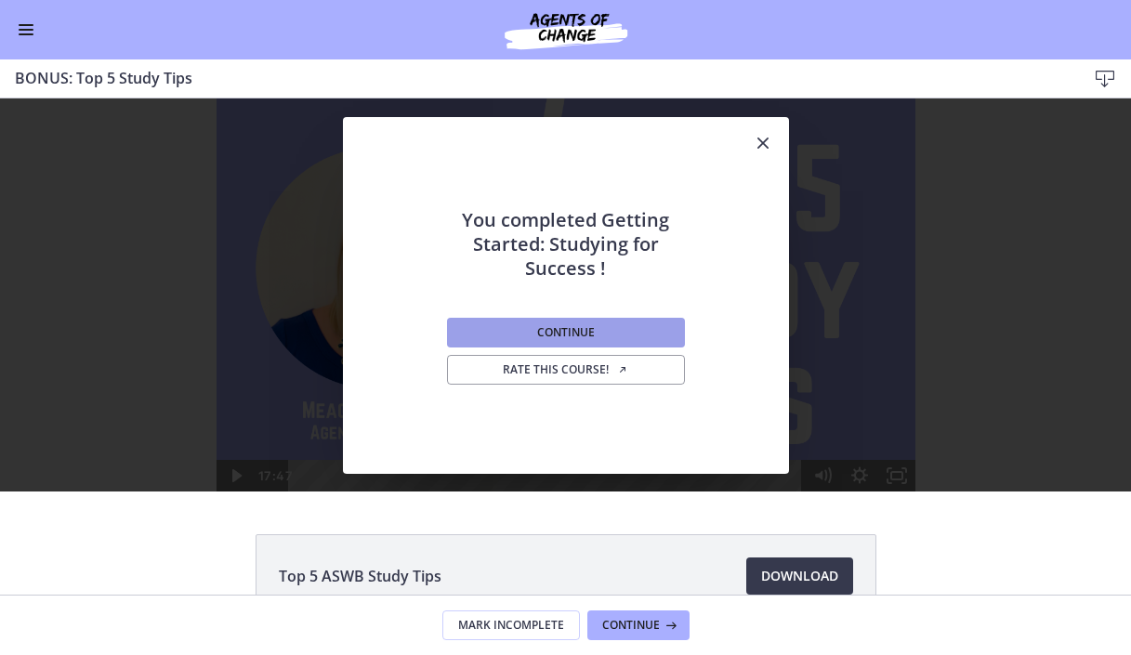
click at [531, 346] on button "Continue" at bounding box center [566, 333] width 238 height 30
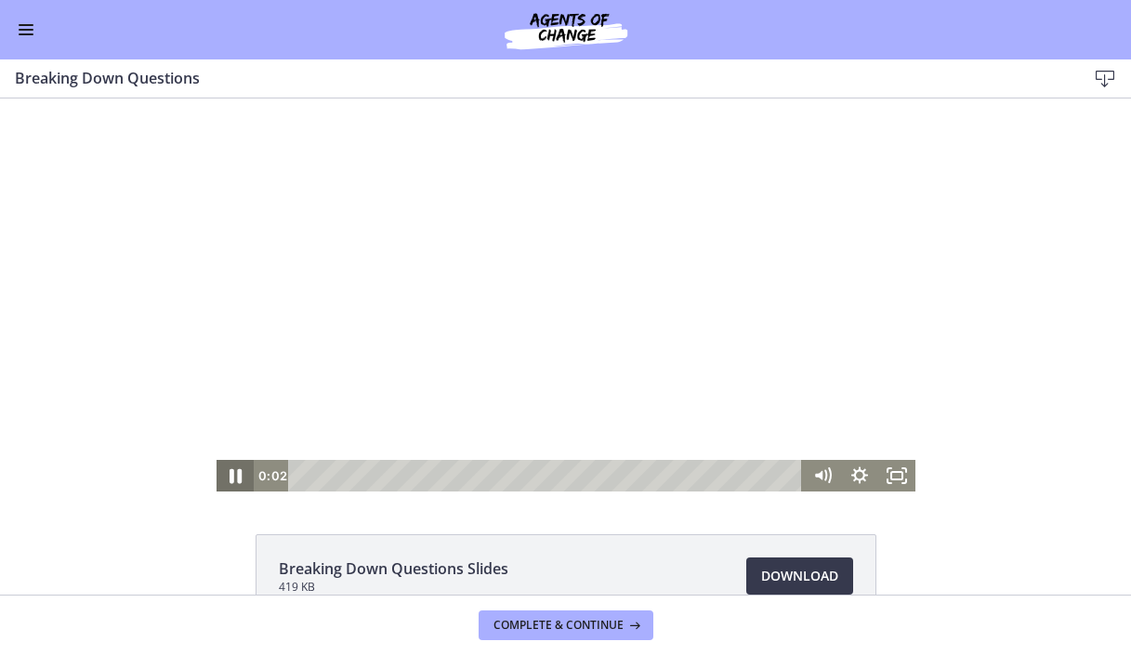
click at [231, 474] on icon "Pause" at bounding box center [235, 476] width 12 height 15
